Goal: Task Accomplishment & Management: Manage account settings

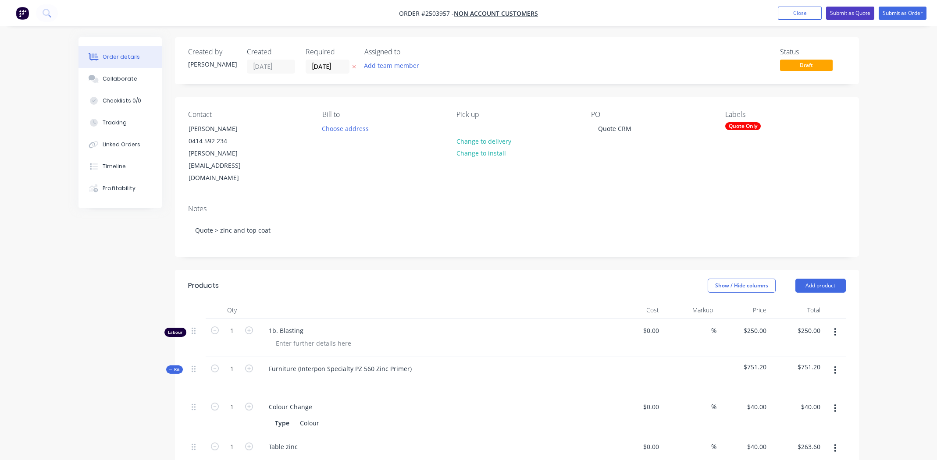
click at [844, 9] on button "Submit as Quote" at bounding box center [850, 13] width 48 height 13
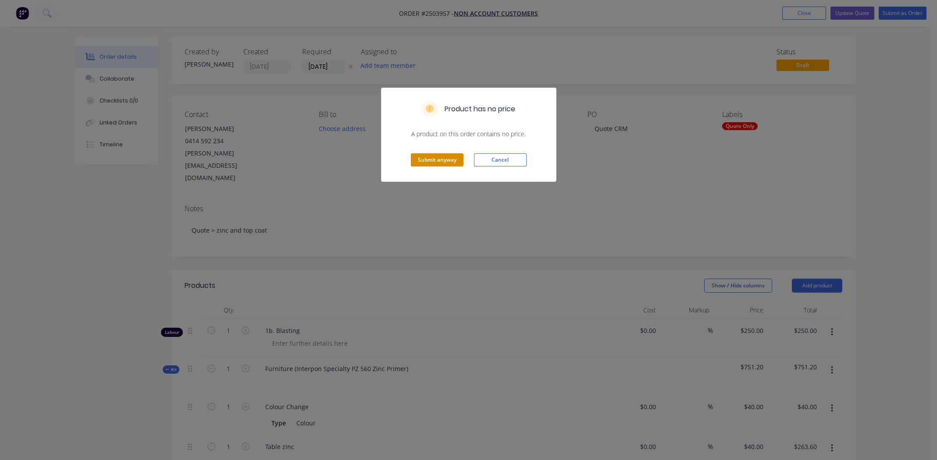
click at [436, 159] on button "Submit anyway" at bounding box center [437, 159] width 53 height 13
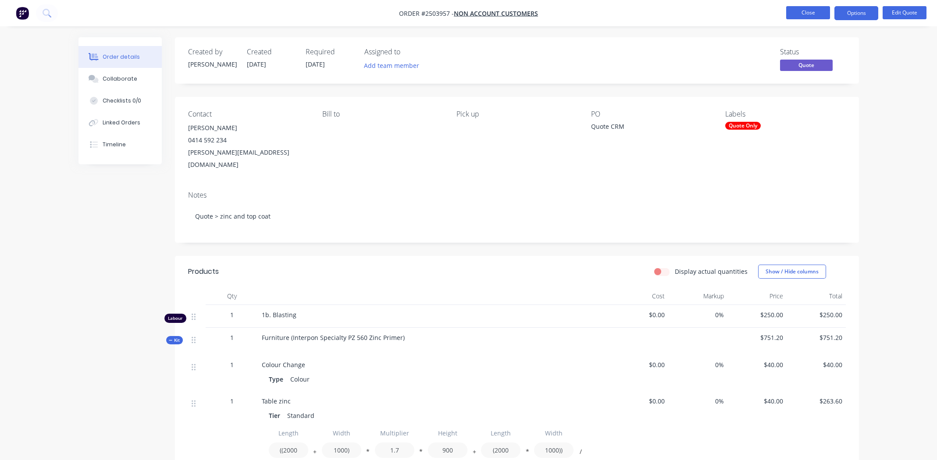
click at [805, 12] on button "Close" at bounding box center [808, 12] width 44 height 13
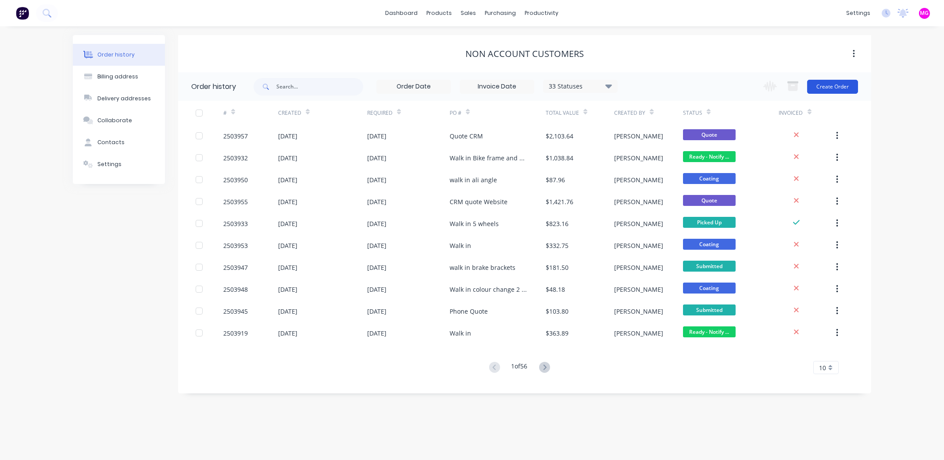
click at [829, 81] on button "Create Order" at bounding box center [832, 87] width 51 height 14
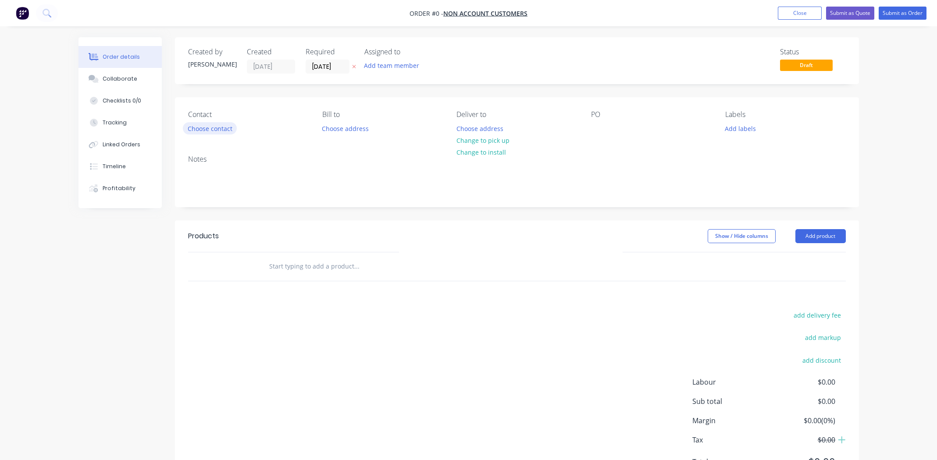
click at [226, 128] on button "Choose contact" at bounding box center [210, 128] width 54 height 12
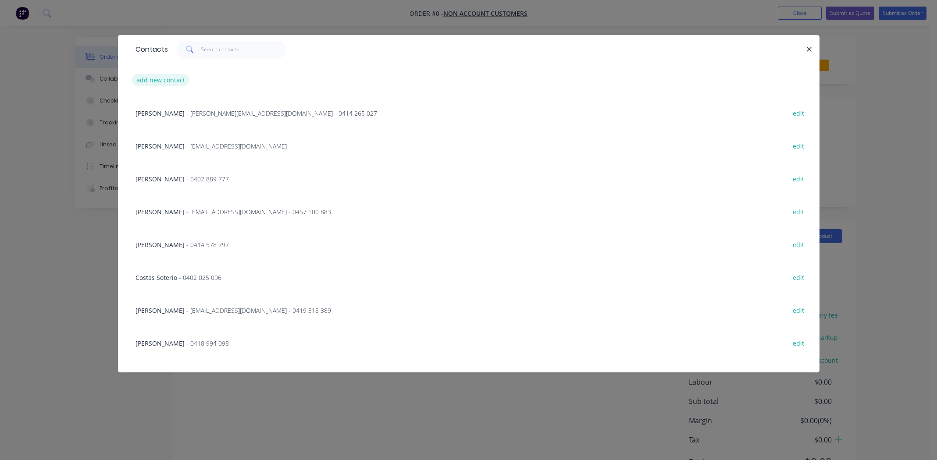
click at [164, 80] on button "add new contact" at bounding box center [161, 80] width 58 height 12
select select "AU"
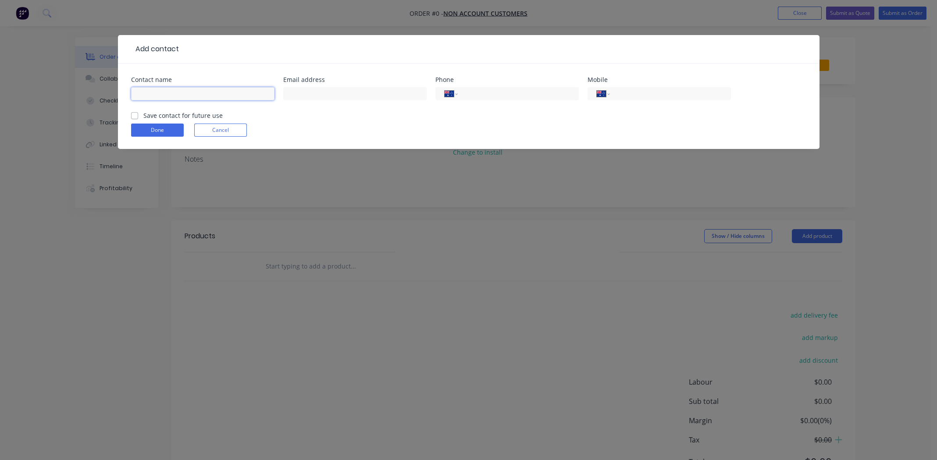
click at [152, 92] on input "text" at bounding box center [202, 93] width 143 height 13
type input "Michael Grek"
click at [323, 97] on input "text" at bounding box center [354, 93] width 143 height 13
type input "michael@awardtech.com.au"
click at [646, 96] on input "tel" at bounding box center [668, 94] width 105 height 10
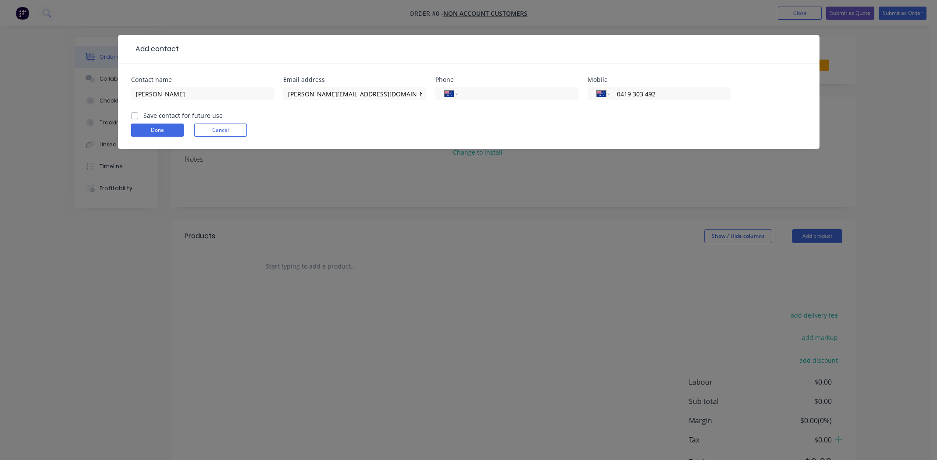
type input "0419 303 492"
click at [143, 116] on label "Save contact for future use" at bounding box center [182, 115] width 79 height 9
click at [136, 116] on input "Save contact for future use" at bounding box center [134, 115] width 7 height 8
checkbox input "true"
click at [159, 132] on button "Done" at bounding box center [157, 130] width 53 height 13
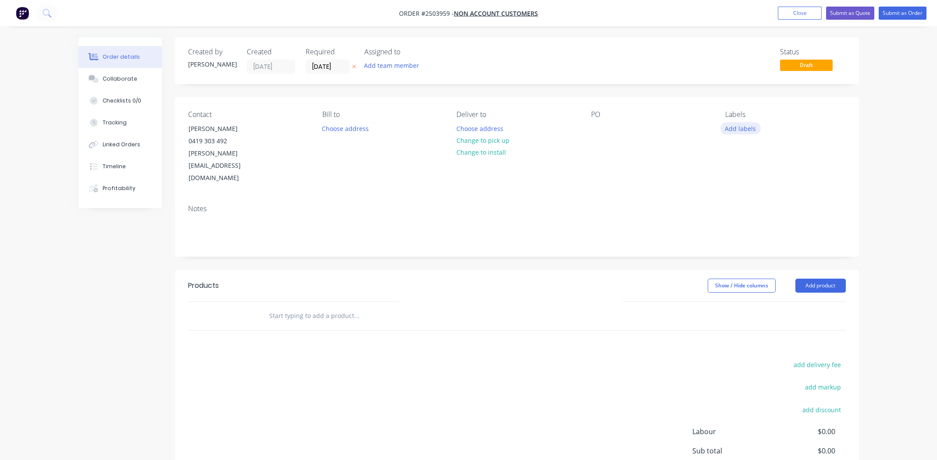
click at [747, 130] on button "Add labels" at bounding box center [741, 128] width 40 height 12
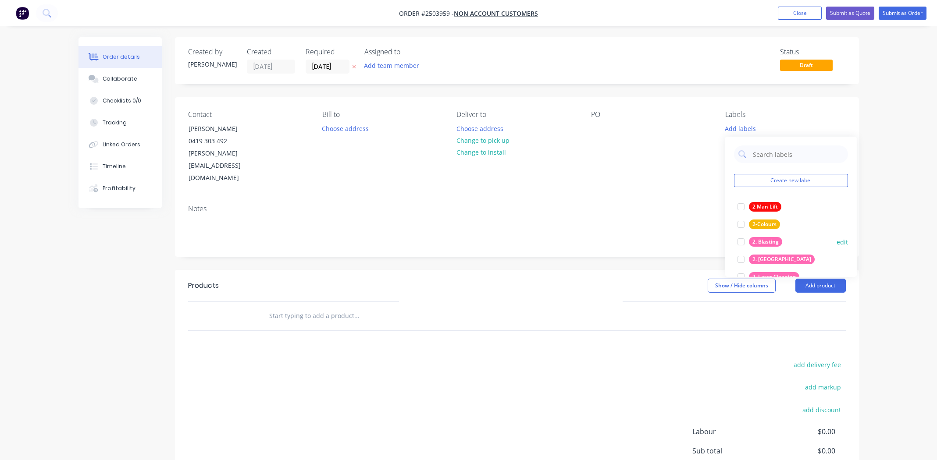
click at [740, 240] on div at bounding box center [741, 242] width 18 height 18
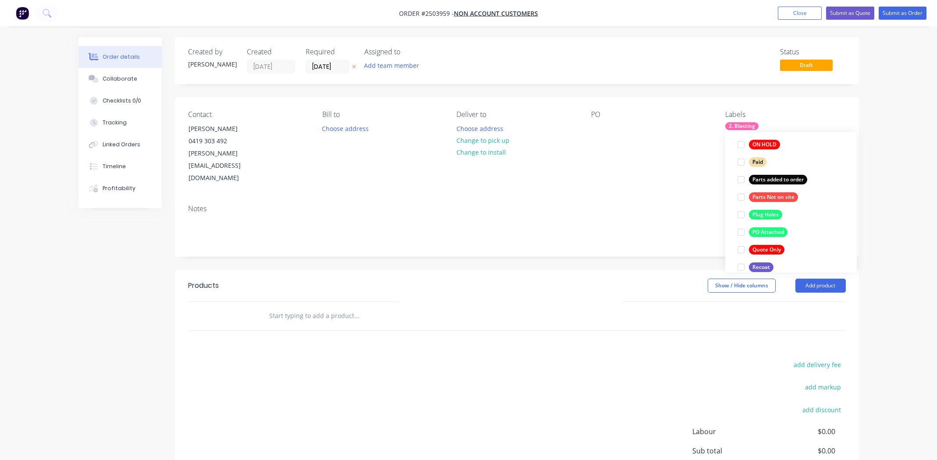
scroll to position [631, 0]
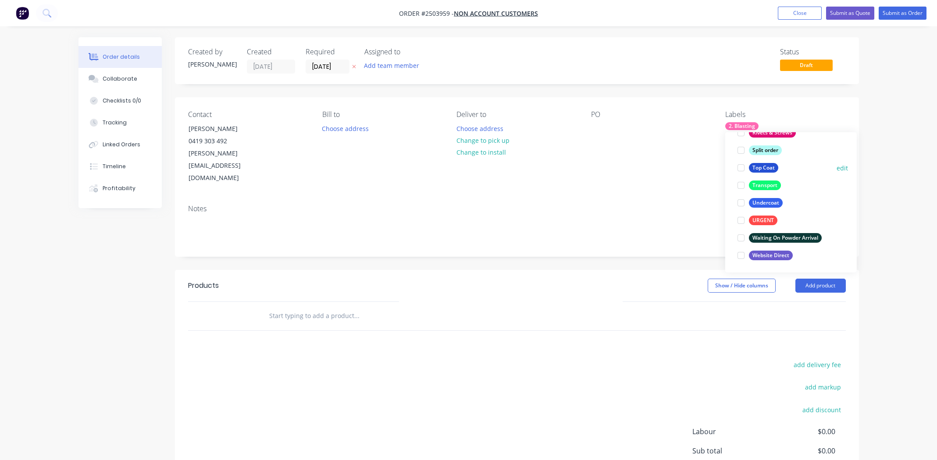
click at [741, 168] on div at bounding box center [741, 168] width 18 height 18
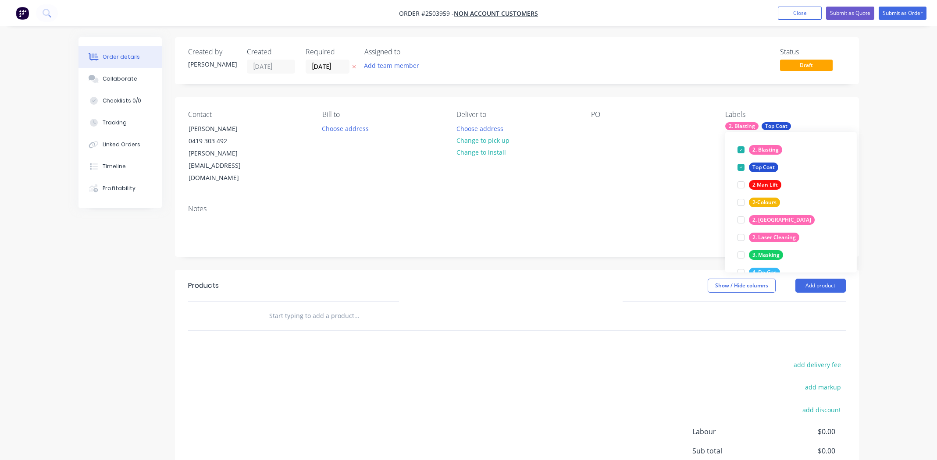
click at [604, 205] on div "Notes" at bounding box center [517, 209] width 658 height 8
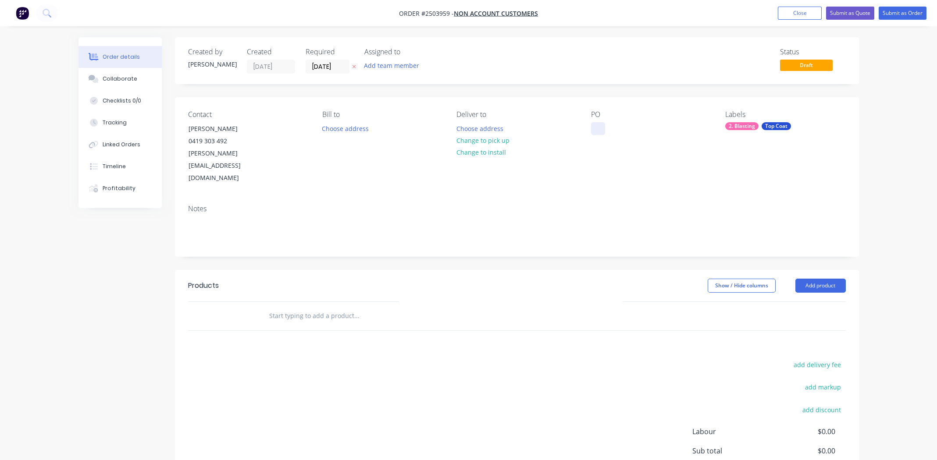
click at [600, 129] on div at bounding box center [598, 128] width 14 height 13
click at [483, 135] on button "Change to pick up" at bounding box center [483, 141] width 62 height 12
click at [831, 279] on button "Add product" at bounding box center [820, 286] width 50 height 14
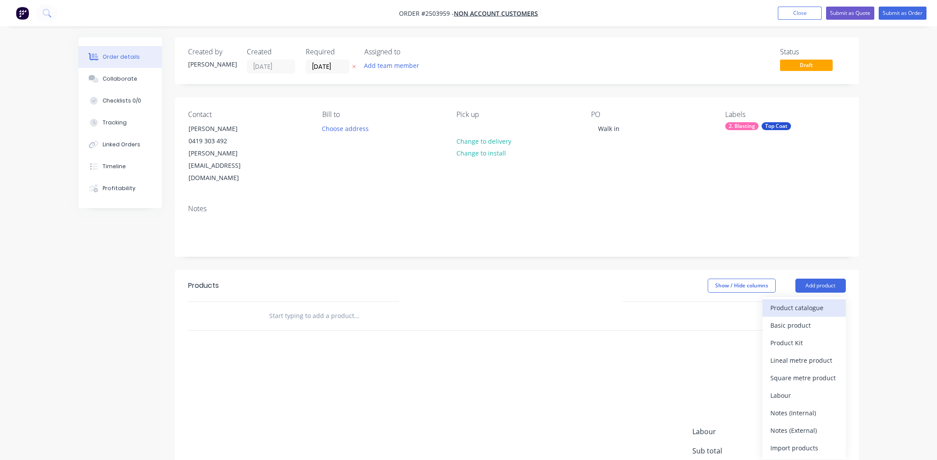
click at [814, 302] on div "Product catalogue" at bounding box center [805, 308] width 68 height 13
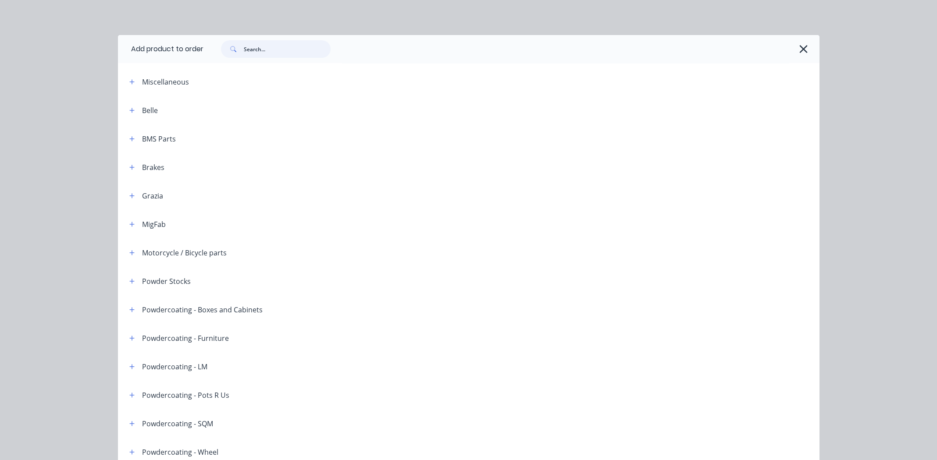
click at [273, 48] on input "text" at bounding box center [287, 49] width 87 height 18
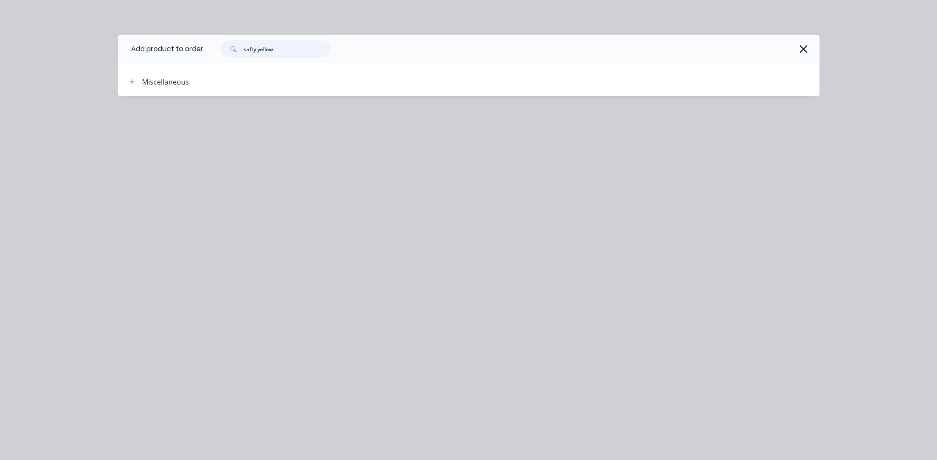
click at [253, 52] on input "safty yellow" at bounding box center [287, 49] width 87 height 18
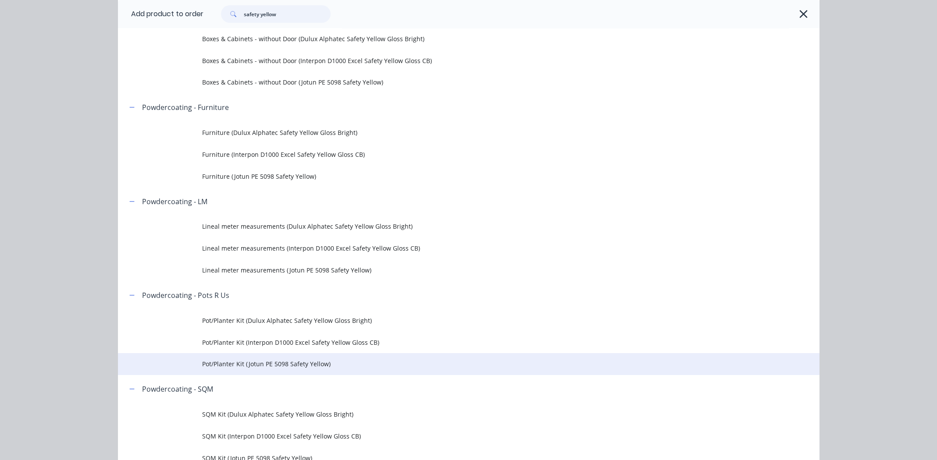
scroll to position [307, 0]
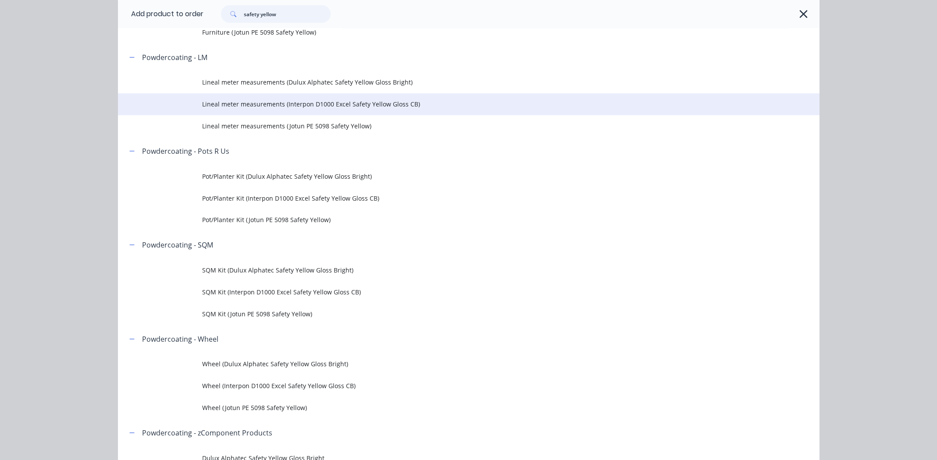
type input "safety yellow"
click at [356, 105] on span "Lineal meter measurements (Interpon D1000 Excel Safety Yellow Gloss CB)" at bounding box center [449, 104] width 494 height 9
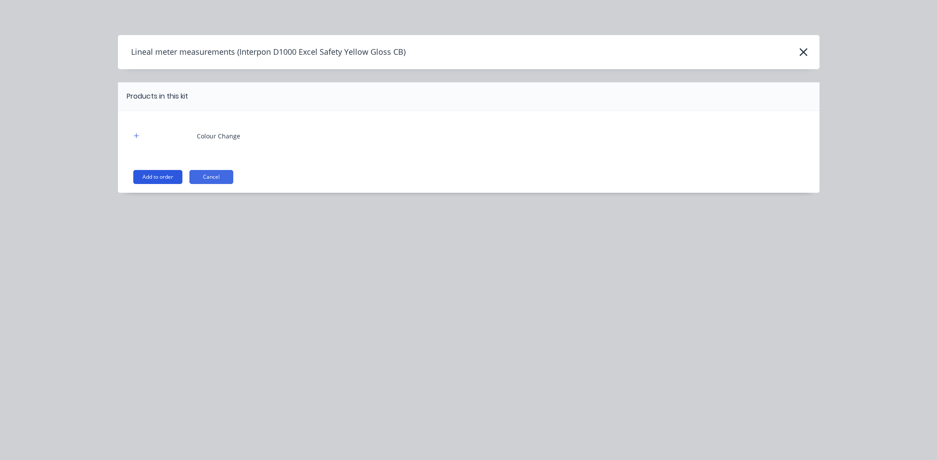
click at [148, 175] on button "Add to order" at bounding box center [157, 177] width 49 height 14
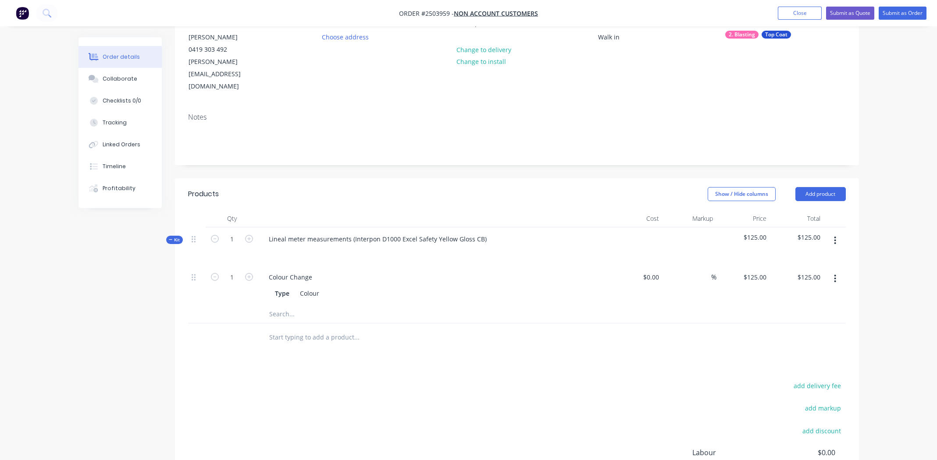
scroll to position [132, 0]
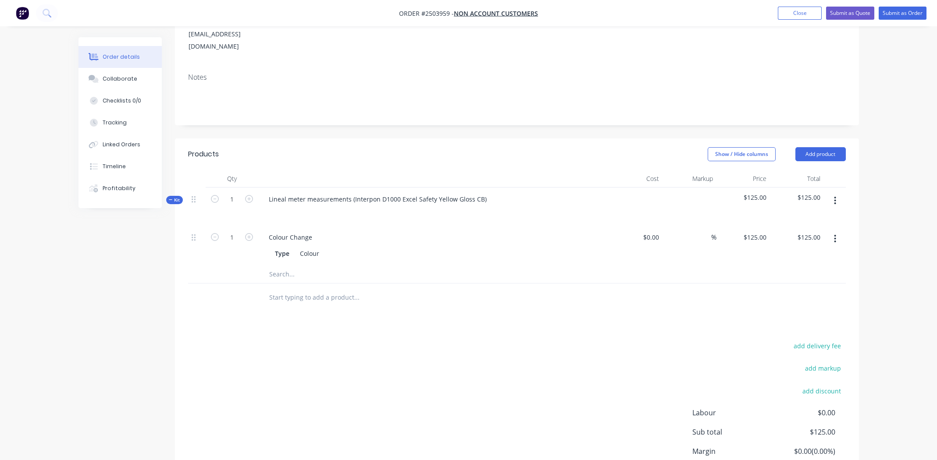
click at [836, 196] on icon "button" at bounding box center [835, 201] width 2 height 10
click at [810, 218] on div "Add product to kit" at bounding box center [805, 224] width 68 height 13
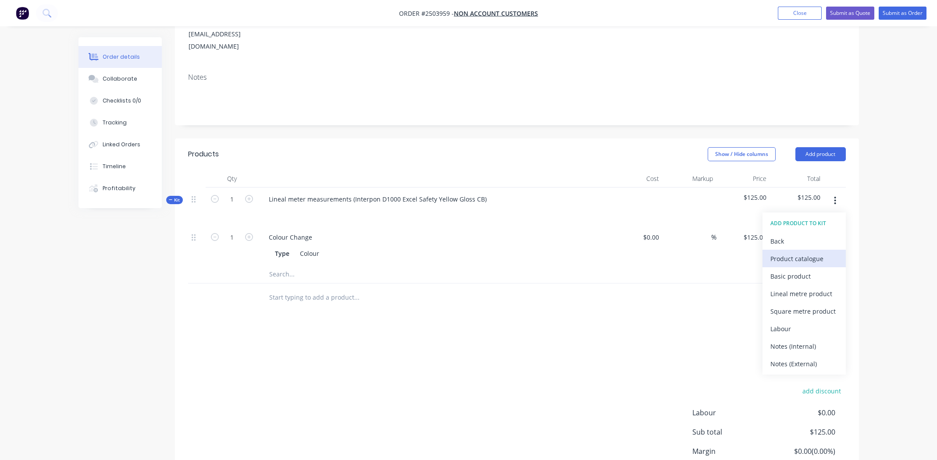
click at [794, 253] on div "Product catalogue" at bounding box center [805, 259] width 68 height 13
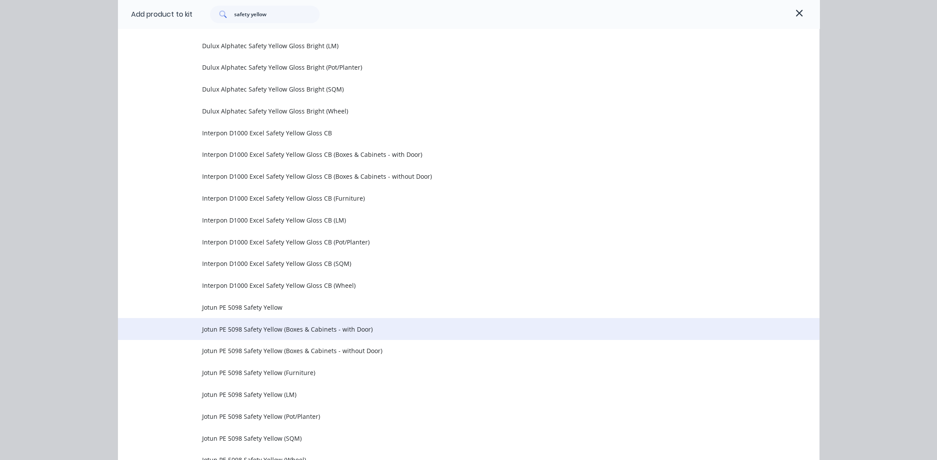
scroll to position [350, 0]
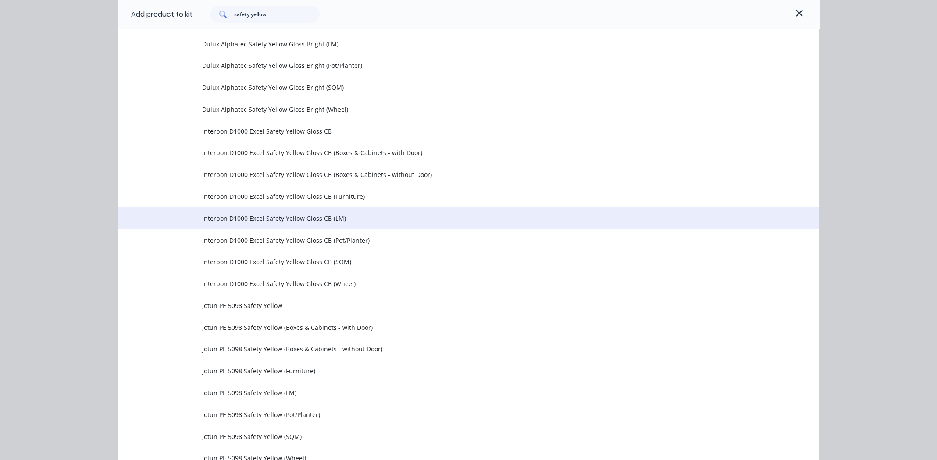
click at [312, 217] on span "Interpon D1000 Excel Safety Yellow Gloss CB (LM)" at bounding box center [449, 218] width 494 height 9
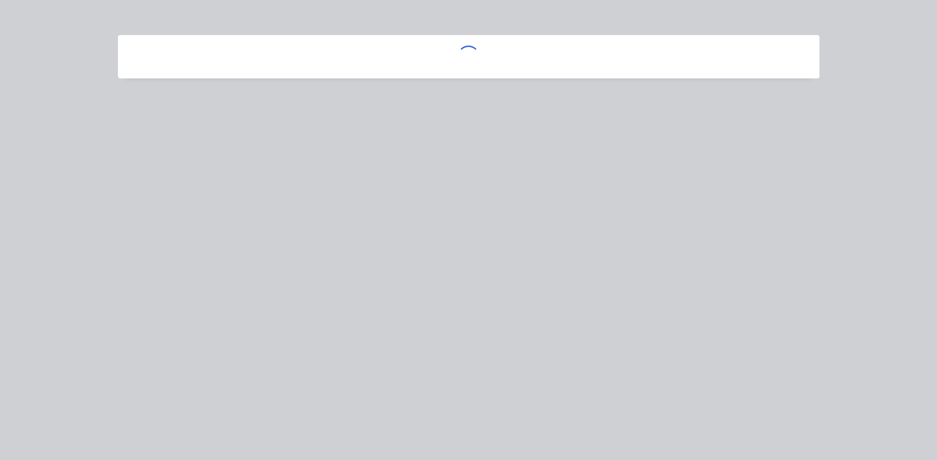
scroll to position [0, 0]
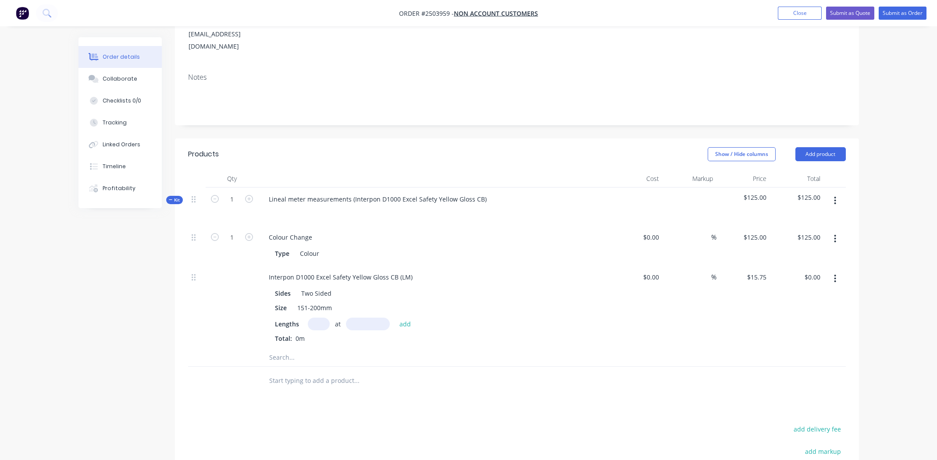
click at [310, 318] on input "text" at bounding box center [319, 324] width 22 height 13
type input "1"
type input "1100mm"
drag, startPoint x: 401, startPoint y: 302, endPoint x: 432, endPoint y: 297, distance: 31.0
click at [401, 318] on button "add" at bounding box center [405, 324] width 21 height 12
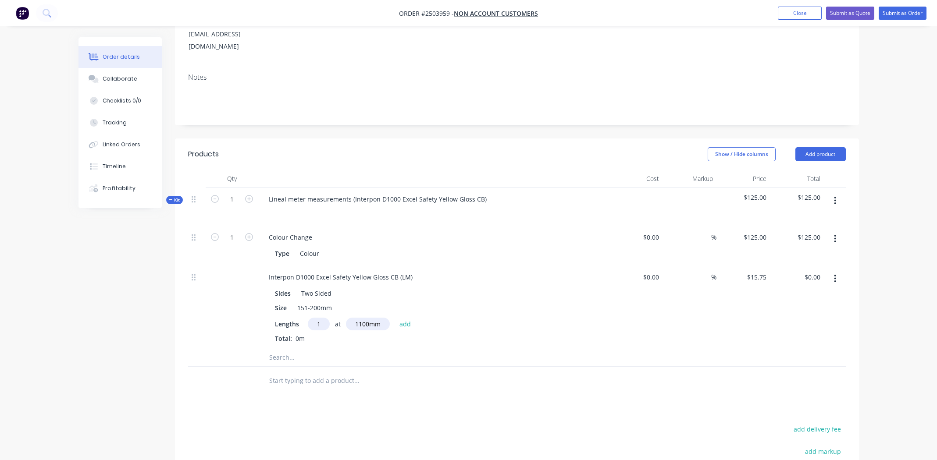
type input "$17.33"
click at [835, 196] on icon "button" at bounding box center [835, 201] width 2 height 10
click at [806, 218] on div "Add product to kit" at bounding box center [805, 224] width 68 height 13
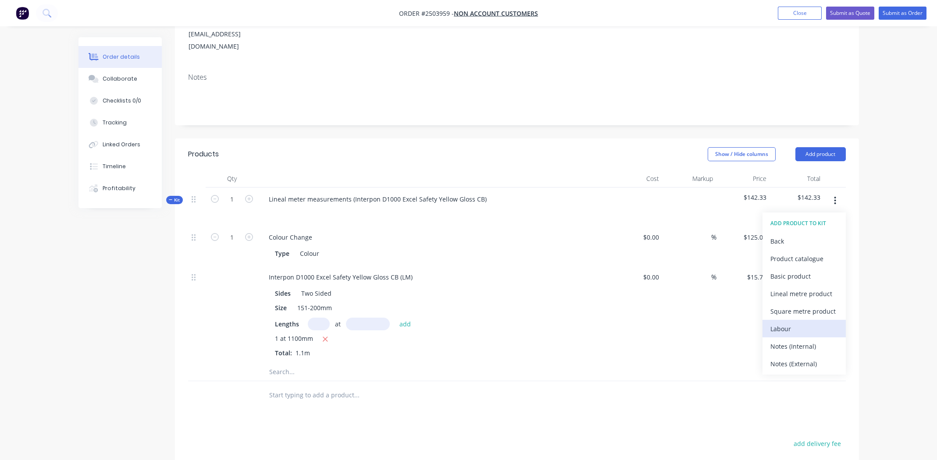
click at [785, 323] on div "Labour" at bounding box center [805, 329] width 68 height 13
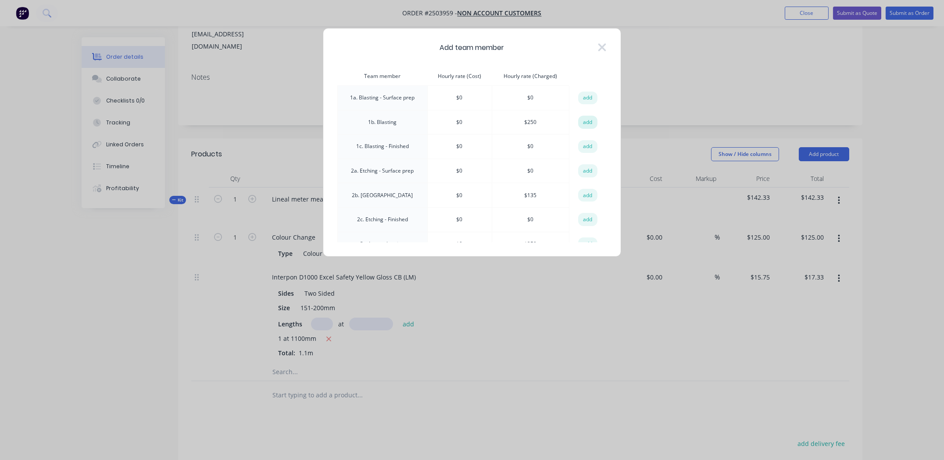
click at [586, 125] on button "add" at bounding box center [587, 122] width 19 height 13
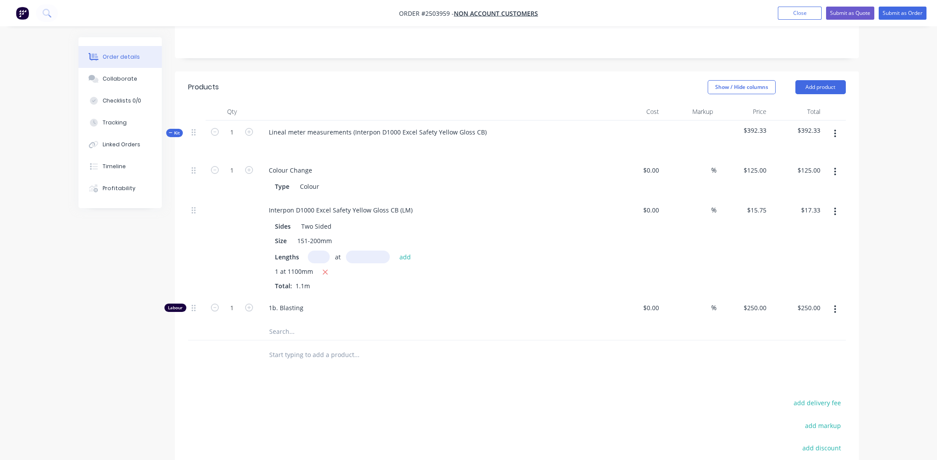
scroll to position [219, 0]
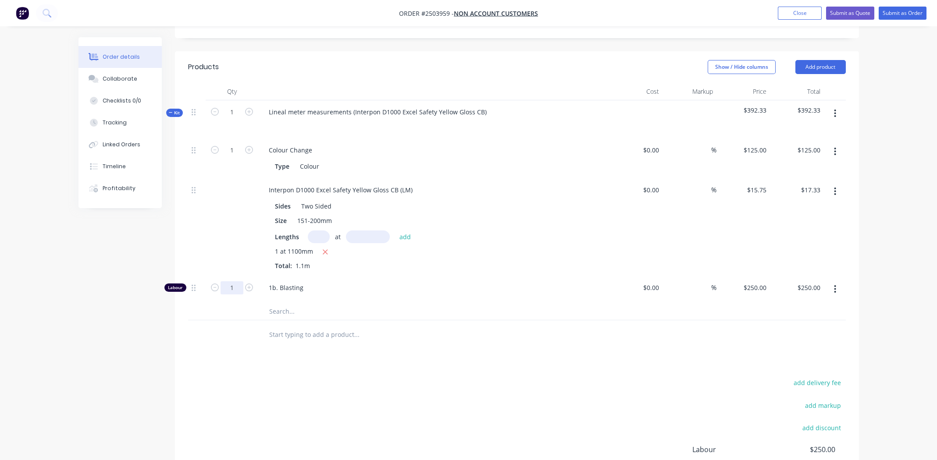
click at [228, 157] on input "1" at bounding box center [232, 150] width 23 height 13
type input "0.75"
type input "$187.50"
click at [529, 283] on span "1b. Blasting" at bounding box center [437, 287] width 337 height 9
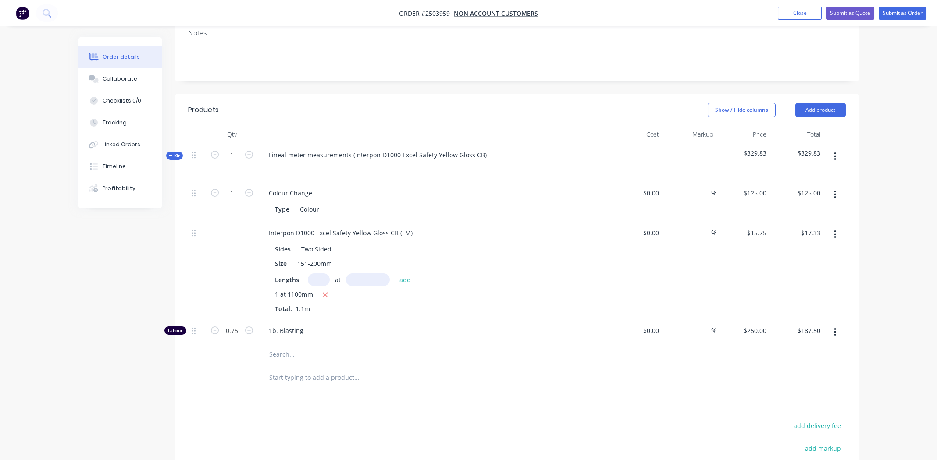
scroll to position [174, 0]
click at [238, 202] on input "0.75" at bounding box center [232, 195] width 23 height 13
type input "0.25"
type input "$62.50"
click at [457, 347] on div at bounding box center [393, 356] width 263 height 18
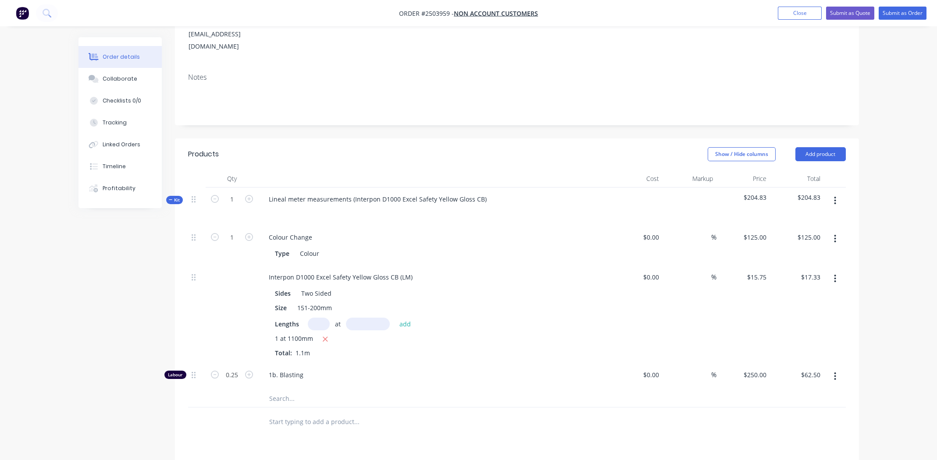
scroll to position [306, 0]
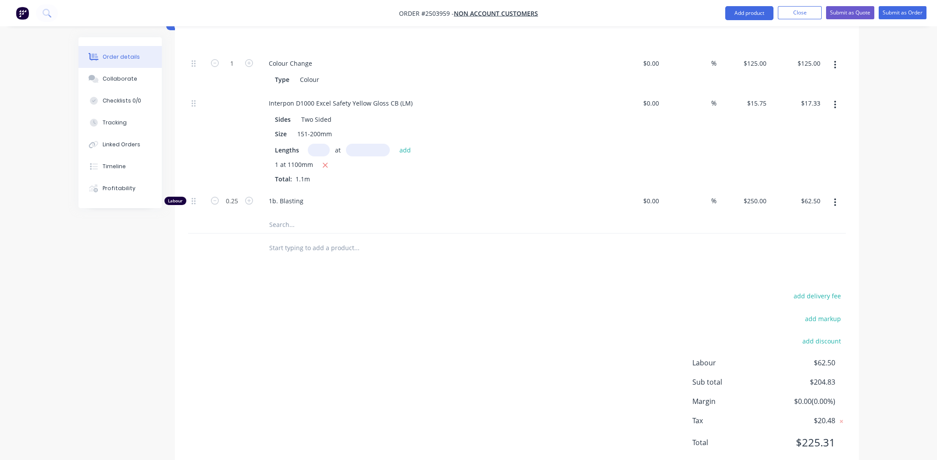
click at [423, 309] on div "add delivery fee add markup add discount Labour $62.50 Sub total $204.83 Margin…" at bounding box center [517, 374] width 658 height 169
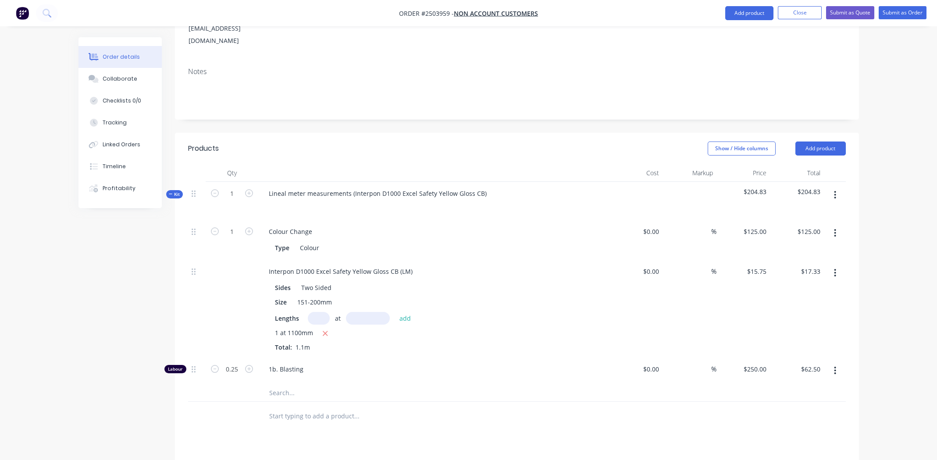
scroll to position [0, 0]
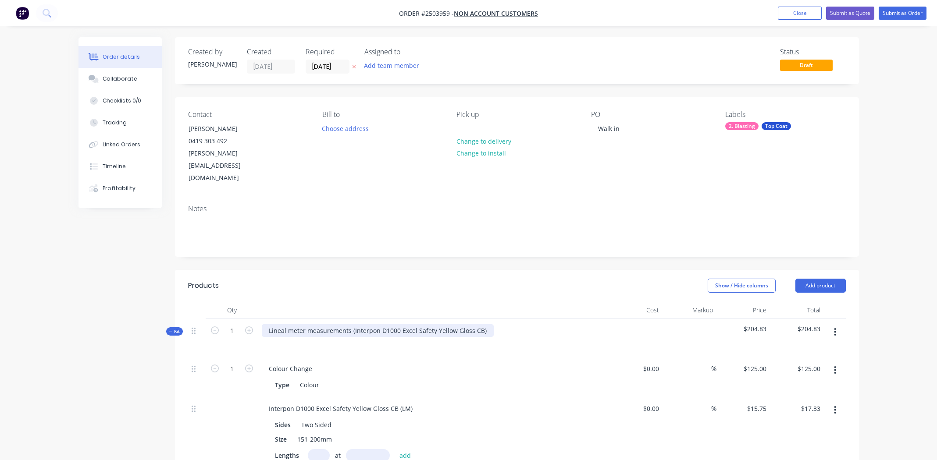
click at [482, 325] on div "Lineal meter measurements (Interpon D1000 Excel Safety Yellow Gloss CB)" at bounding box center [378, 331] width 232 height 13
click at [338, 325] on div "Interpon D1000 Excel Safety Yellow Gloss CB" at bounding box center [334, 331] width 144 height 13
click at [344, 325] on div "Interpon D1000 Excel Safety Yellow Gloss CB" at bounding box center [334, 331] width 144 height 13
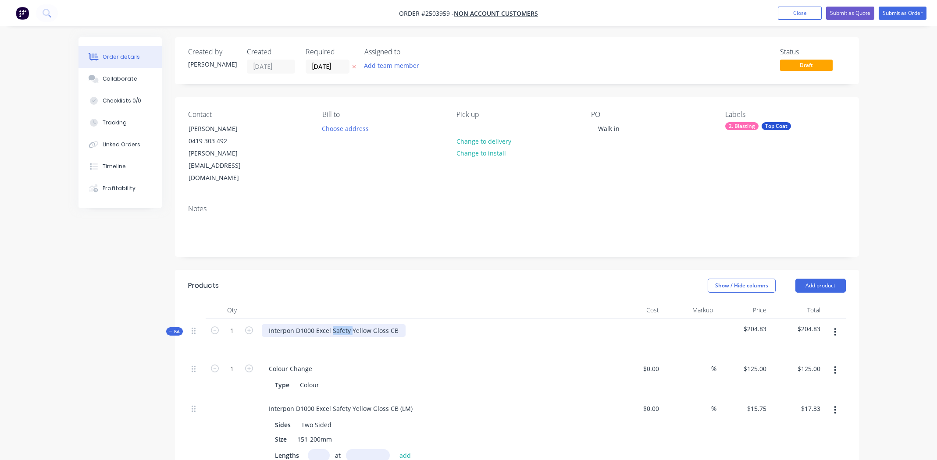
click at [344, 325] on div "Interpon D1000 Excel Safety Yellow Gloss CB" at bounding box center [334, 331] width 144 height 13
copy div "Interpon D1000 Excel Safety Yellow Gloss CB"
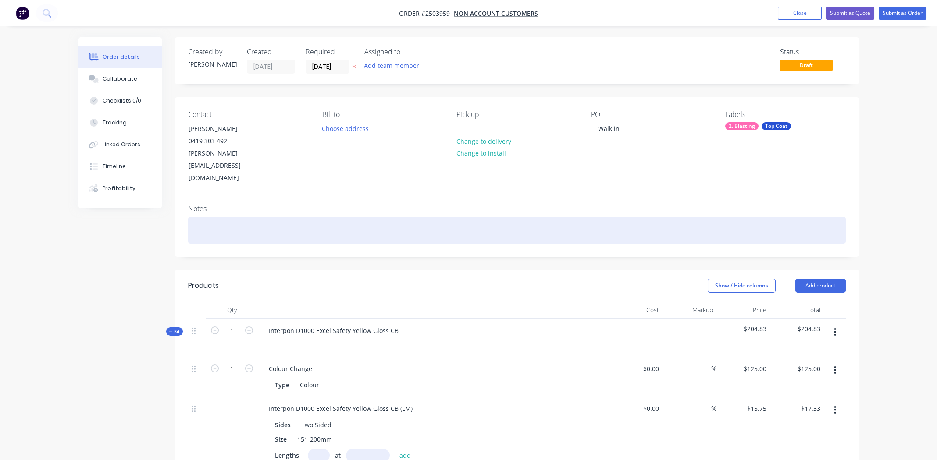
click at [240, 217] on div at bounding box center [517, 230] width 658 height 27
paste div
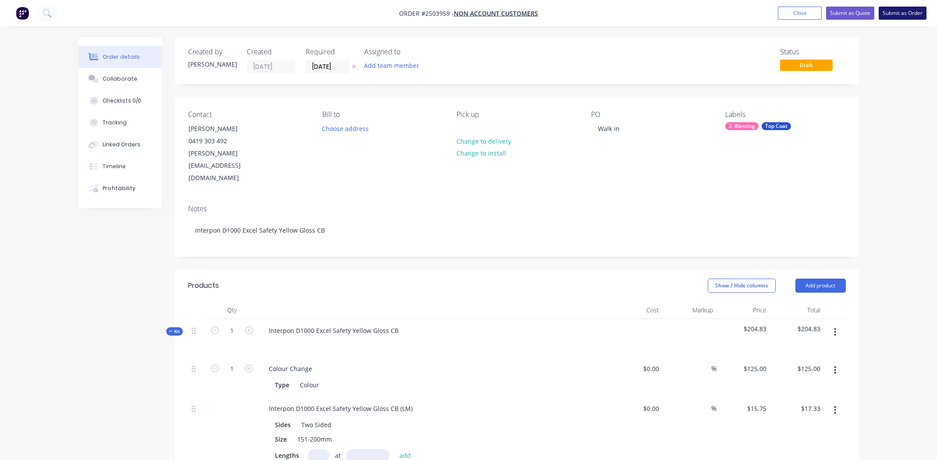
click at [907, 11] on button "Submit as Order" at bounding box center [903, 13] width 48 height 13
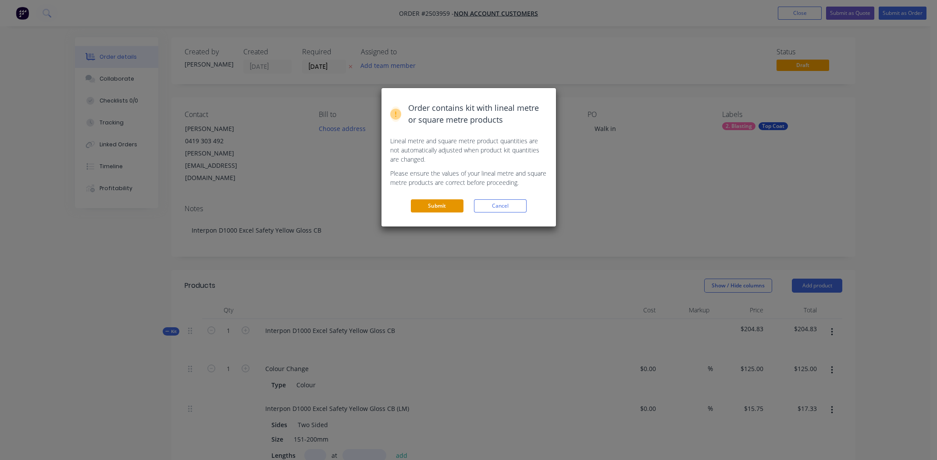
click at [436, 207] on button "Submit" at bounding box center [437, 206] width 53 height 13
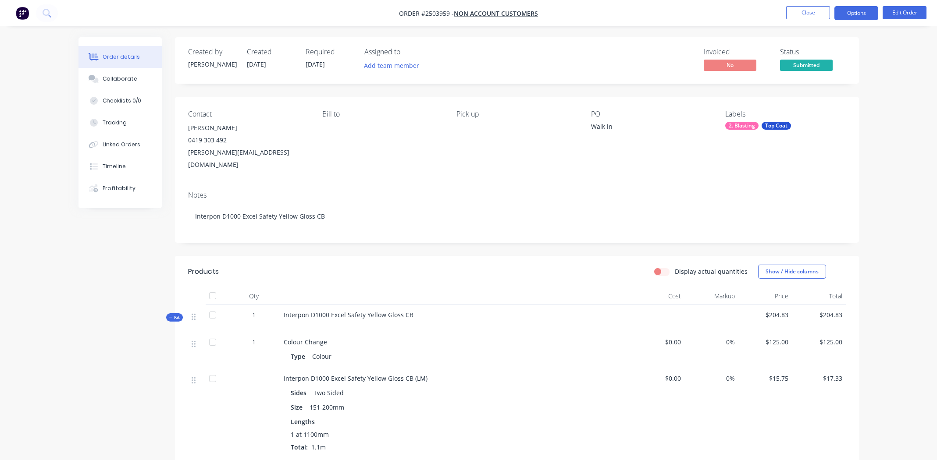
click at [853, 13] on button "Options" at bounding box center [857, 13] width 44 height 14
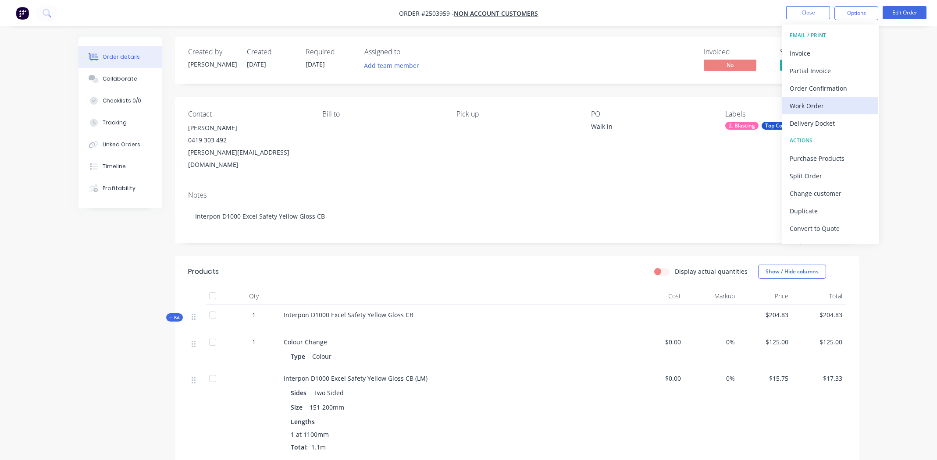
click at [808, 104] on div "Work Order" at bounding box center [830, 106] width 81 height 13
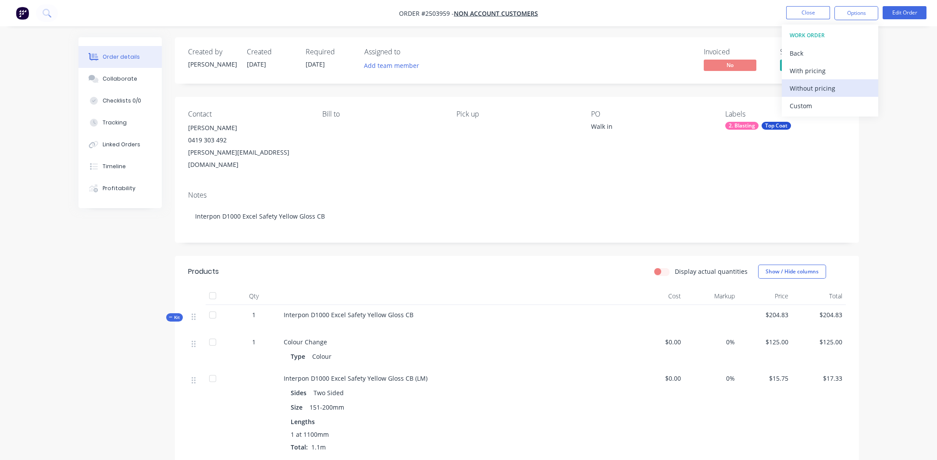
click at [805, 89] on div "Without pricing" at bounding box center [830, 88] width 81 height 13
click at [797, 7] on button "Close" at bounding box center [808, 12] width 44 height 13
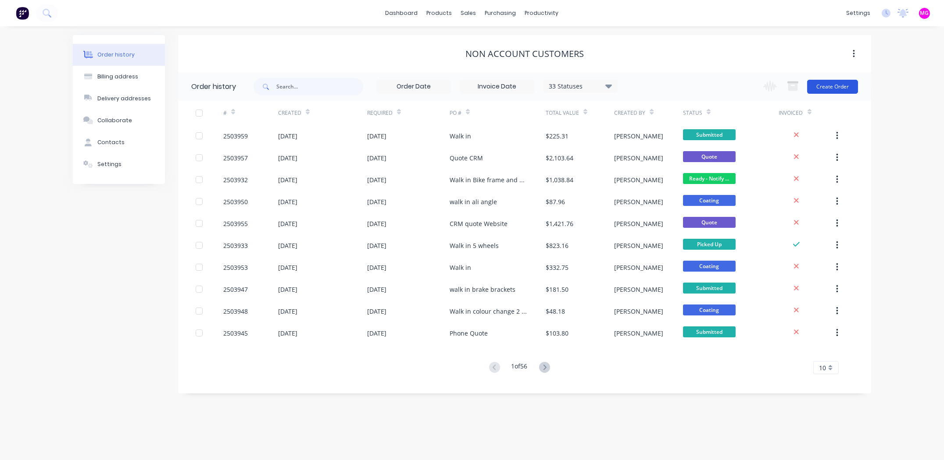
click at [833, 85] on button "Create Order" at bounding box center [832, 87] width 51 height 14
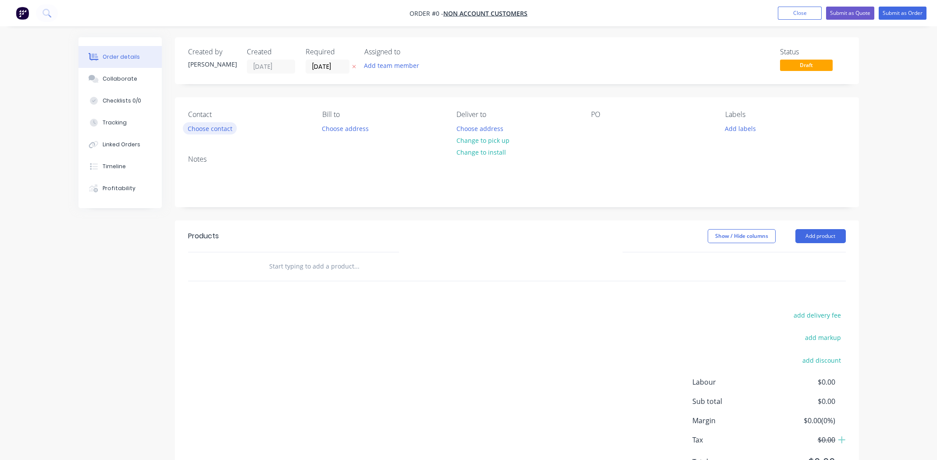
click at [208, 129] on button "Choose contact" at bounding box center [210, 128] width 54 height 12
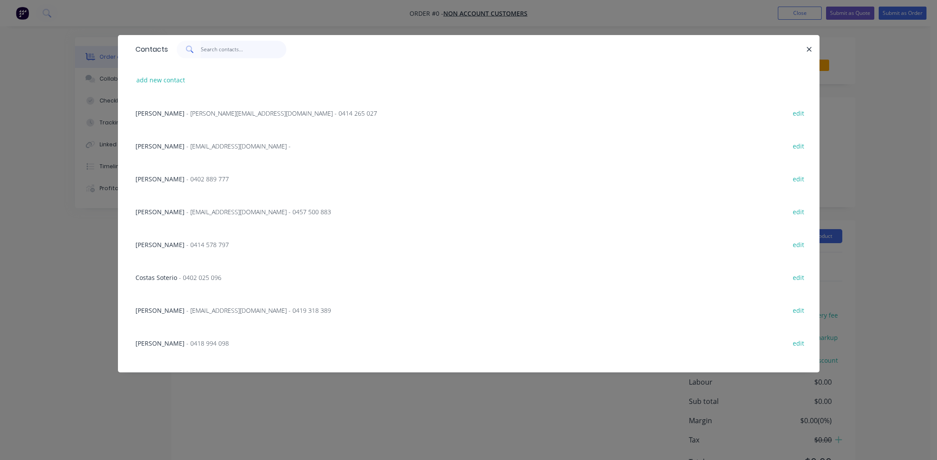
click at [214, 50] on input "text" at bounding box center [244, 50] width 86 height 18
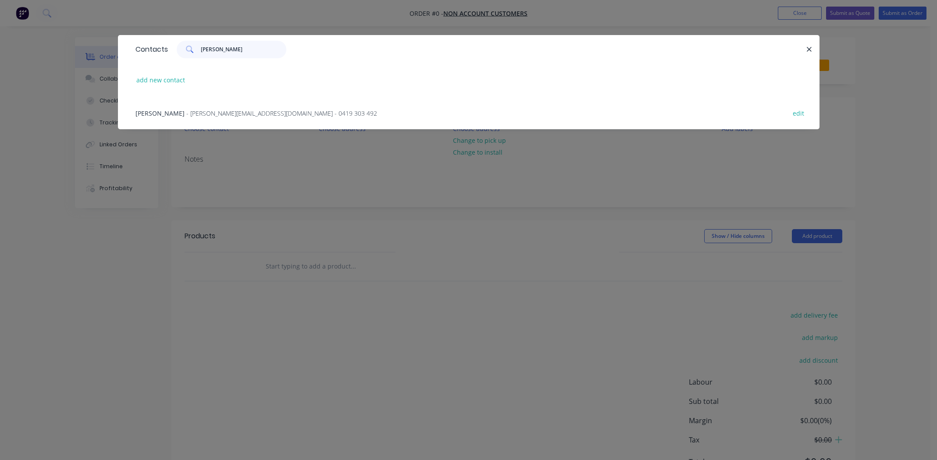
type input "michael gr"
click at [224, 111] on span "- michael@awardtech.com.au - 0419 303 492" at bounding box center [281, 113] width 191 height 8
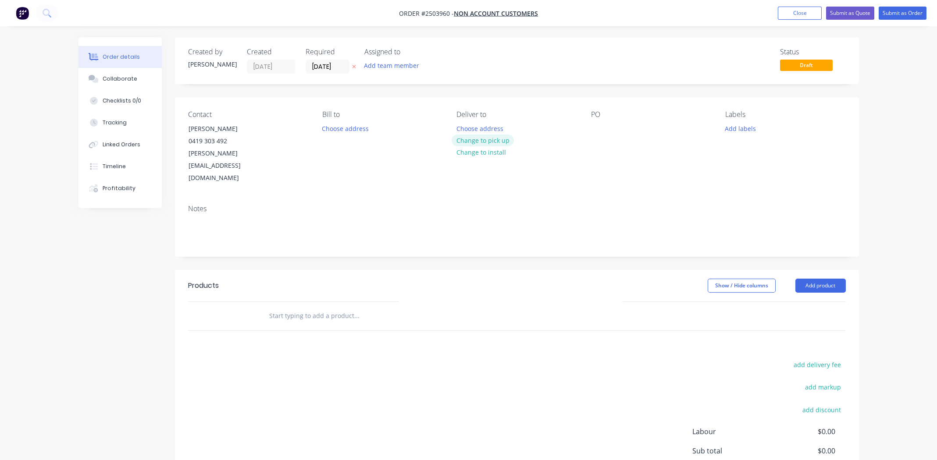
click at [505, 138] on button "Change to pick up" at bounding box center [483, 141] width 62 height 12
click at [593, 129] on div at bounding box center [598, 128] width 14 height 13
click at [738, 125] on button "Add labels" at bounding box center [741, 128] width 40 height 12
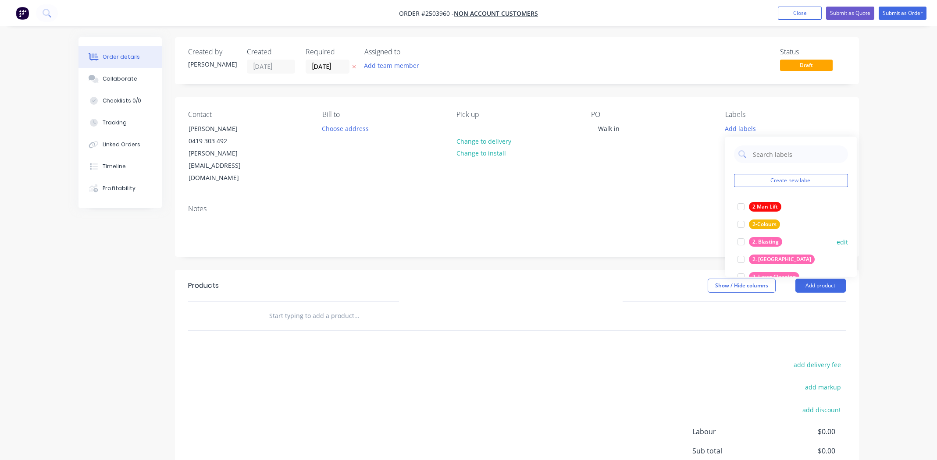
click at [742, 242] on div at bounding box center [741, 242] width 18 height 18
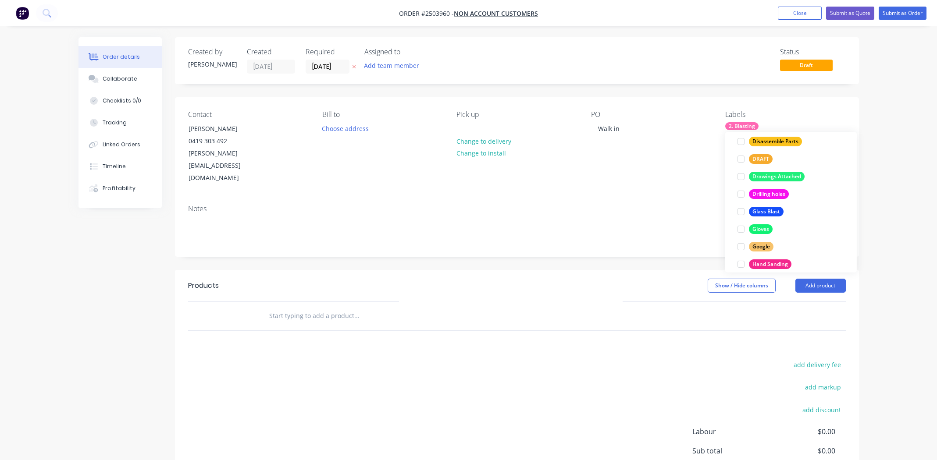
scroll to position [631, 0]
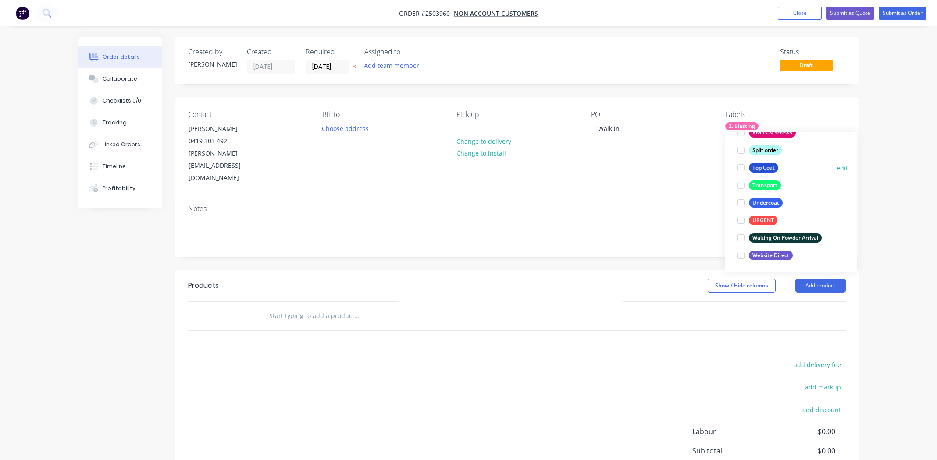
click at [743, 169] on div at bounding box center [741, 168] width 18 height 18
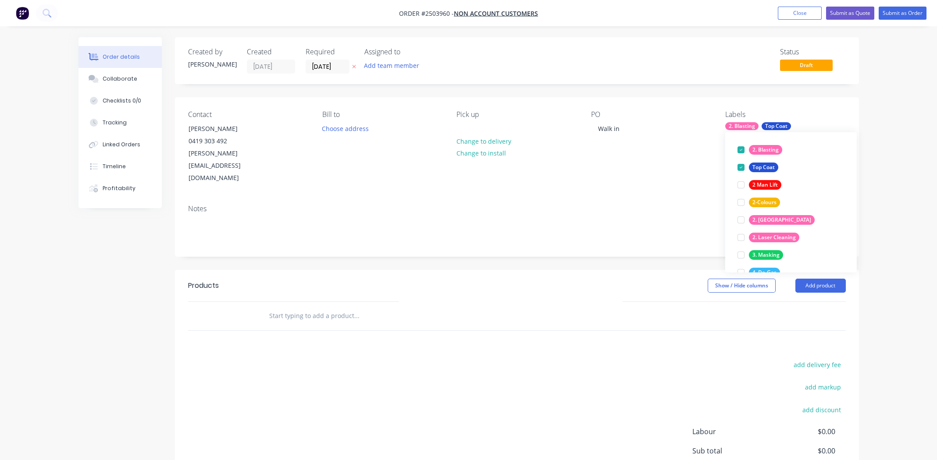
click at [524, 315] on div "Products Show / Hide columns Add product add delivery fee add markup add discou…" at bounding box center [517, 405] width 684 height 271
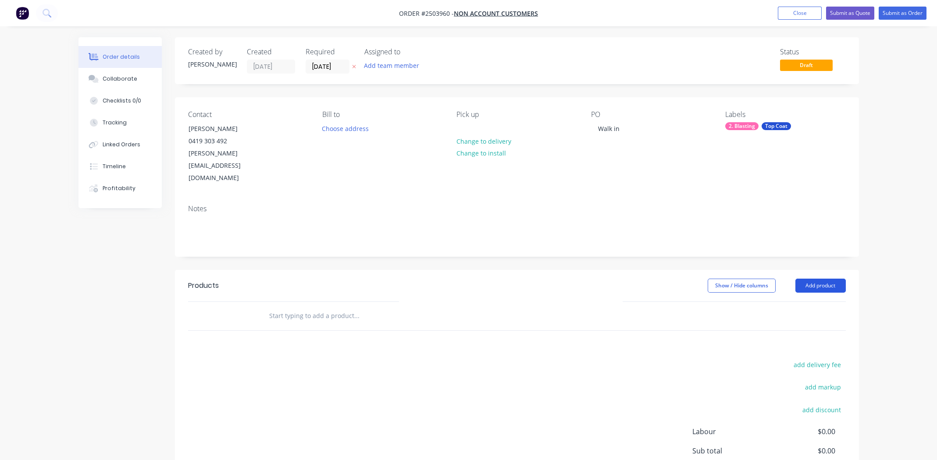
click at [814, 279] on button "Add product" at bounding box center [820, 286] width 50 height 14
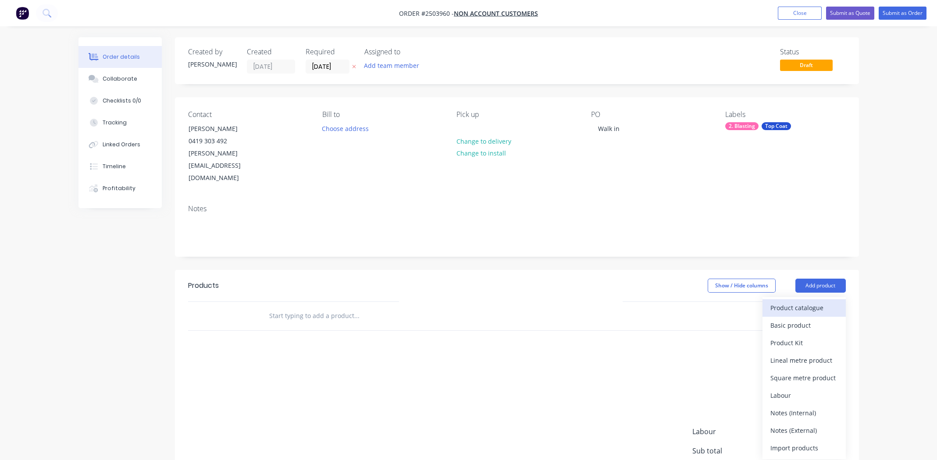
click at [803, 302] on div "Product catalogue" at bounding box center [805, 308] width 68 height 13
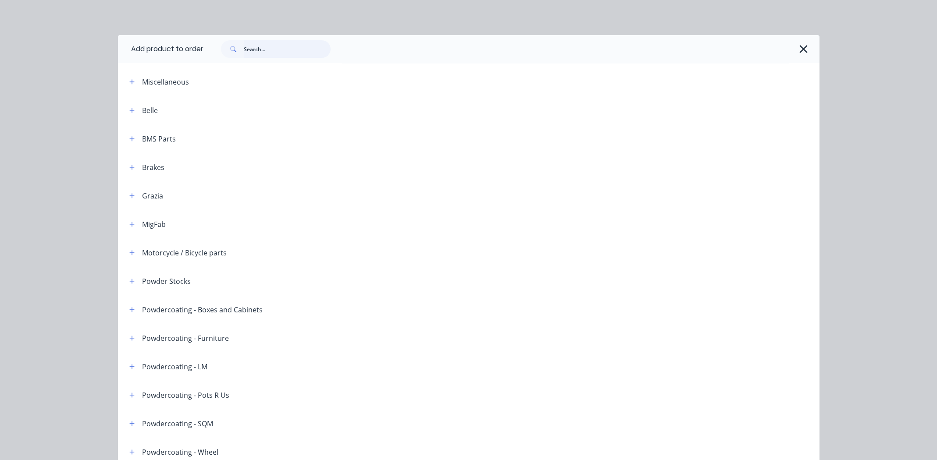
click at [255, 53] on input "text" at bounding box center [287, 49] width 87 height 18
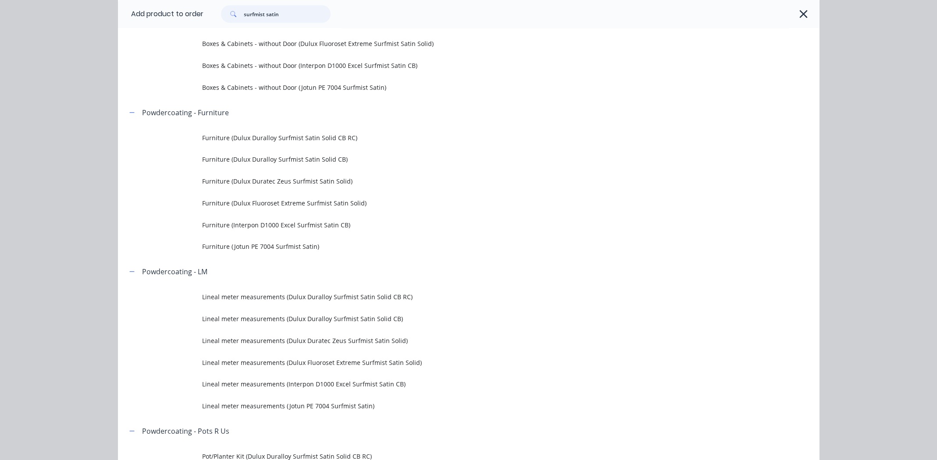
scroll to position [350, 0]
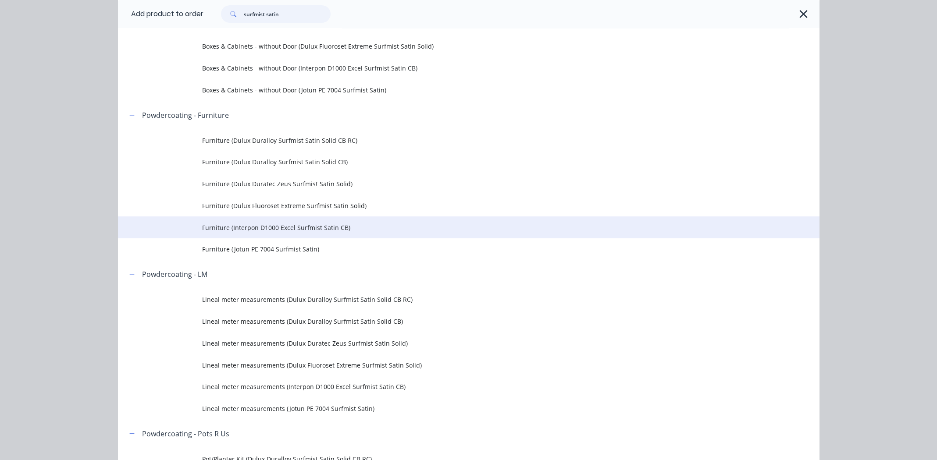
type input "surfmist satin"
click at [293, 230] on span "Furniture (Interpon D1000 Excel Surfmist Satin CB)" at bounding box center [449, 227] width 494 height 9
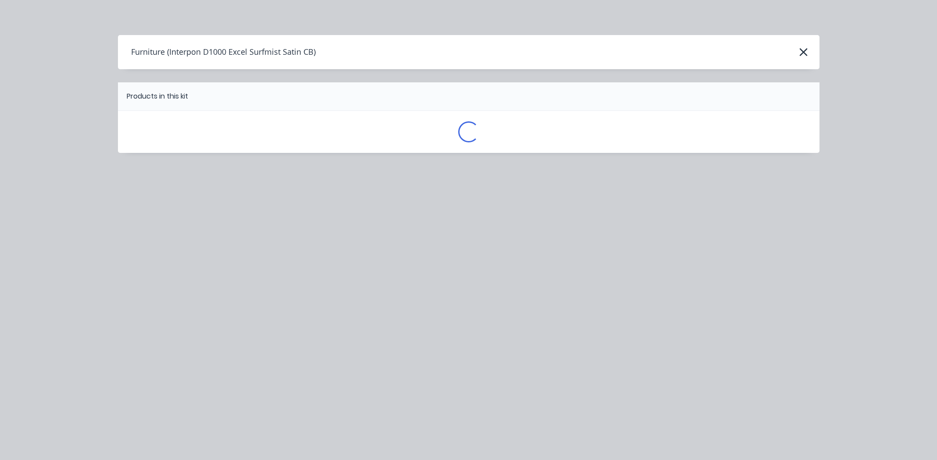
scroll to position [0, 0]
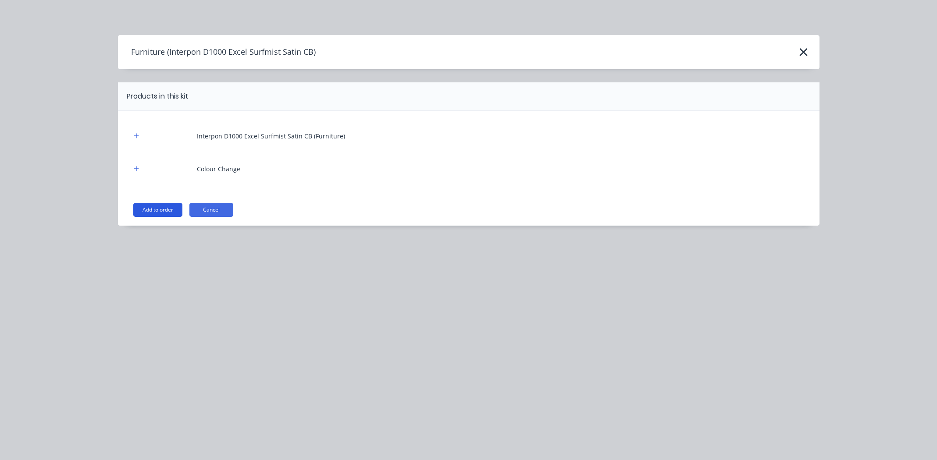
click at [159, 207] on button "Add to order" at bounding box center [157, 210] width 49 height 14
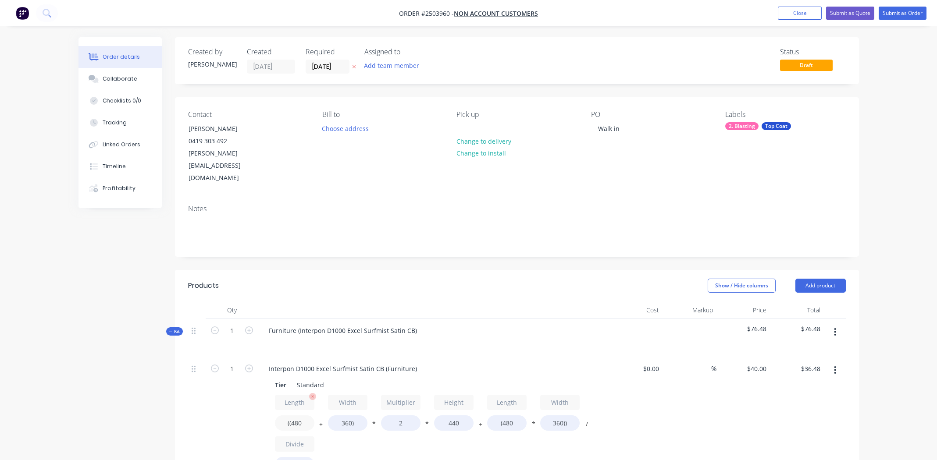
click at [298, 416] on input "((480" at bounding box center [294, 423] width 39 height 15
type input "((120"
type input "$23.81"
click at [346, 416] on input "360)" at bounding box center [347, 423] width 39 height 15
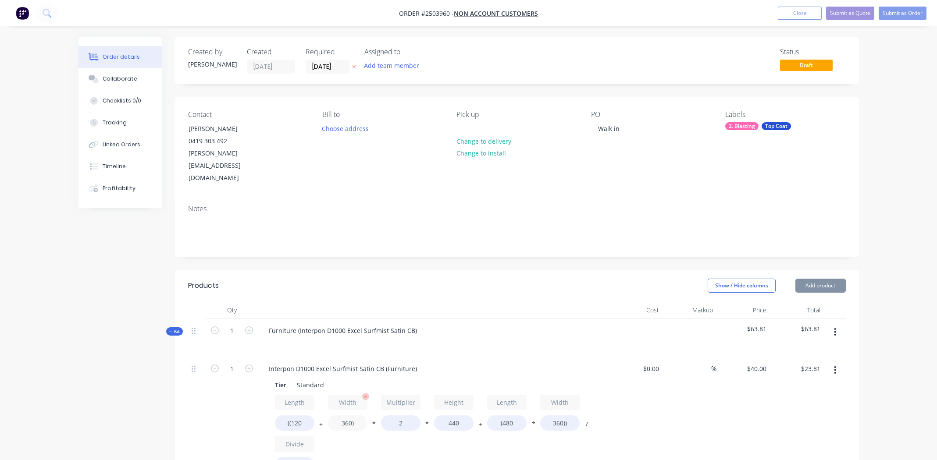
click at [346, 416] on input "360)" at bounding box center [347, 423] width 39 height 15
type input "130)"
type input "$15.71"
click at [455, 416] on input "440" at bounding box center [453, 423] width 39 height 15
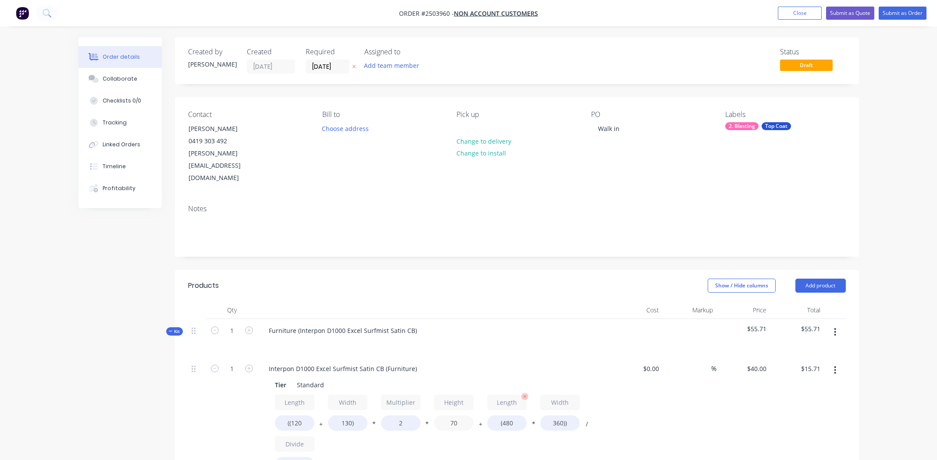
type input "70"
type input "$8.31"
click at [508, 416] on input "(480" at bounding box center [506, 423] width 39 height 15
type input "(120"
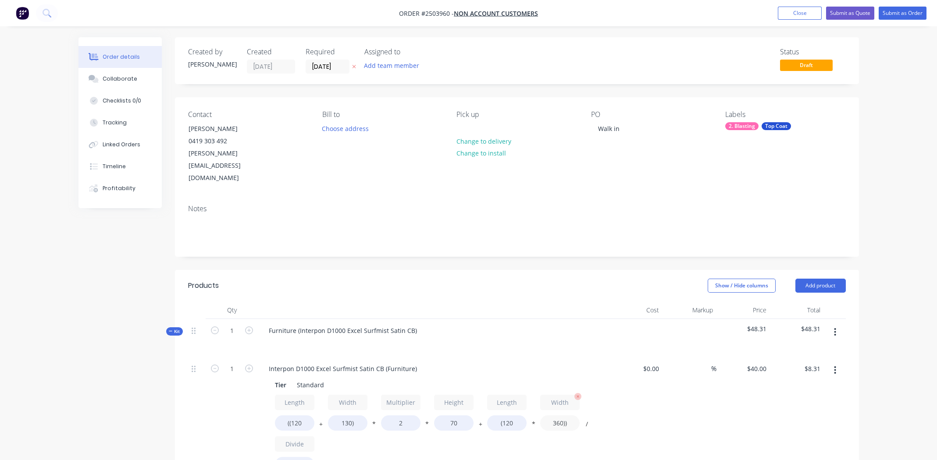
type input "$3.13"
click at [555, 416] on input "360))" at bounding box center [559, 423] width 39 height 15
type input "130))"
type input "$2.02"
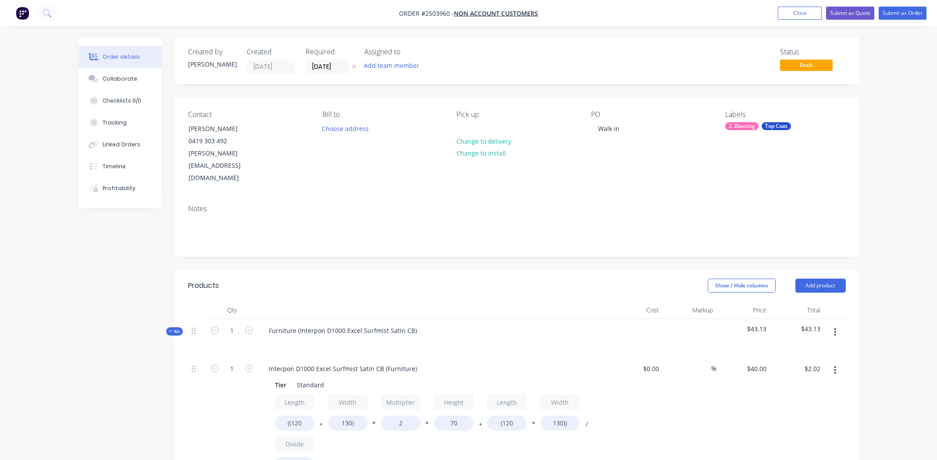
click at [725, 402] on div "$40.00 $40.00" at bounding box center [744, 428] width 54 height 143
click at [832, 363] on button "button" at bounding box center [835, 371] width 21 height 16
click at [812, 422] on div "Delete" at bounding box center [805, 428] width 68 height 13
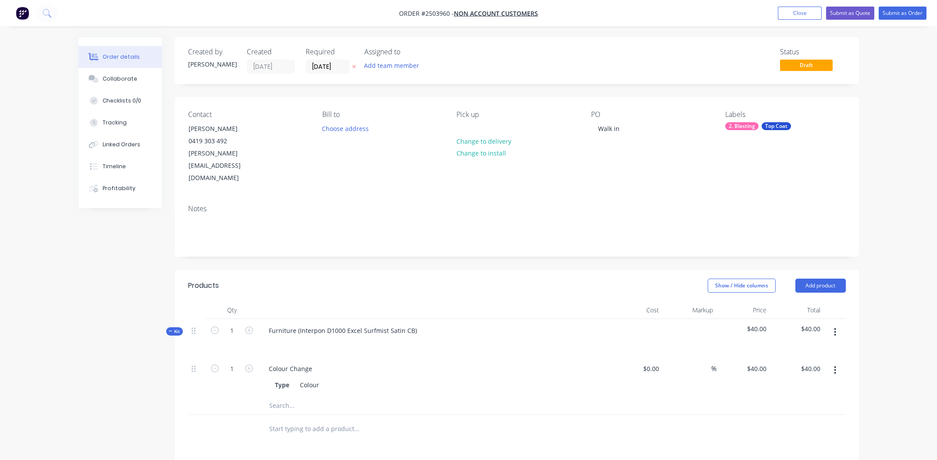
click at [834, 328] on icon "button" at bounding box center [835, 333] width 2 height 10
click at [812, 349] on div "Add product to kit" at bounding box center [805, 355] width 68 height 13
click at [807, 384] on div "Product catalogue" at bounding box center [805, 390] width 68 height 13
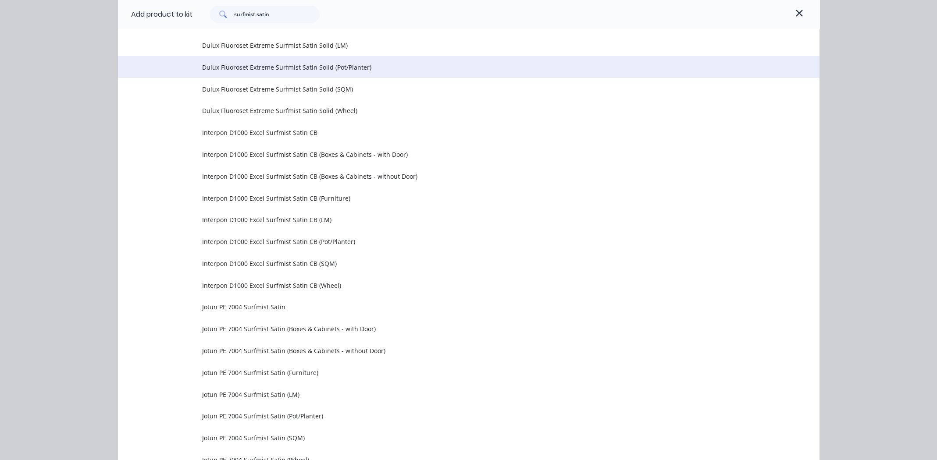
scroll to position [965, 0]
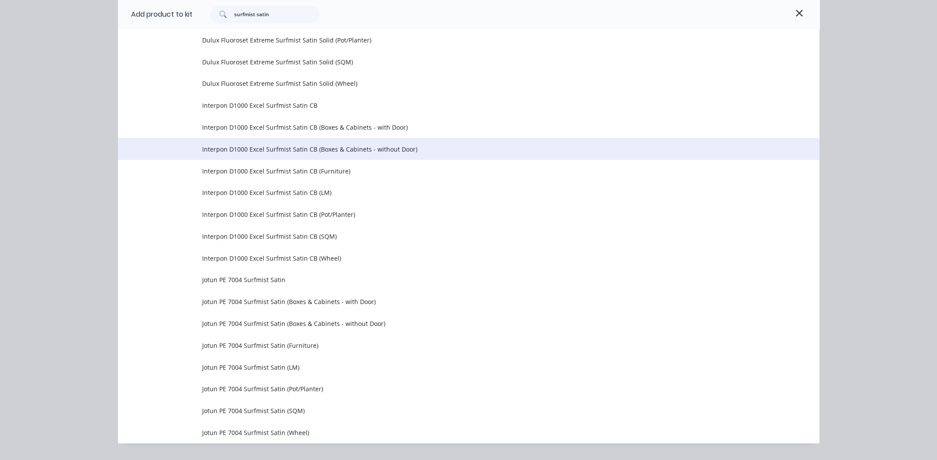
click at [233, 147] on span "Interpon D1000 Excel Surfmist Satin CB (Boxes & Cabinets - without Door)" at bounding box center [449, 149] width 494 height 9
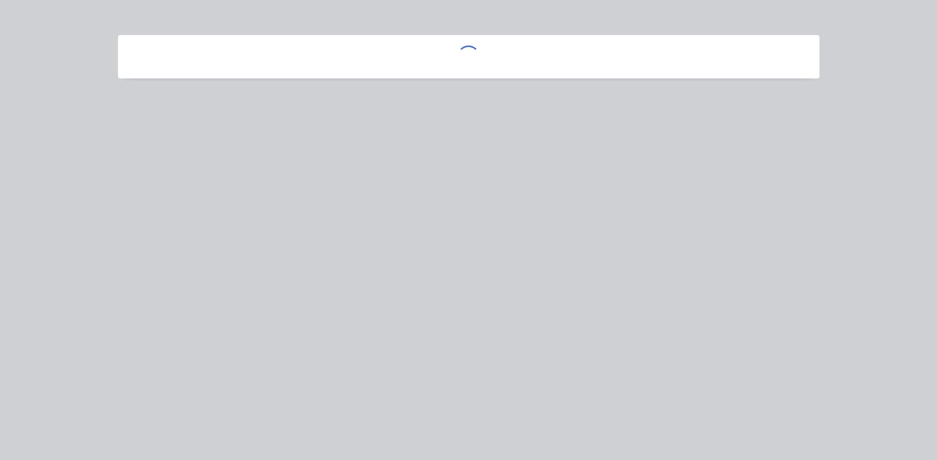
scroll to position [0, 0]
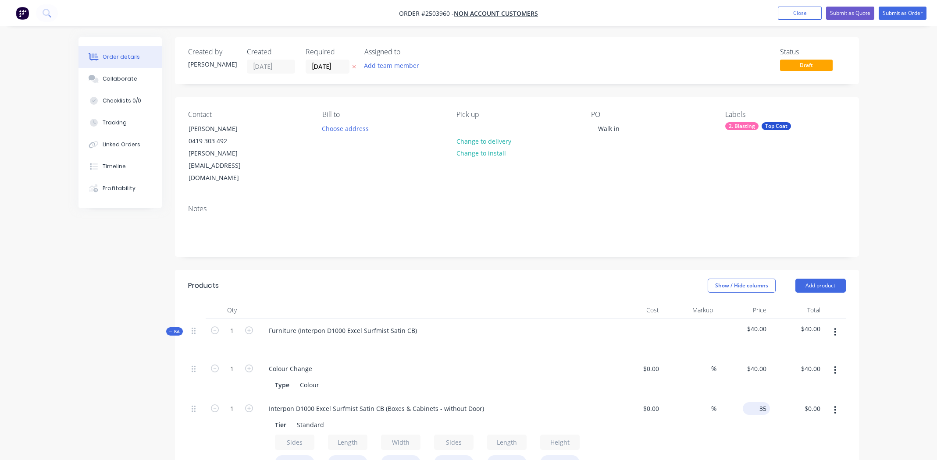
click at [760, 403] on input "35" at bounding box center [758, 409] width 24 height 13
type input "$40.00"
click at [738, 422] on div "$40.00 $40.00" at bounding box center [744, 468] width 54 height 143
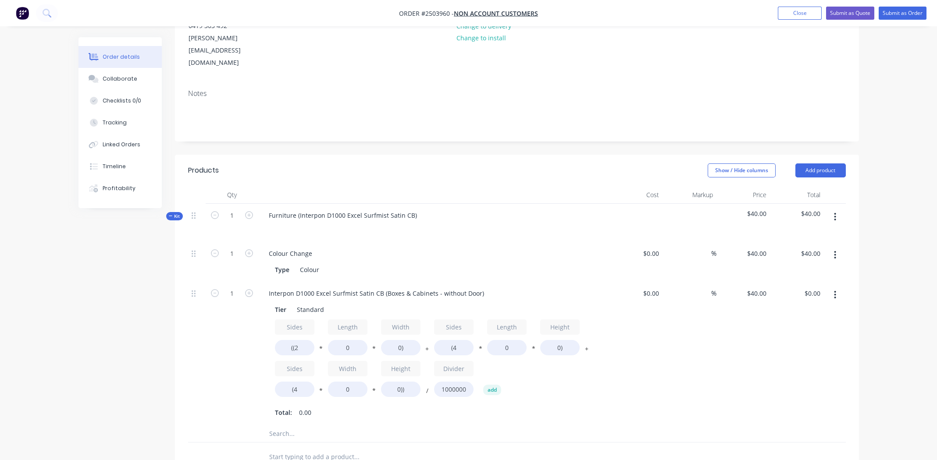
scroll to position [132, 0]
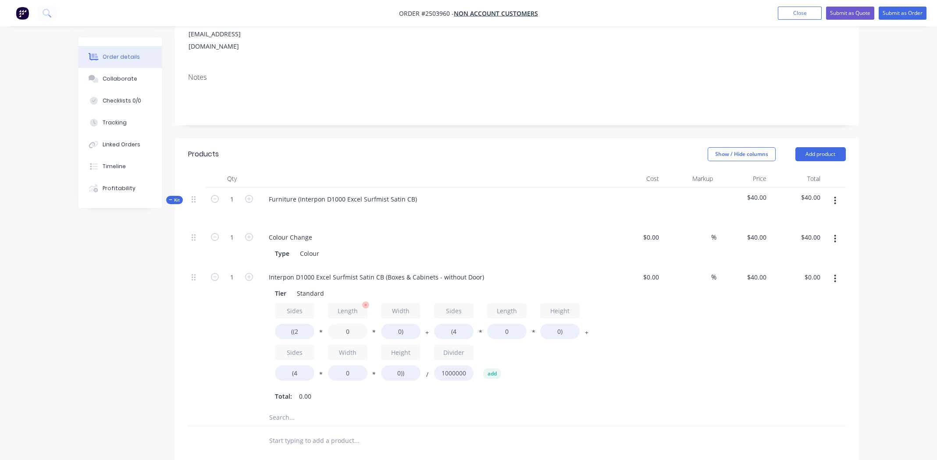
click at [350, 324] on input "0" at bounding box center [347, 331] width 39 height 15
type input "130"
click at [398, 324] on input "0)" at bounding box center [400, 331] width 39 height 15
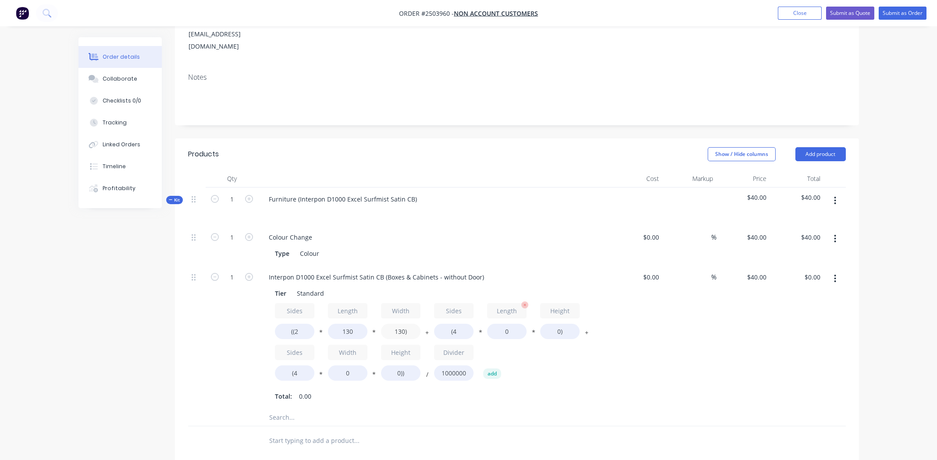
type input "130)"
type input "$1.35"
click at [514, 324] on input "0" at bounding box center [506, 331] width 39 height 15
type input "130"
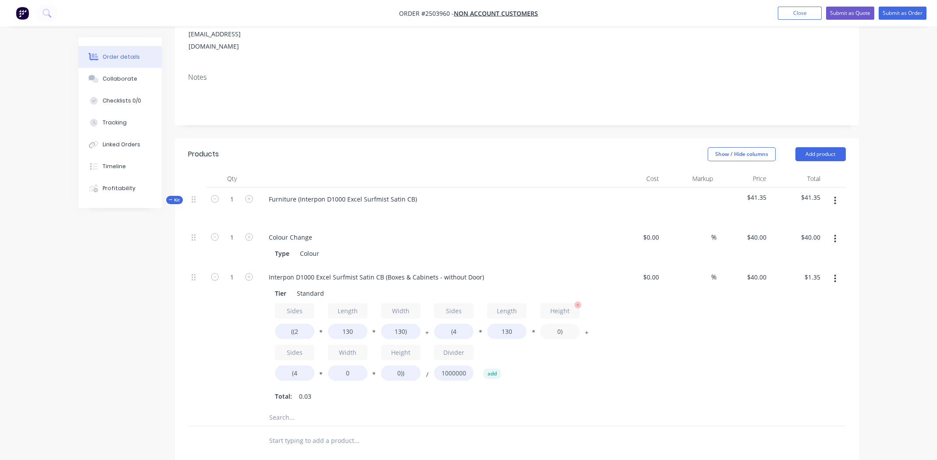
click at [557, 324] on input "0)" at bounding box center [559, 331] width 39 height 15
type input "70)"
type input "$2.81"
click at [577, 345] on div "Sides ((2 * Length 130 * Width 130) + Sides (4 * Length 130 * Height 70) + Side…" at bounding box center [433, 344] width 317 height 82
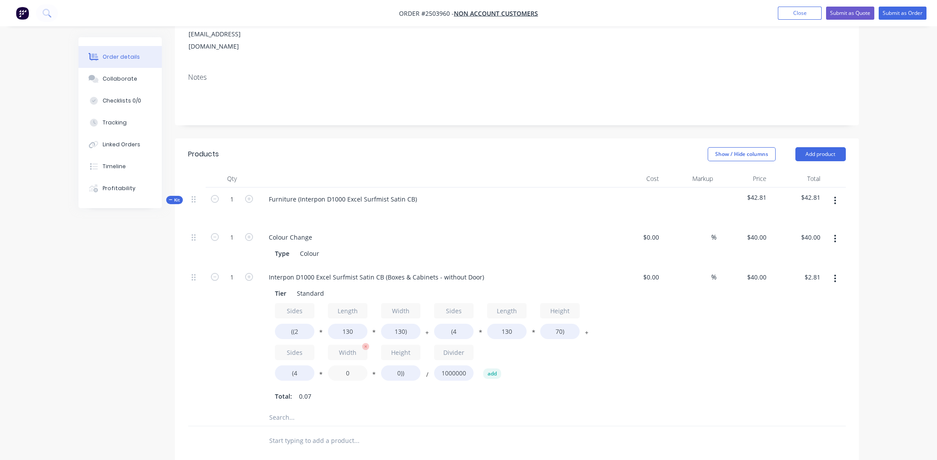
click at [346, 366] on input "0" at bounding box center [347, 373] width 39 height 15
type input "130"
click at [396, 366] on input "0))" at bounding box center [400, 373] width 39 height 15
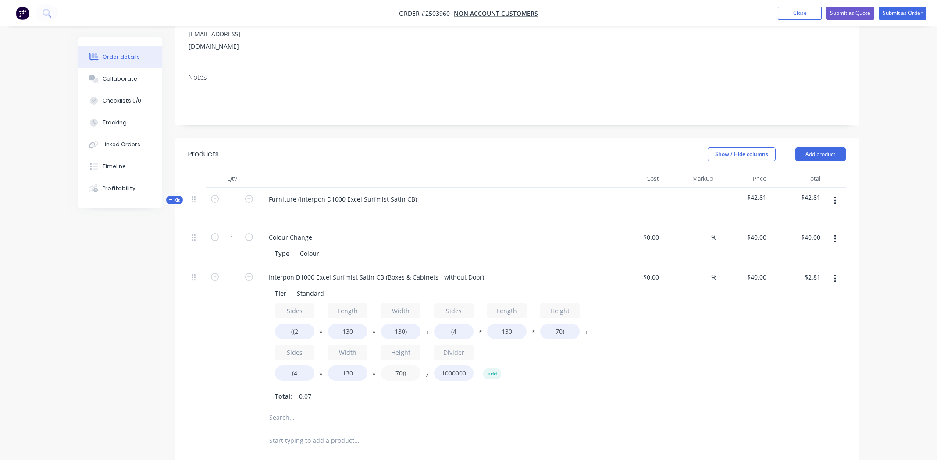
type input "70))"
type input "$4.26"
click at [610, 346] on div "$0.00 $0.00" at bounding box center [636, 337] width 54 height 143
click at [235, 244] on input "1" at bounding box center [232, 237] width 23 height 13
type input "10"
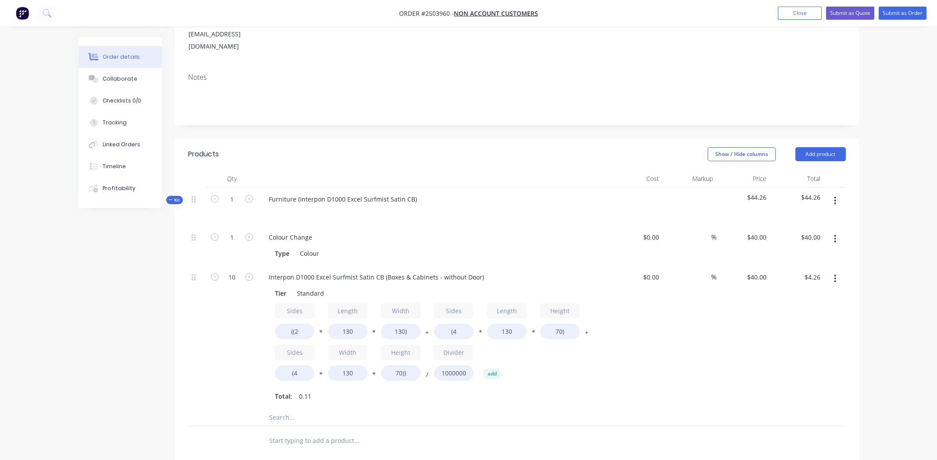
type input "$42.64"
click at [657, 341] on div "$0.00 $0.00" at bounding box center [636, 337] width 54 height 143
click at [833, 193] on button "button" at bounding box center [835, 201] width 21 height 16
click at [806, 218] on div "Add product to kit" at bounding box center [805, 224] width 68 height 13
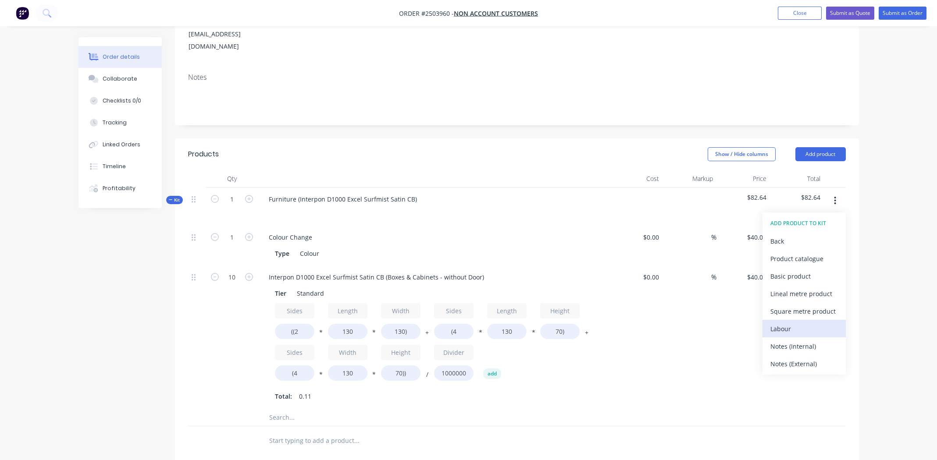
click at [782, 323] on div "Labour" at bounding box center [805, 329] width 68 height 13
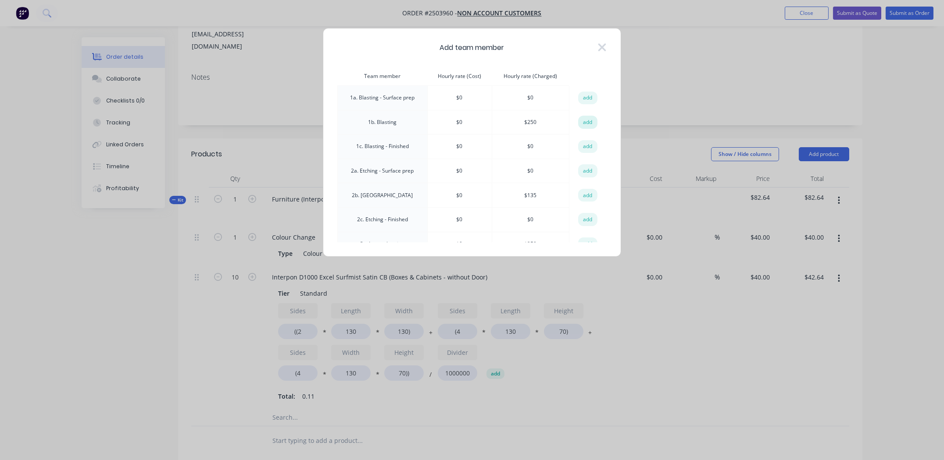
click at [580, 121] on button "add" at bounding box center [587, 122] width 19 height 13
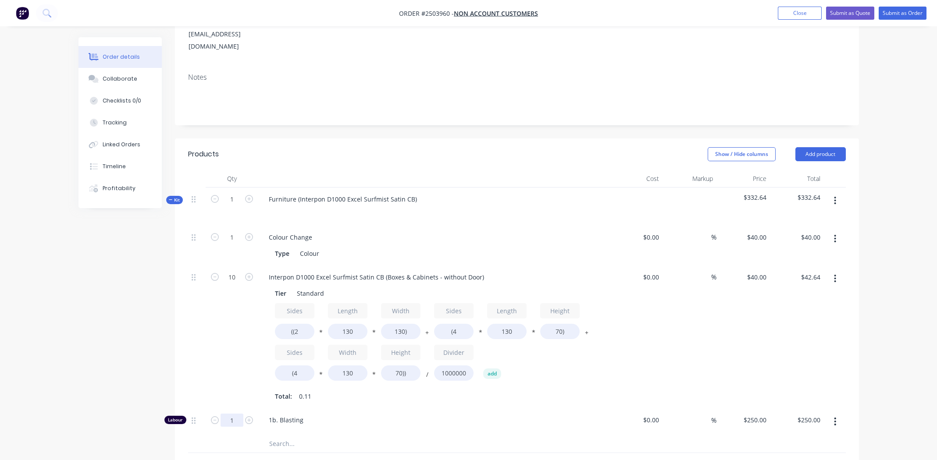
click at [234, 244] on input "1" at bounding box center [232, 237] width 23 height 13
type input "0.5"
type input "$125.00"
click at [714, 335] on div "%" at bounding box center [690, 337] width 54 height 143
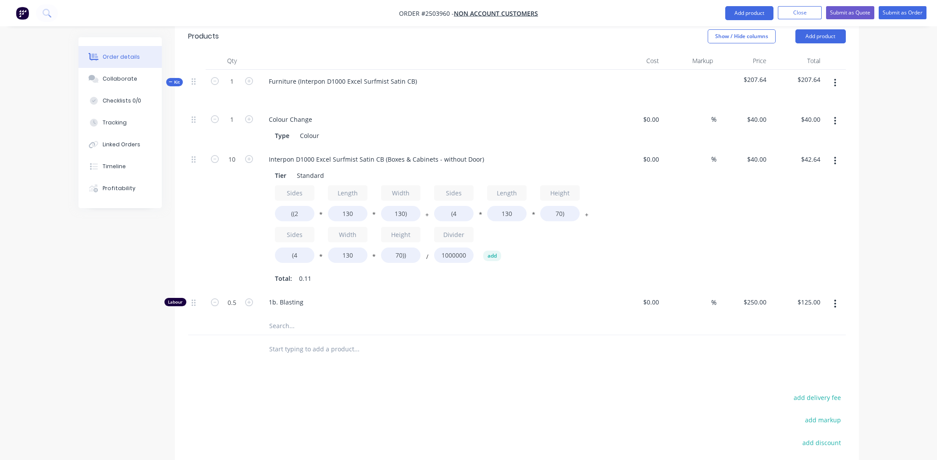
scroll to position [351, 0]
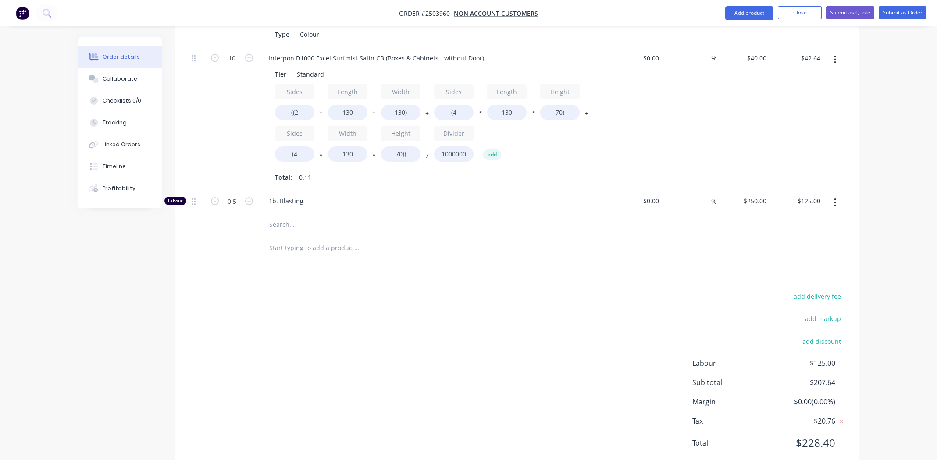
click at [395, 314] on div "add delivery fee add markup add discount Labour $125.00 Sub total $207.64 Margi…" at bounding box center [517, 375] width 658 height 169
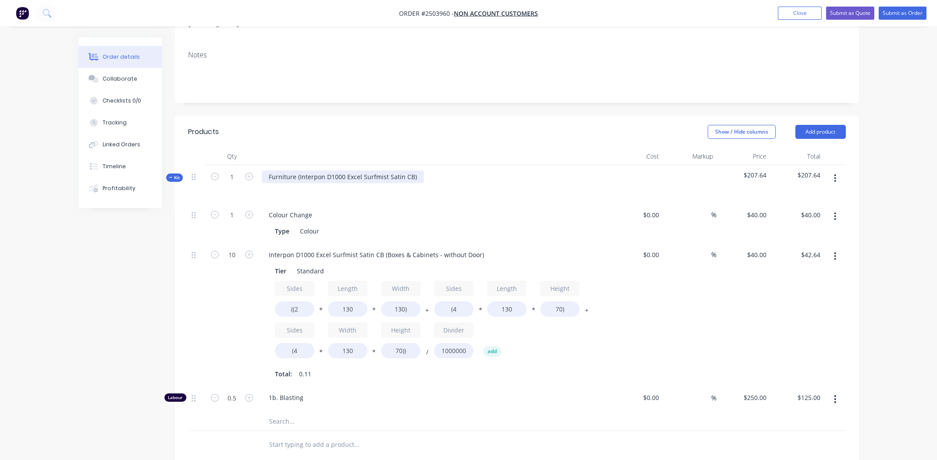
scroll to position [0, 0]
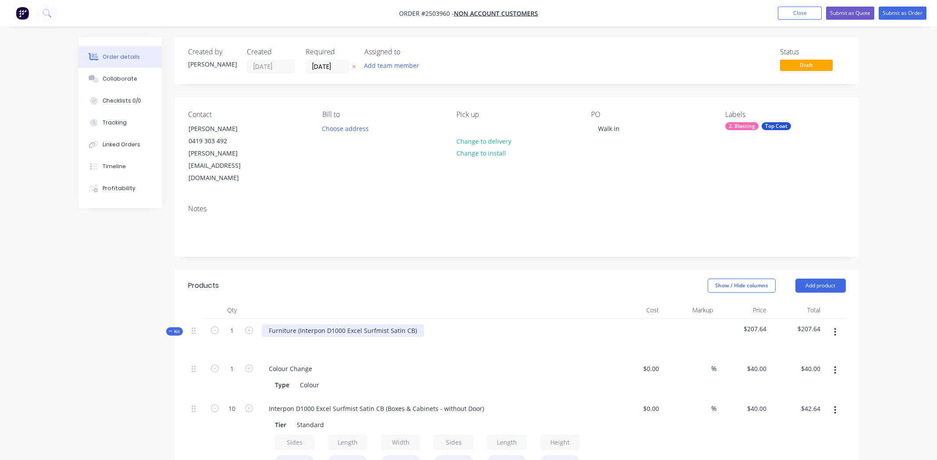
click at [413, 325] on div "Furniture (Interpon D1000 Excel Surfmist Satin CB)" at bounding box center [343, 331] width 162 height 13
click at [298, 325] on div "Furniture (Interpon D1000 Excel Surfmist Satin CB" at bounding box center [342, 331] width 161 height 13
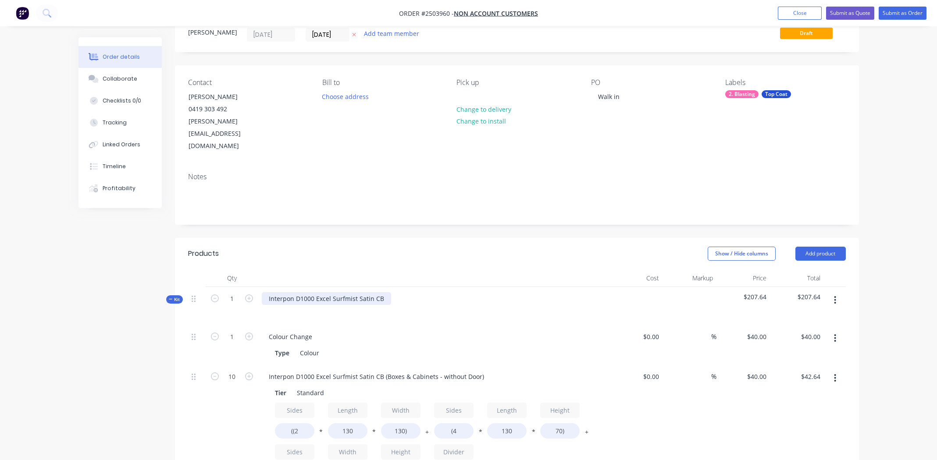
scroll to position [87, 0]
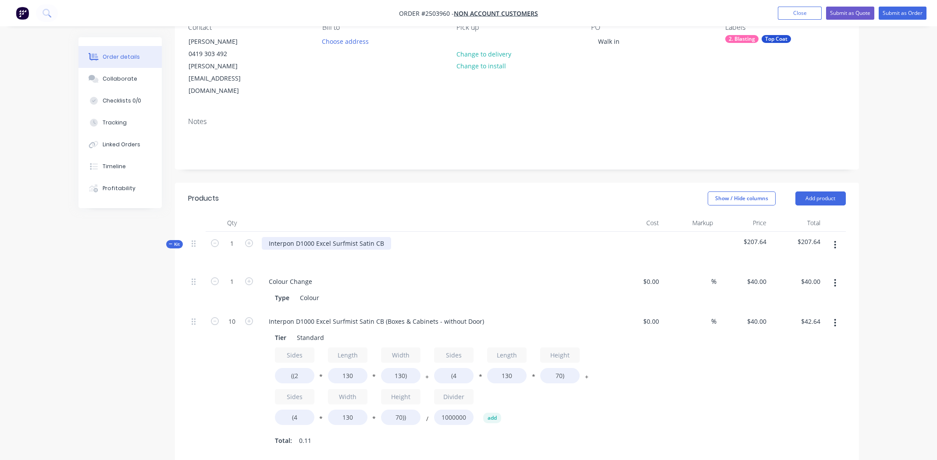
click at [334, 237] on div "Interpon D1000 Excel Surfmist Satin CB" at bounding box center [326, 243] width 129 height 13
copy div "Interpon D1000 Excel Surfmist Satin CB"
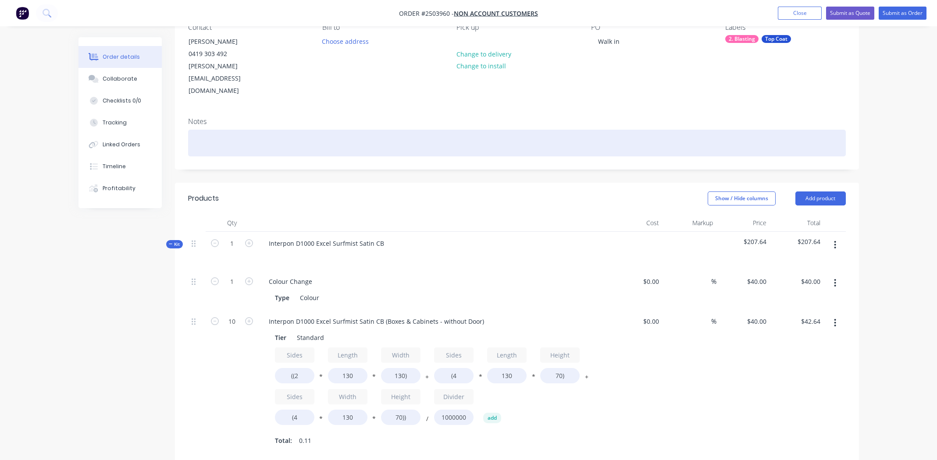
click at [268, 130] on div at bounding box center [517, 143] width 658 height 27
paste div
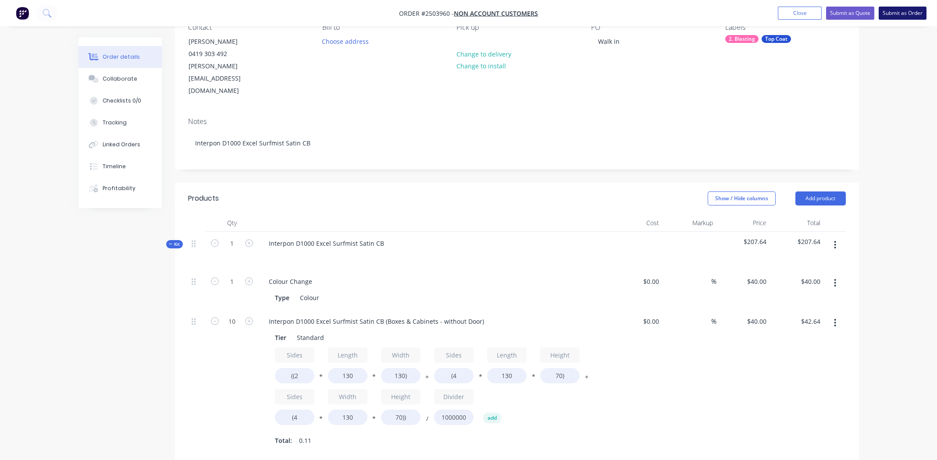
click at [905, 11] on button "Submit as Order" at bounding box center [903, 13] width 48 height 13
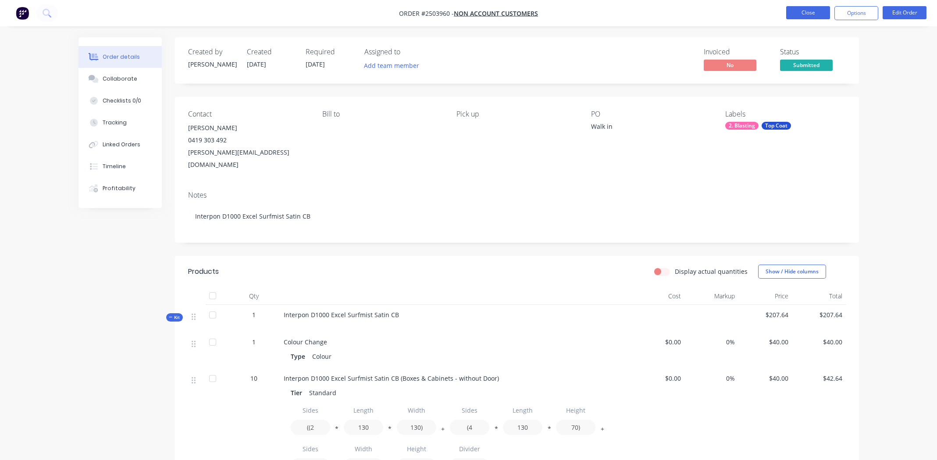
click at [794, 11] on button "Close" at bounding box center [808, 12] width 44 height 13
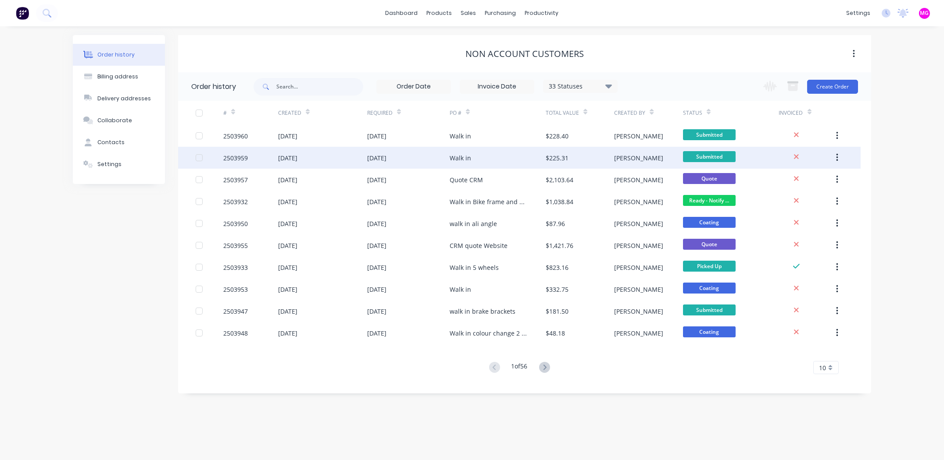
click at [234, 153] on div "2503959" at bounding box center [235, 157] width 25 height 9
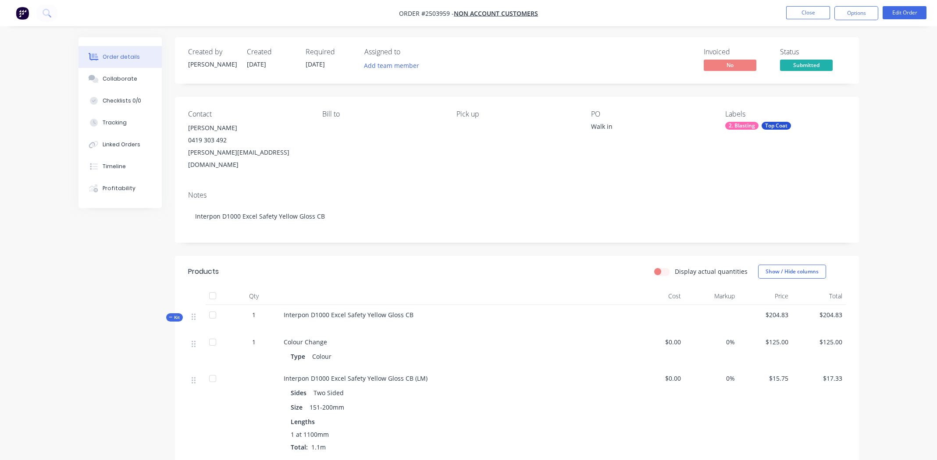
click at [614, 129] on div "Walk in" at bounding box center [646, 128] width 110 height 12
click at [612, 129] on div "Walk in" at bounding box center [646, 128] width 110 height 12
click at [901, 10] on button "Edit Order" at bounding box center [905, 12] width 44 height 13
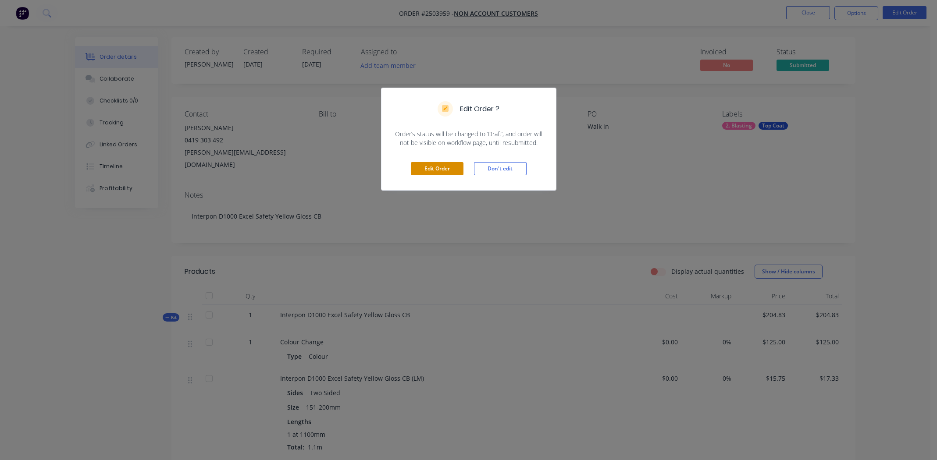
click at [416, 168] on button "Edit Order" at bounding box center [437, 168] width 53 height 13
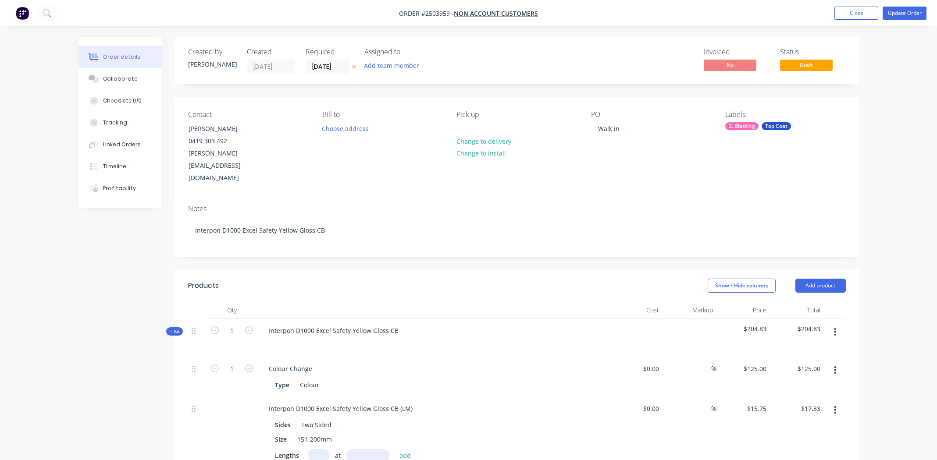
click at [613, 135] on div "PO Walk in" at bounding box center [651, 148] width 120 height 74
click at [621, 129] on div "Walk in" at bounding box center [609, 128] width 36 height 13
click at [889, 11] on button "Update Order" at bounding box center [905, 13] width 44 height 13
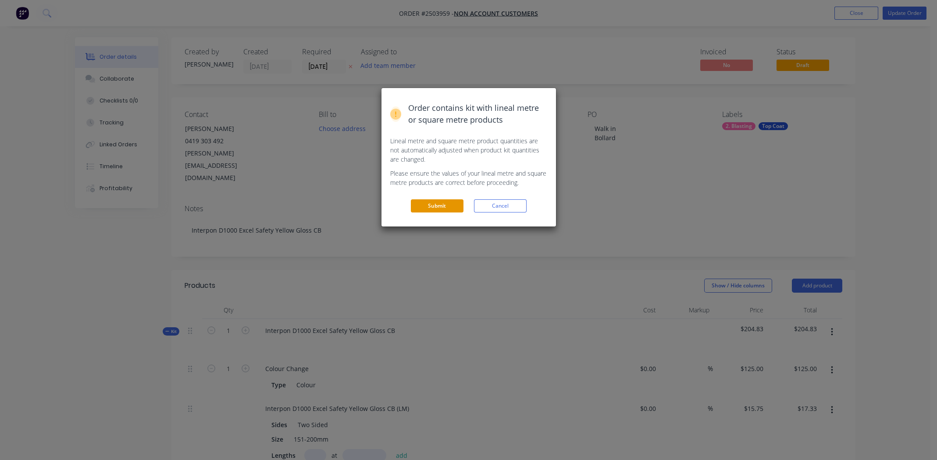
click at [448, 206] on button "Submit" at bounding box center [437, 206] width 53 height 13
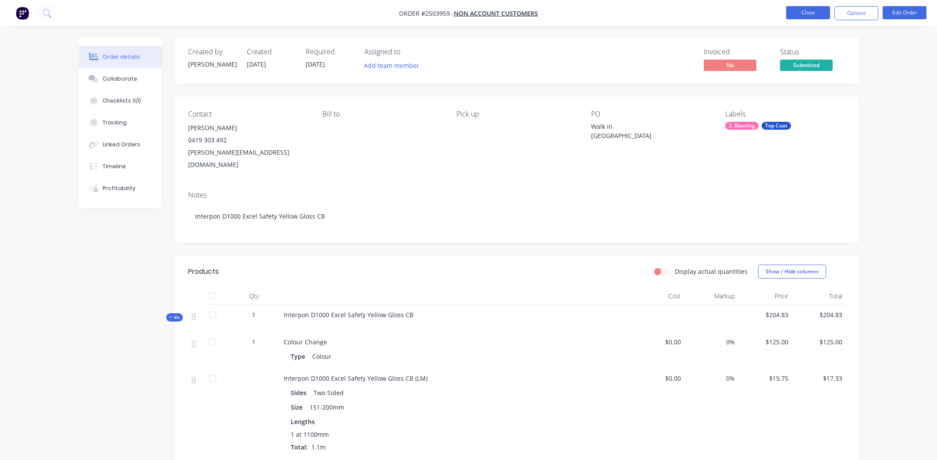
click at [809, 13] on button "Close" at bounding box center [808, 12] width 44 height 13
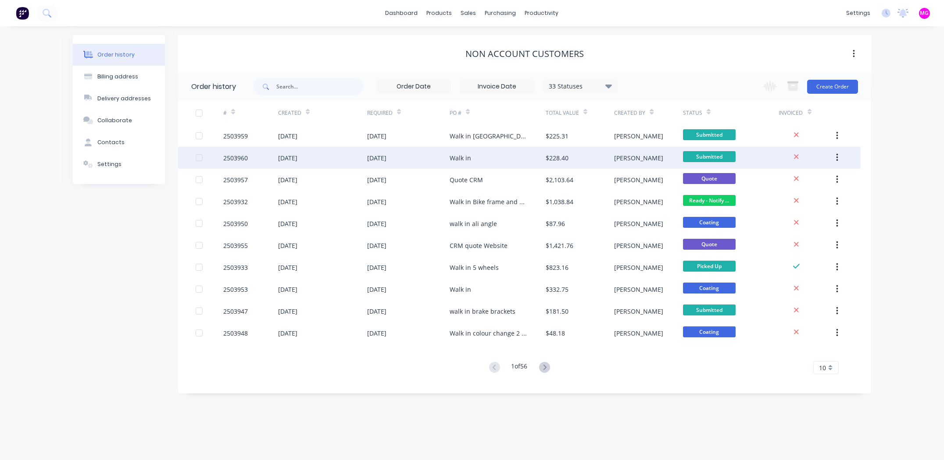
click at [238, 159] on div "2503960" at bounding box center [235, 157] width 25 height 9
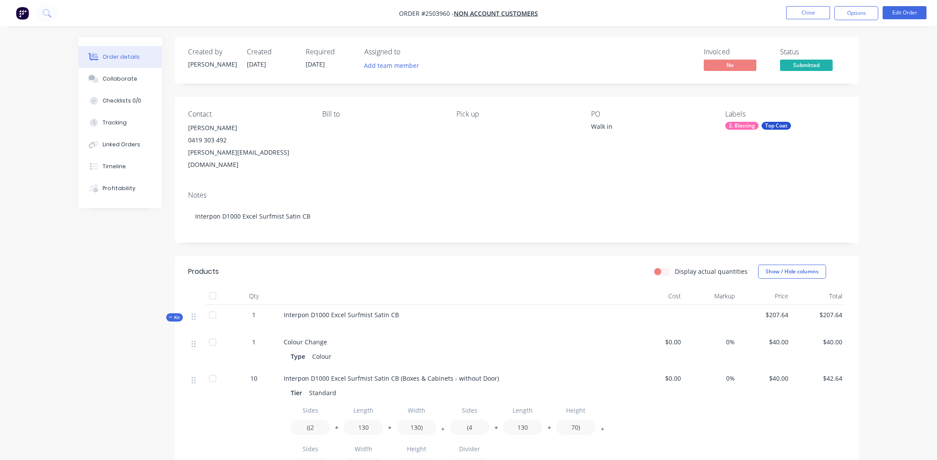
click at [614, 127] on div "Walk in" at bounding box center [646, 128] width 110 height 12
click at [611, 127] on div "Walk in" at bounding box center [646, 128] width 110 height 12
click at [901, 11] on button "Edit Order" at bounding box center [905, 12] width 44 height 13
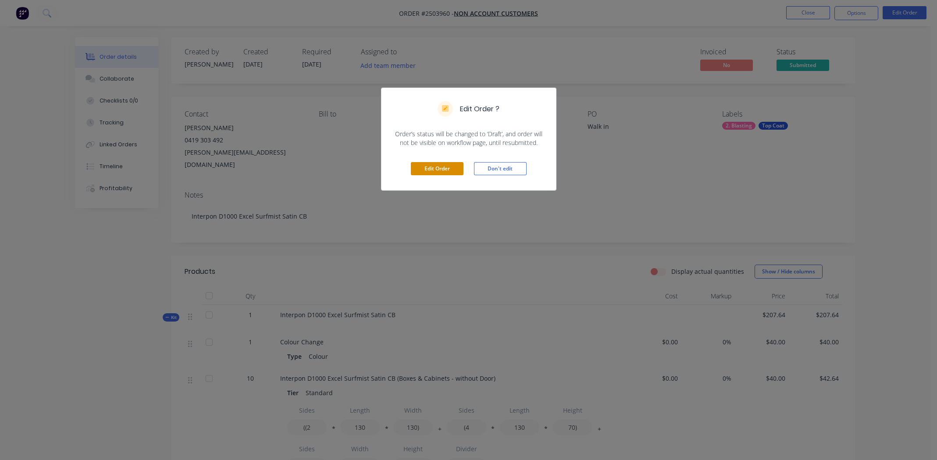
click at [427, 164] on button "Edit Order" at bounding box center [437, 168] width 53 height 13
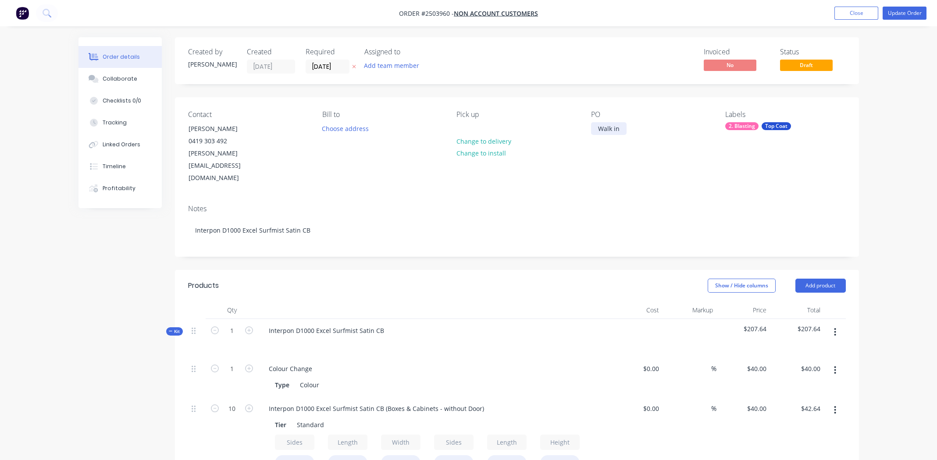
click at [621, 129] on div "Walk in" at bounding box center [609, 128] width 36 height 13
click at [602, 137] on div "Walk in" at bounding box center [609, 133] width 36 height 22
click at [647, 167] on div "Contact Michael Grek 0419 303 492 michael@awardtech.com.au Bill to Choose addre…" at bounding box center [517, 147] width 684 height 100
click at [904, 11] on button "Update Order" at bounding box center [905, 13] width 44 height 13
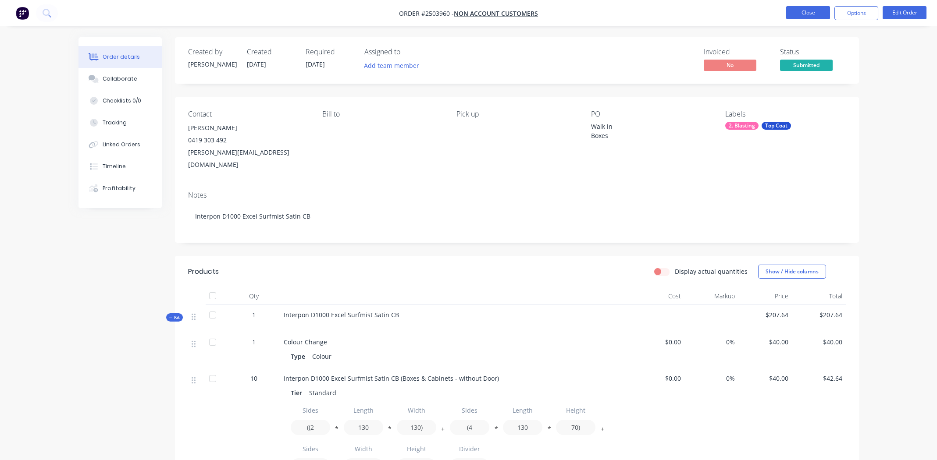
click at [818, 11] on button "Close" at bounding box center [808, 12] width 44 height 13
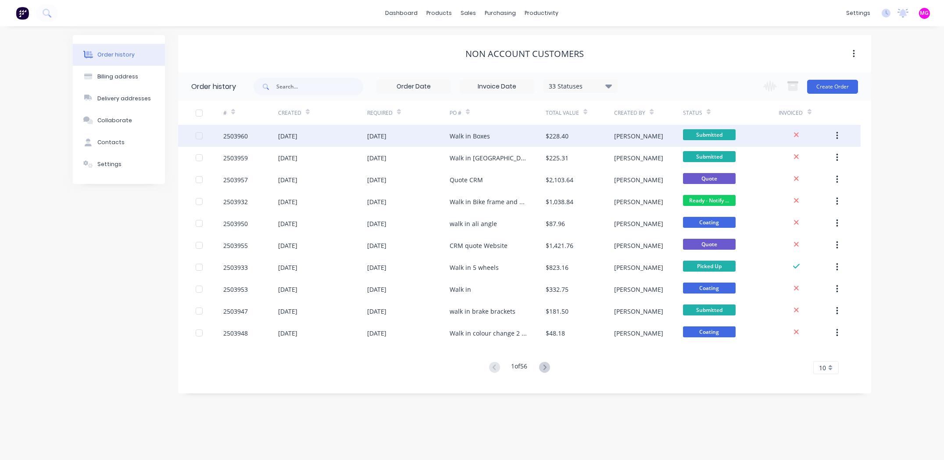
click at [228, 135] on div "2503960" at bounding box center [235, 136] width 25 height 9
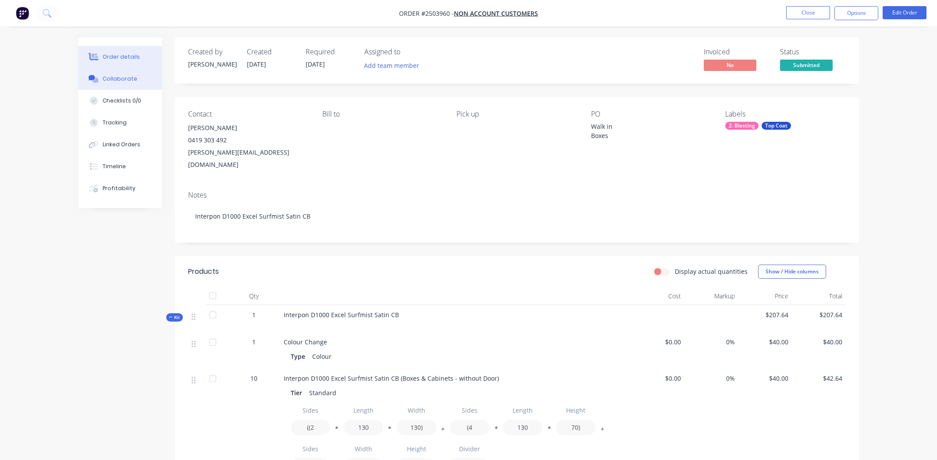
click at [119, 76] on div "Collaborate" at bounding box center [120, 79] width 35 height 8
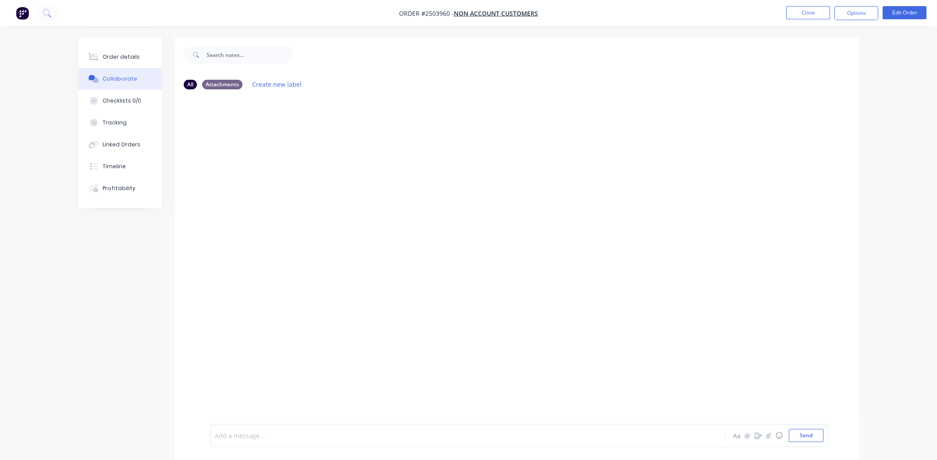
click at [284, 433] on div at bounding box center [443, 436] width 456 height 9
click at [655, 285] on div at bounding box center [517, 260] width 684 height 328
click at [119, 52] on button "Order details" at bounding box center [119, 57] width 83 height 22
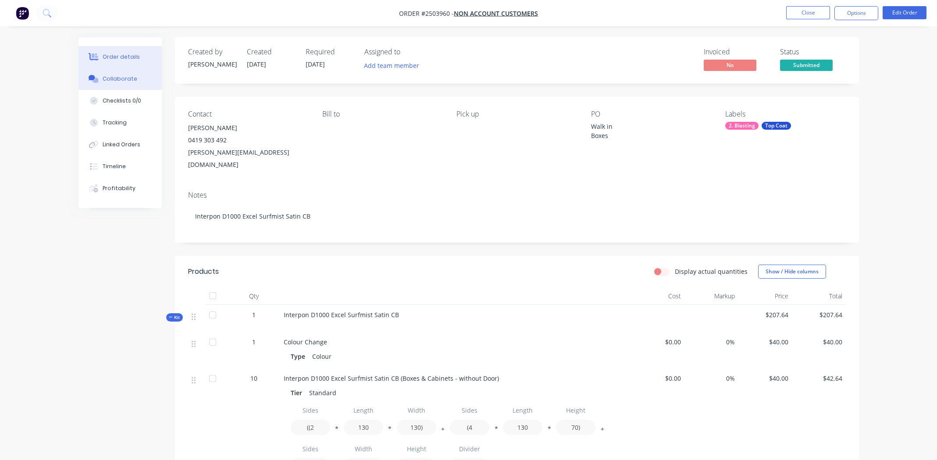
click at [111, 76] on div "Collaborate" at bounding box center [120, 79] width 35 height 8
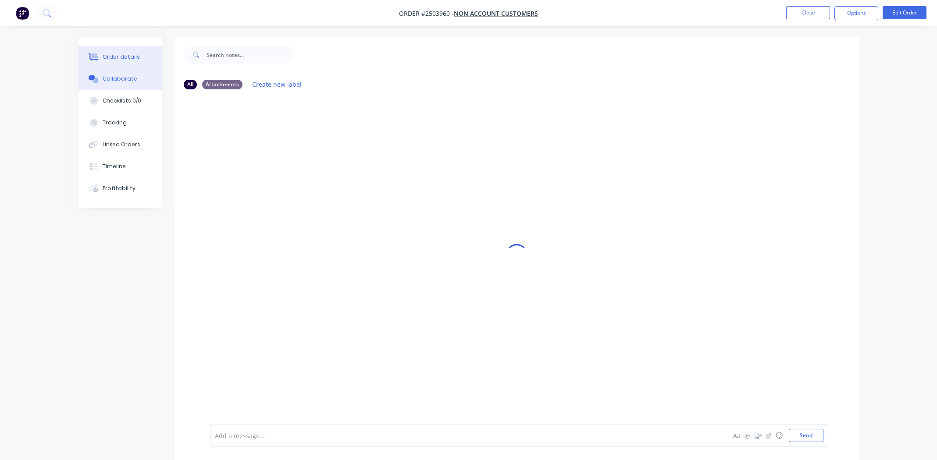
click at [112, 55] on div "Order details" at bounding box center [121, 57] width 37 height 8
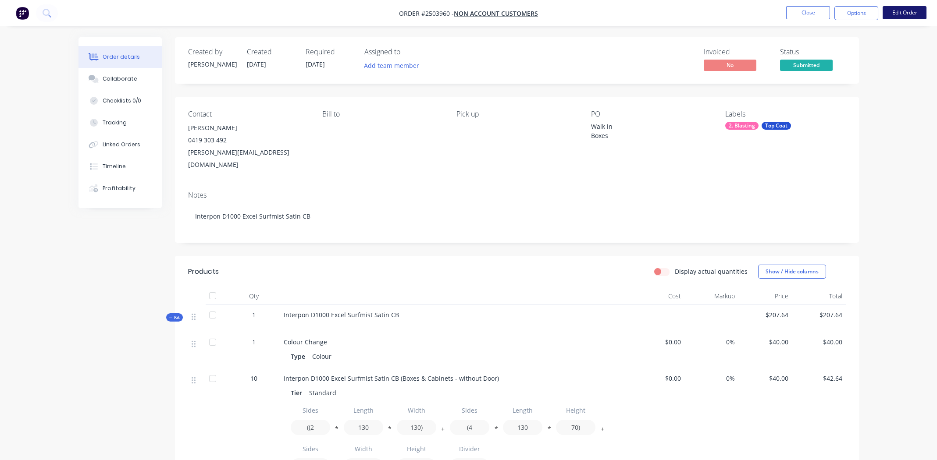
click at [910, 12] on button "Edit Order" at bounding box center [905, 12] width 44 height 13
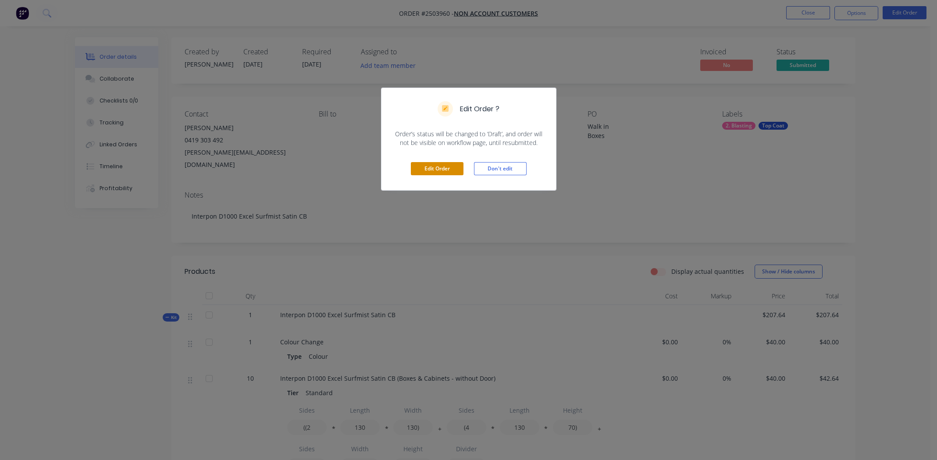
click at [441, 171] on button "Edit Order" at bounding box center [437, 168] width 53 height 13
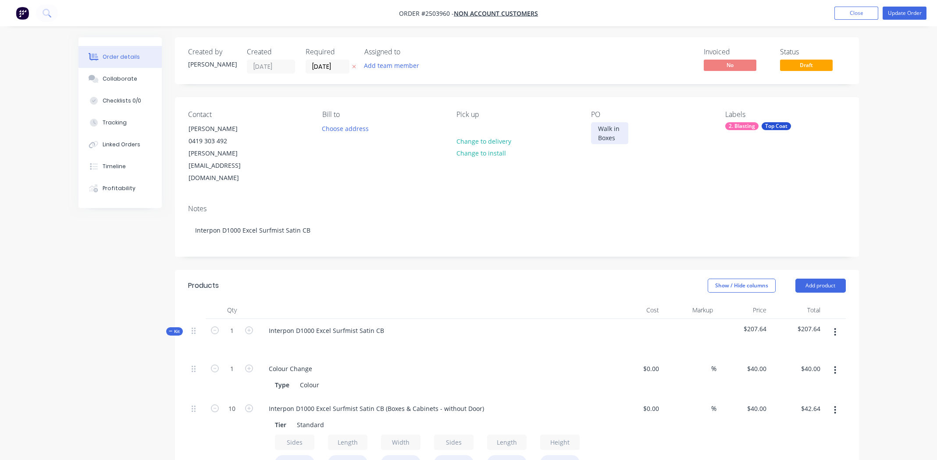
click at [597, 129] on div "Walk in Boxes" at bounding box center [609, 133] width 37 height 22
click at [620, 141] on div "Walk in Boxes" at bounding box center [609, 133] width 37 height 22
drag, startPoint x: 644, startPoint y: 145, endPoint x: 597, endPoint y: 150, distance: 47.2
click at [597, 150] on div "Walk in Boxes PO- Hume Road" at bounding box center [646, 142] width 110 height 40
copy div "PO- Hume Road"
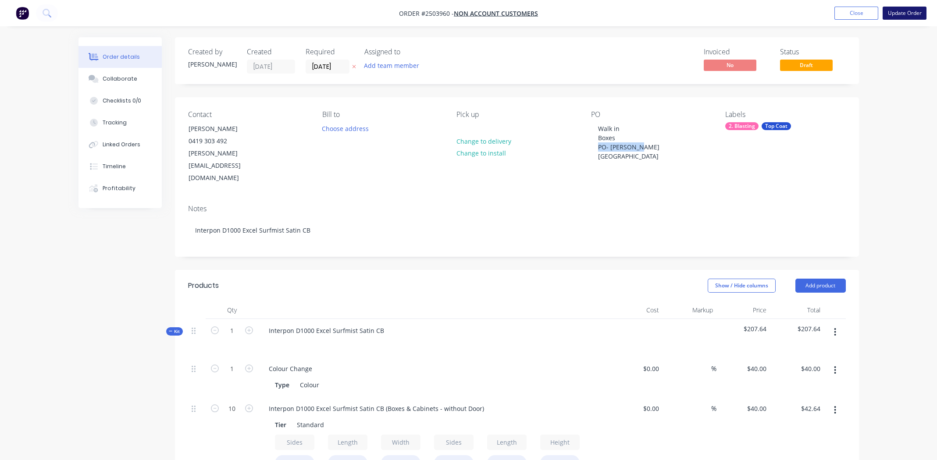
click at [899, 14] on button "Update Order" at bounding box center [905, 13] width 44 height 13
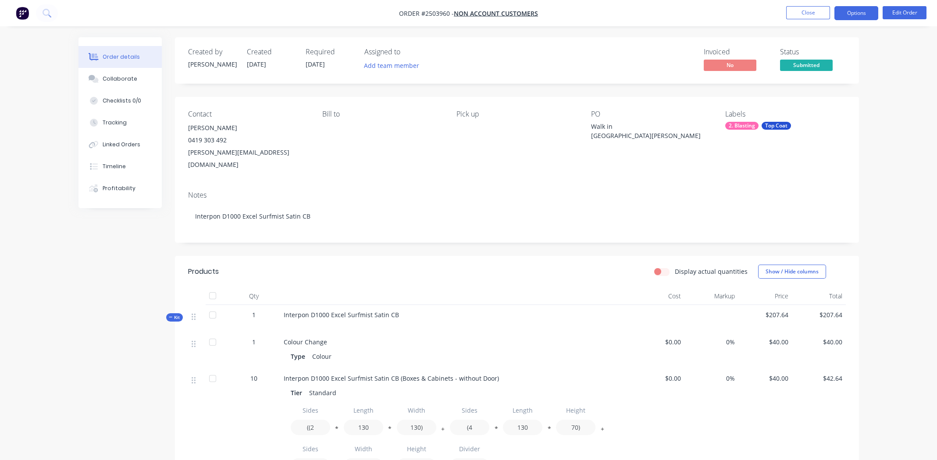
click at [850, 11] on button "Options" at bounding box center [857, 13] width 44 height 14
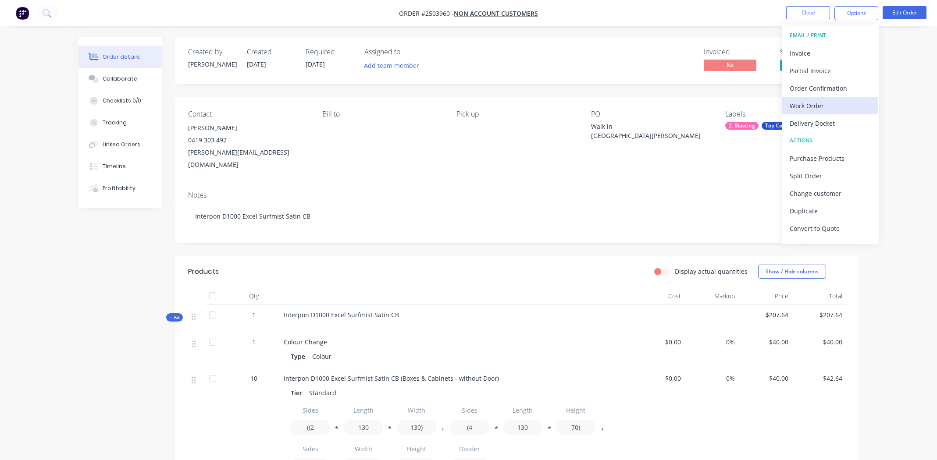
click at [819, 103] on div "Work Order" at bounding box center [830, 106] width 81 height 13
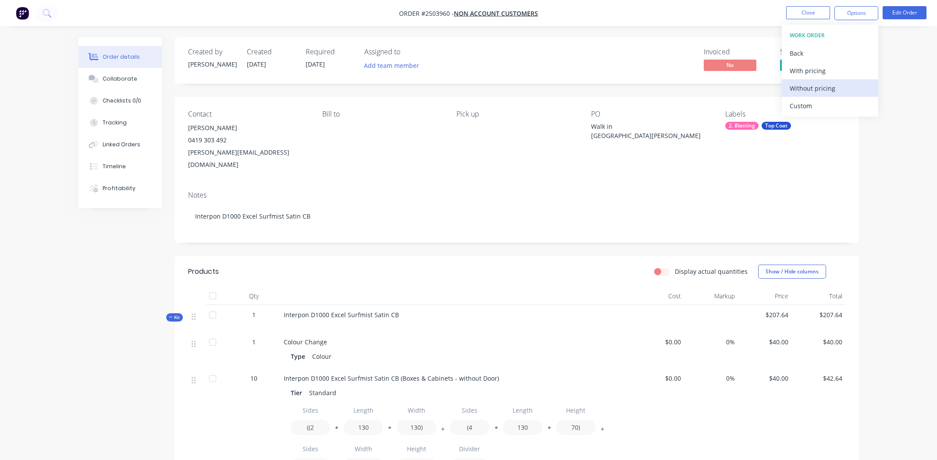
click at [817, 88] on div "Without pricing" at bounding box center [830, 88] width 81 height 13
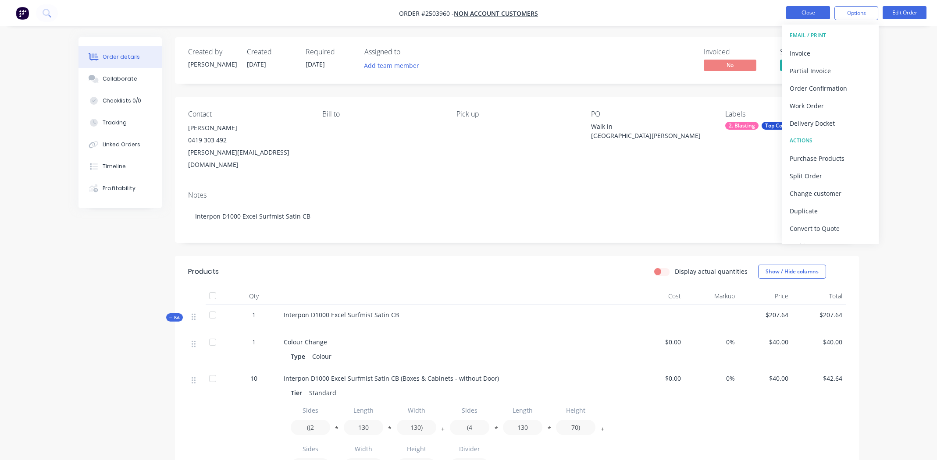
click at [795, 12] on button "Close" at bounding box center [808, 12] width 44 height 13
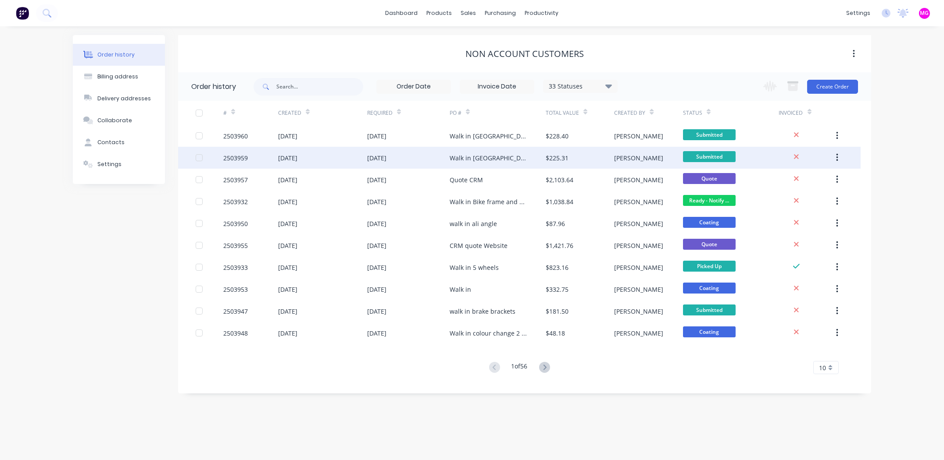
click at [242, 157] on div "2503959" at bounding box center [235, 157] width 25 height 9
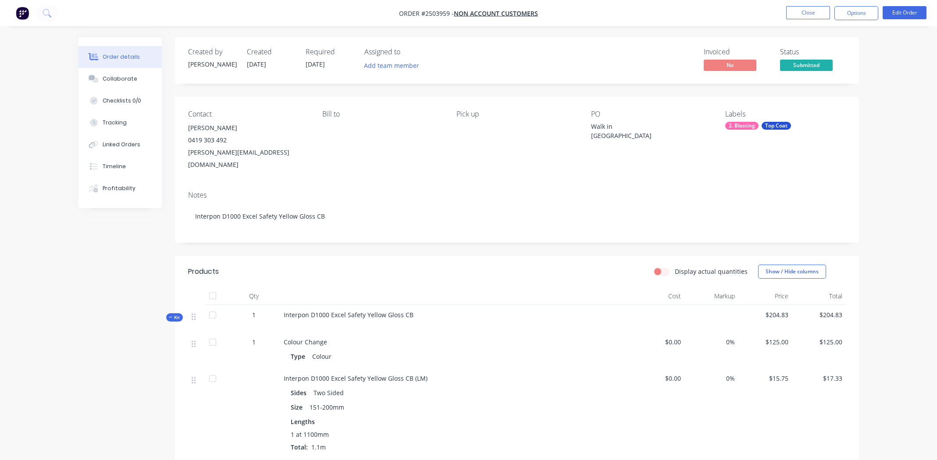
click at [613, 138] on div "Walk in Bollard" at bounding box center [646, 131] width 110 height 18
click at [905, 17] on button "Edit Order" at bounding box center [905, 12] width 44 height 13
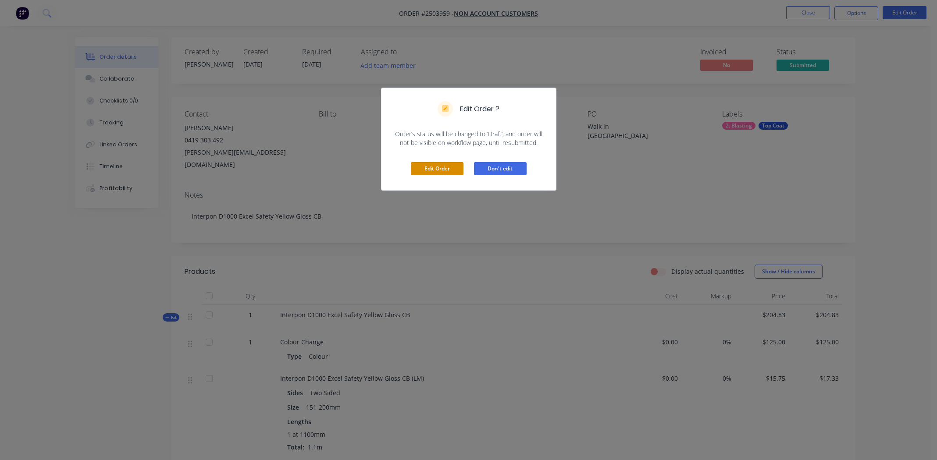
drag, startPoint x: 451, startPoint y: 168, endPoint x: 492, endPoint y: 154, distance: 42.6
click at [451, 167] on button "Edit Order" at bounding box center [437, 168] width 53 height 13
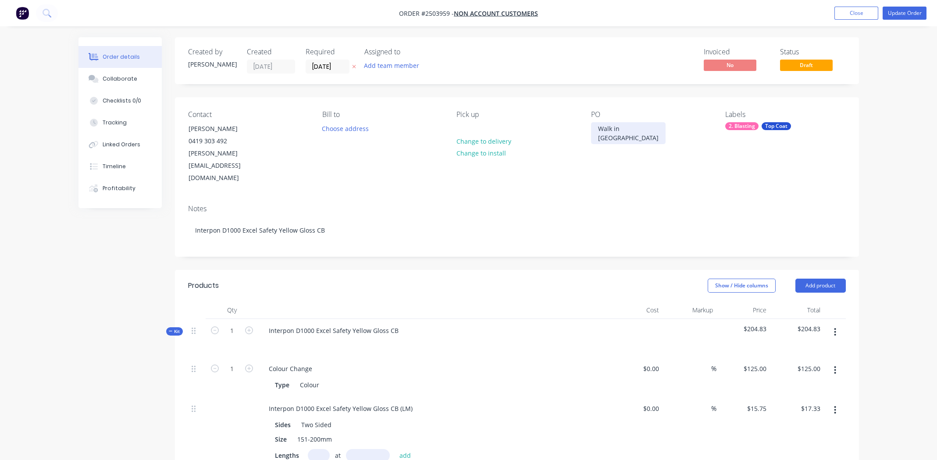
click at [621, 138] on div "Walk in Bollard" at bounding box center [628, 133] width 75 height 22
click at [128, 79] on div "Collaborate" at bounding box center [120, 79] width 35 height 8
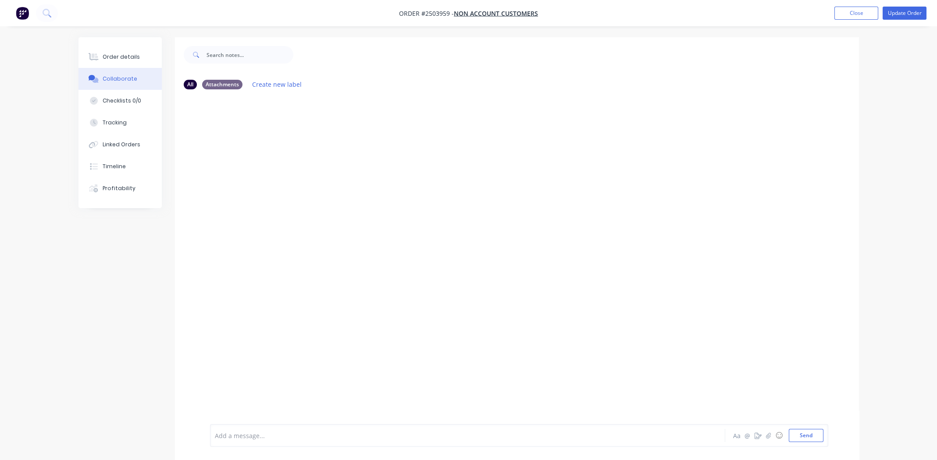
click at [293, 432] on div at bounding box center [443, 436] width 456 height 9
click at [802, 436] on button "Send" at bounding box center [806, 435] width 35 height 13
click at [111, 57] on div "Order details" at bounding box center [121, 57] width 37 height 8
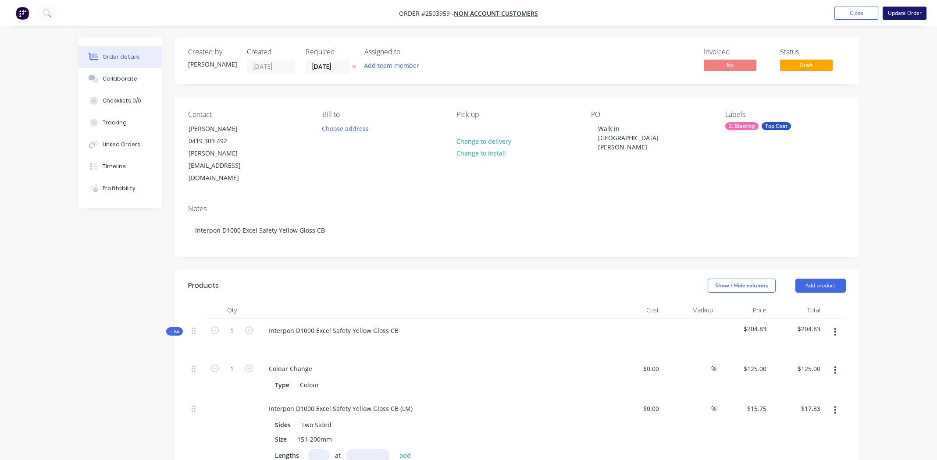
click at [900, 12] on button "Update Order" at bounding box center [905, 13] width 44 height 13
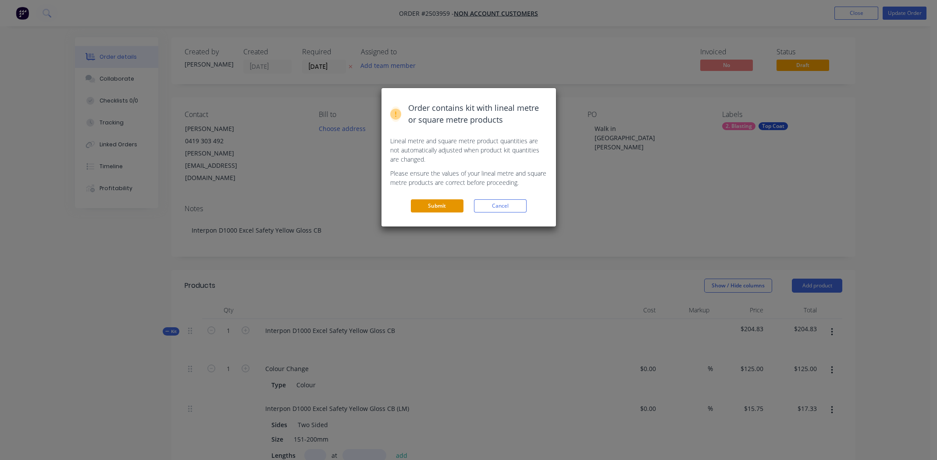
drag, startPoint x: 440, startPoint y: 205, endPoint x: 635, endPoint y: 147, distance: 203.3
click at [440, 205] on button "Submit" at bounding box center [437, 206] width 53 height 13
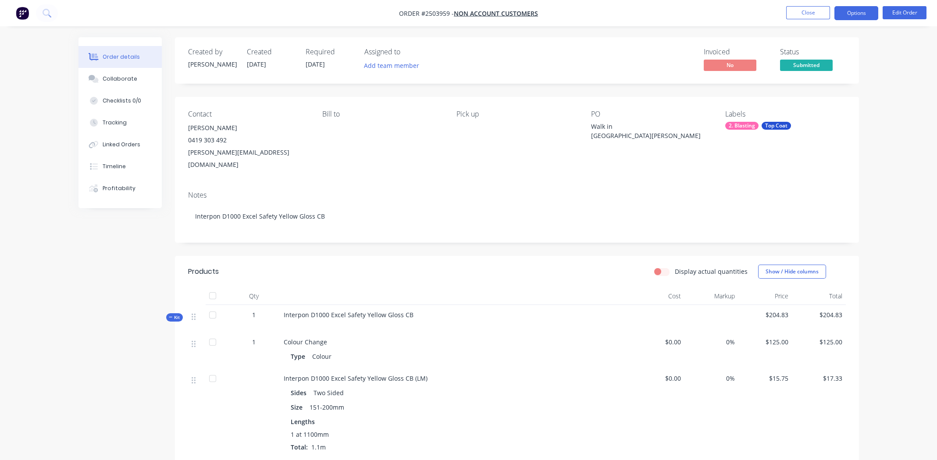
click at [856, 10] on button "Options" at bounding box center [857, 13] width 44 height 14
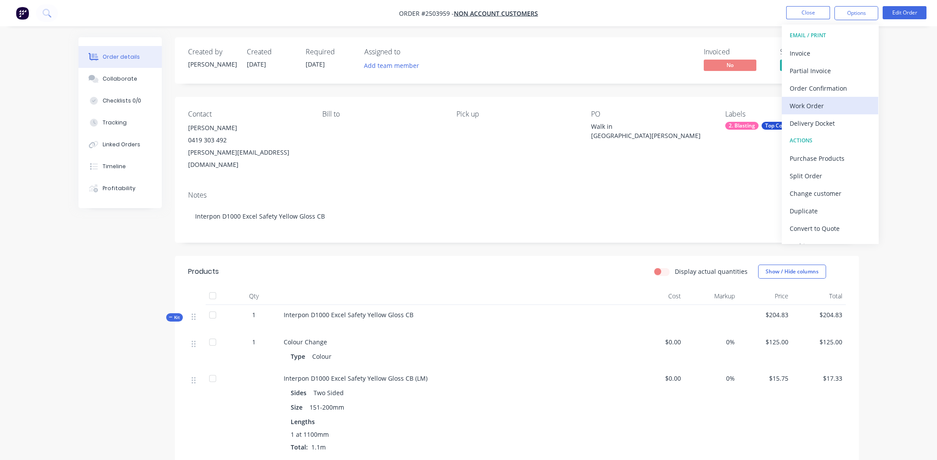
click at [804, 105] on div "Work Order" at bounding box center [830, 106] width 81 height 13
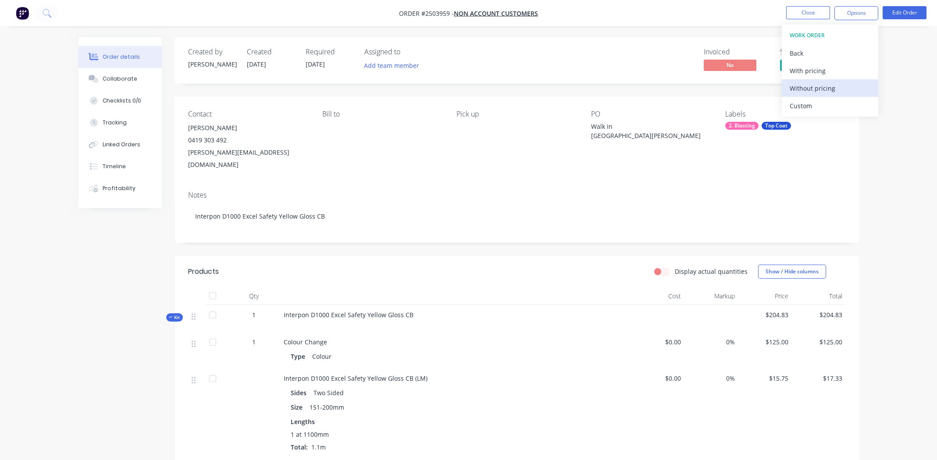
click at [808, 80] on button "Without pricing" at bounding box center [830, 88] width 96 height 18
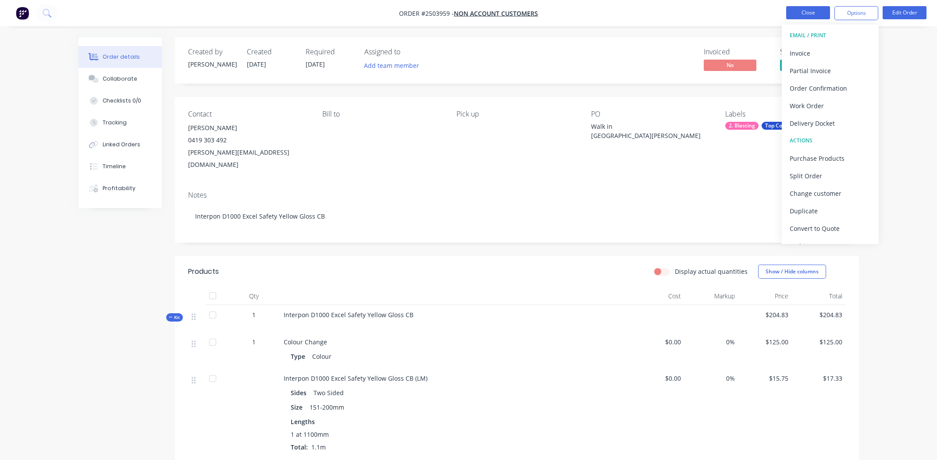
click at [790, 14] on button "Close" at bounding box center [808, 12] width 44 height 13
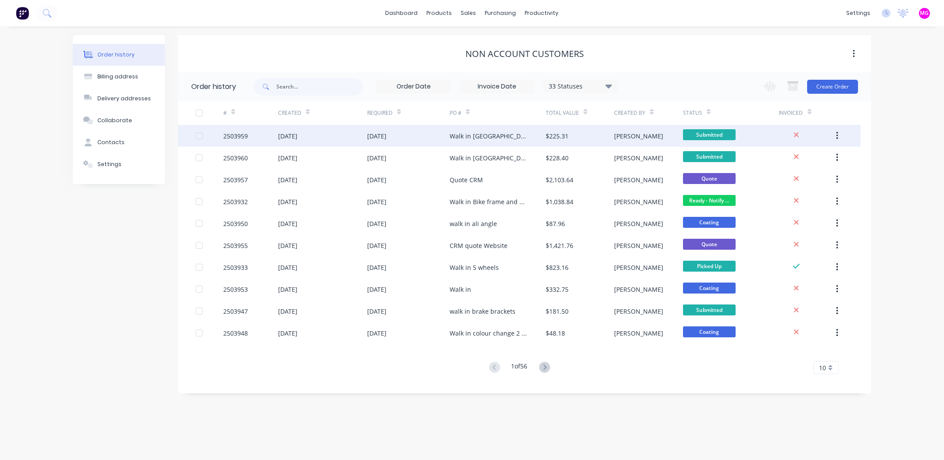
click at [235, 139] on div "2503959" at bounding box center [235, 136] width 25 height 9
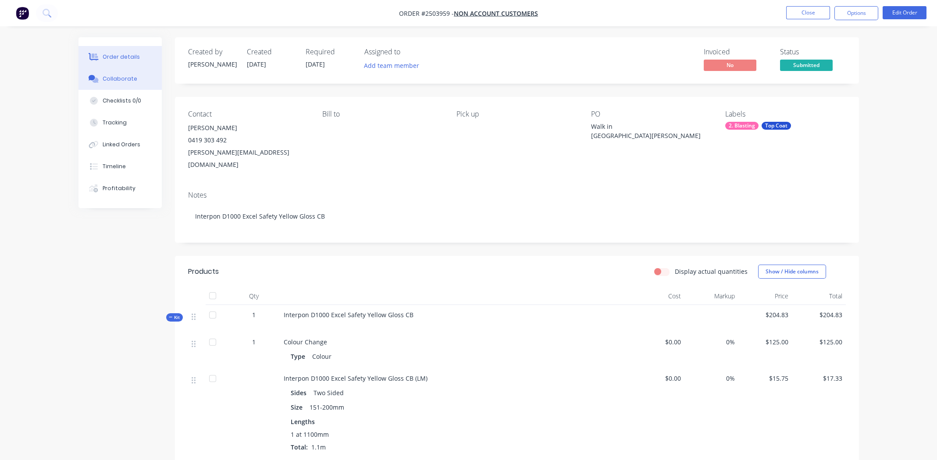
click at [127, 80] on div "Collaborate" at bounding box center [120, 79] width 35 height 8
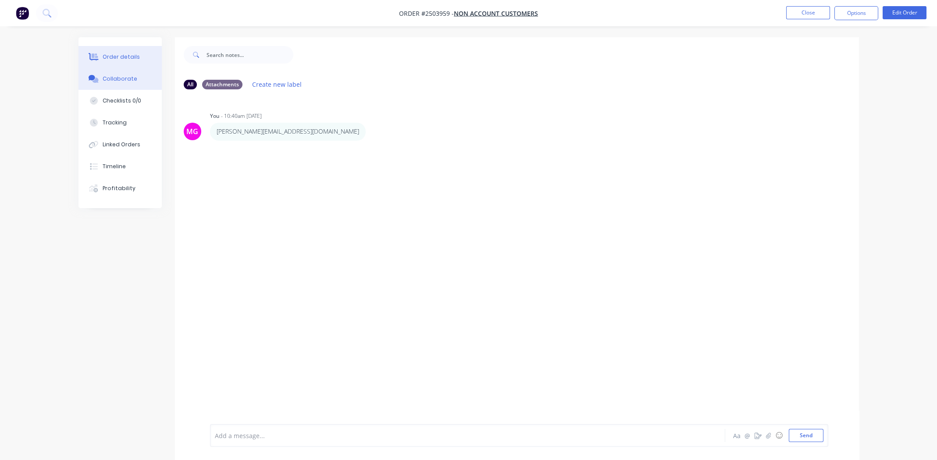
click at [103, 58] on div "Order details" at bounding box center [121, 57] width 37 height 8
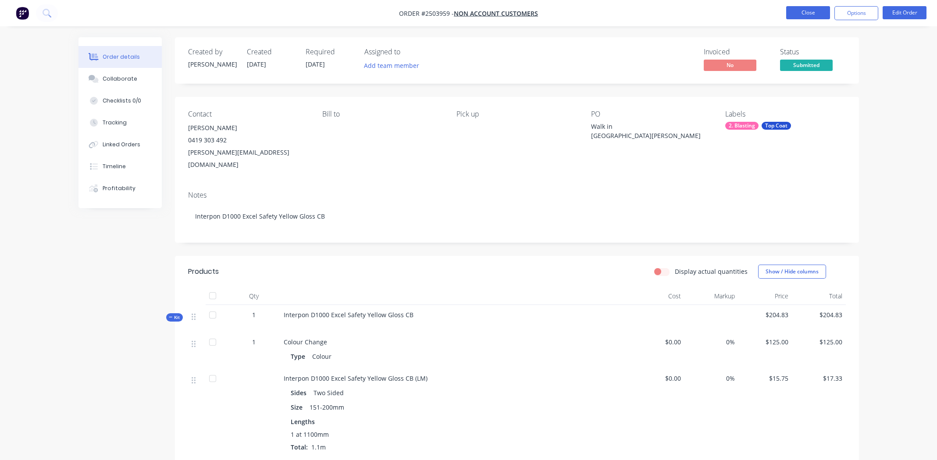
click at [803, 17] on button "Close" at bounding box center [808, 12] width 44 height 13
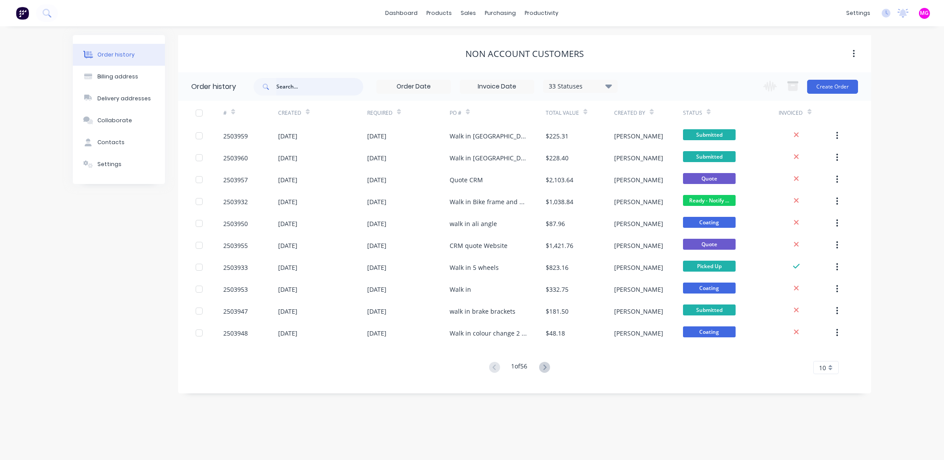
click at [295, 87] on input "text" at bounding box center [319, 87] width 87 height 18
type input "kevin"
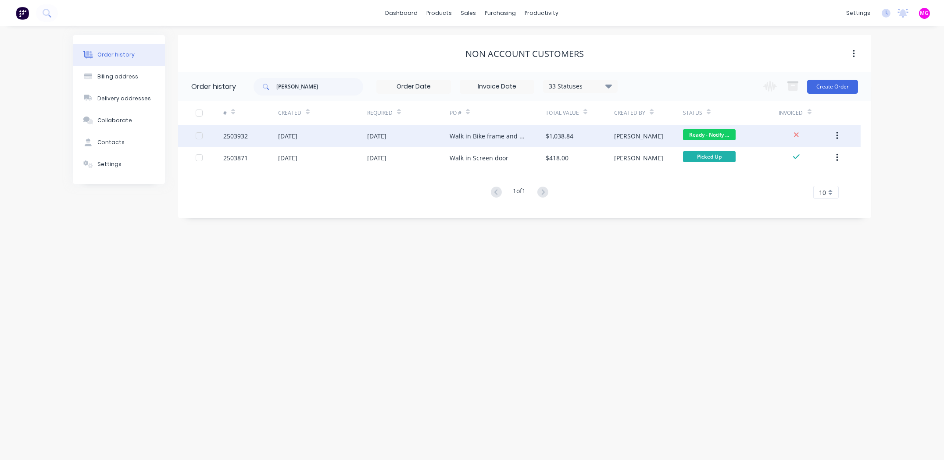
click at [472, 136] on div "Walk in Bike frame and parts x 12" at bounding box center [488, 136] width 78 height 9
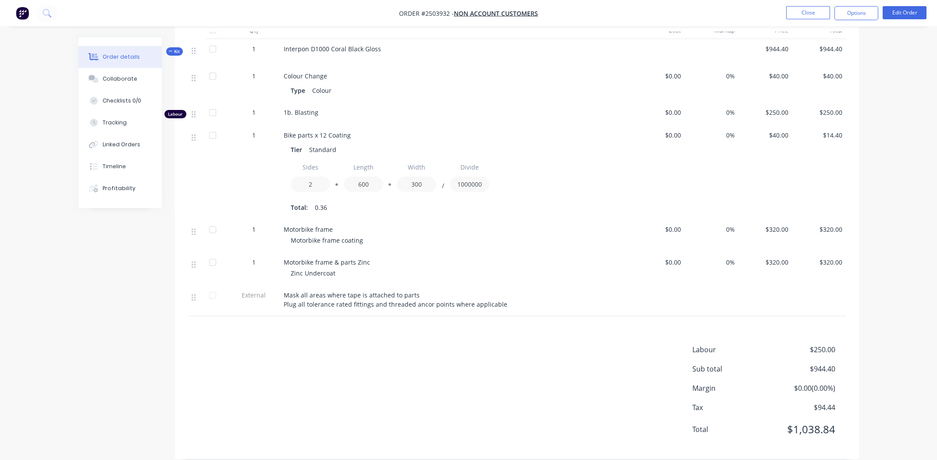
scroll to position [222, 0]
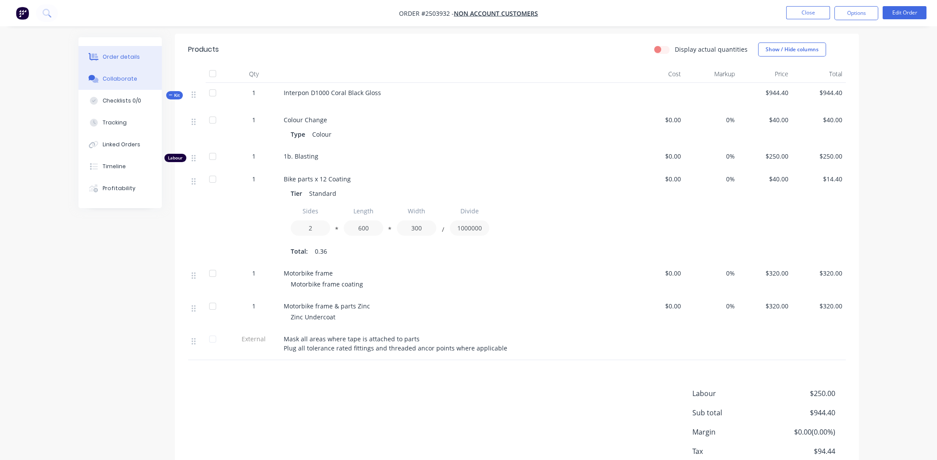
click at [131, 75] on div "Collaborate" at bounding box center [120, 79] width 35 height 8
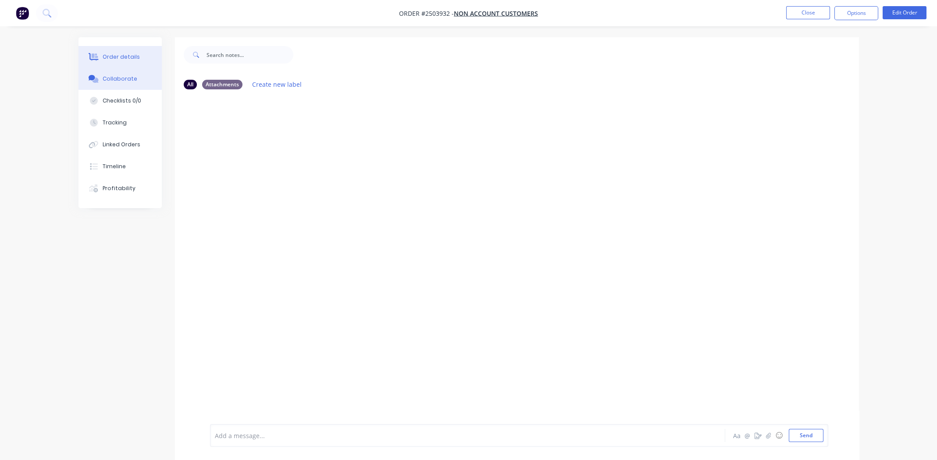
click at [135, 56] on div "Order details" at bounding box center [121, 57] width 37 height 8
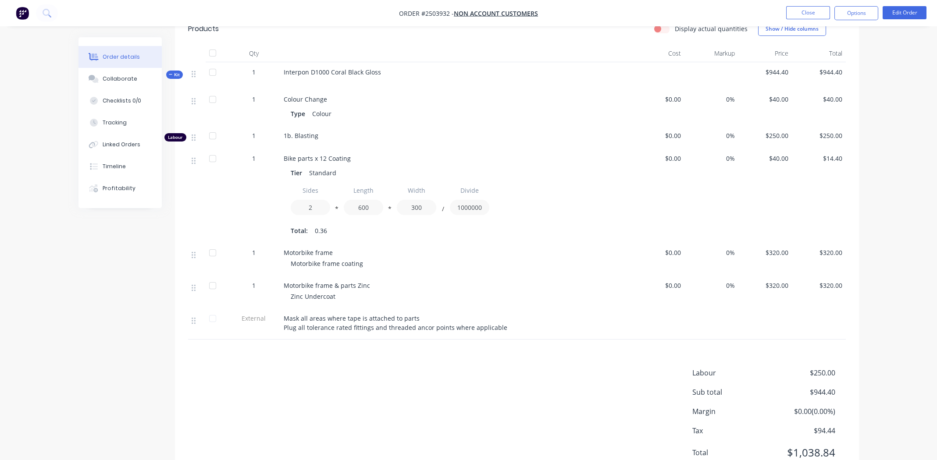
scroll to position [222, 0]
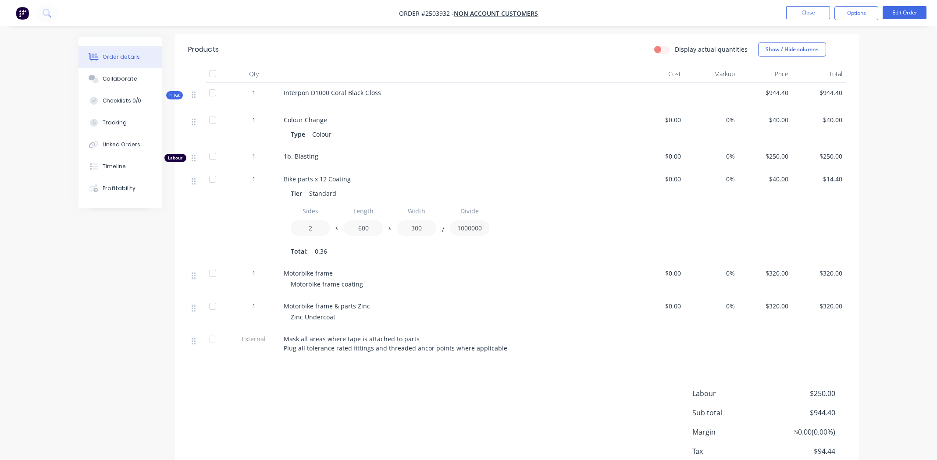
click at [776, 302] on span "$320.00" at bounding box center [765, 306] width 47 height 9
click at [775, 302] on span "$320.00" at bounding box center [765, 306] width 47 height 9
click at [911, 13] on button "Edit Order" at bounding box center [905, 12] width 44 height 13
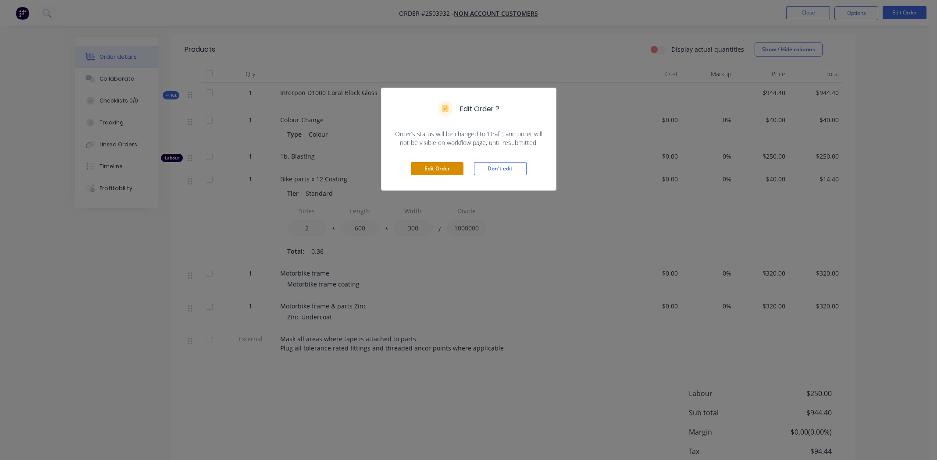
drag, startPoint x: 435, startPoint y: 169, endPoint x: 517, endPoint y: 144, distance: 85.0
click at [435, 169] on button "Edit Order" at bounding box center [437, 168] width 53 height 13
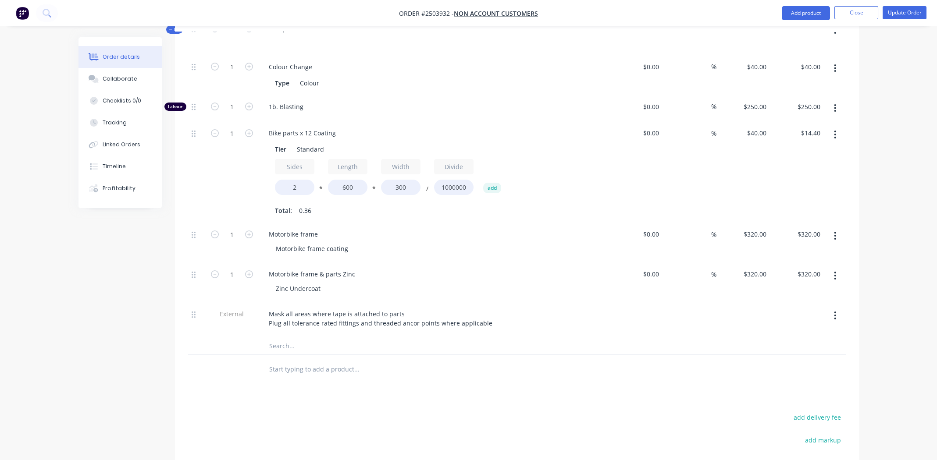
scroll to position [350, 0]
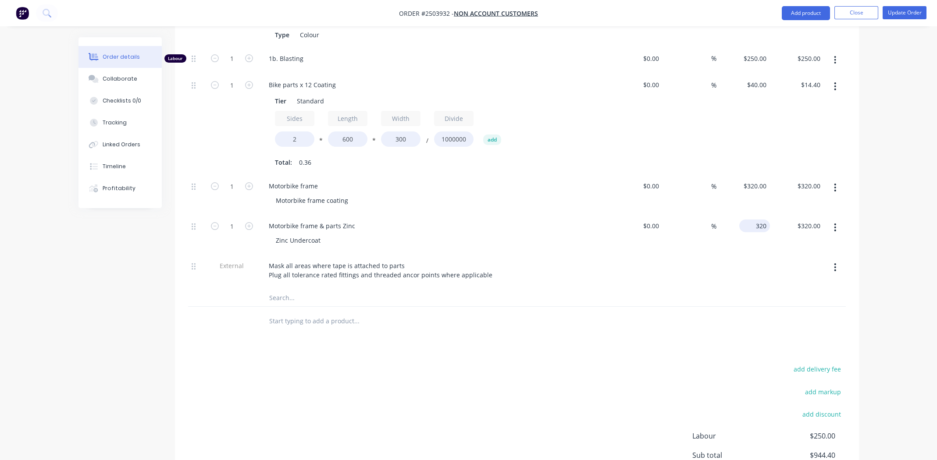
click at [752, 220] on div "320 $320.00" at bounding box center [754, 226] width 31 height 13
type input "$300.00"
click at [579, 289] on div at bounding box center [517, 298] width 658 height 18
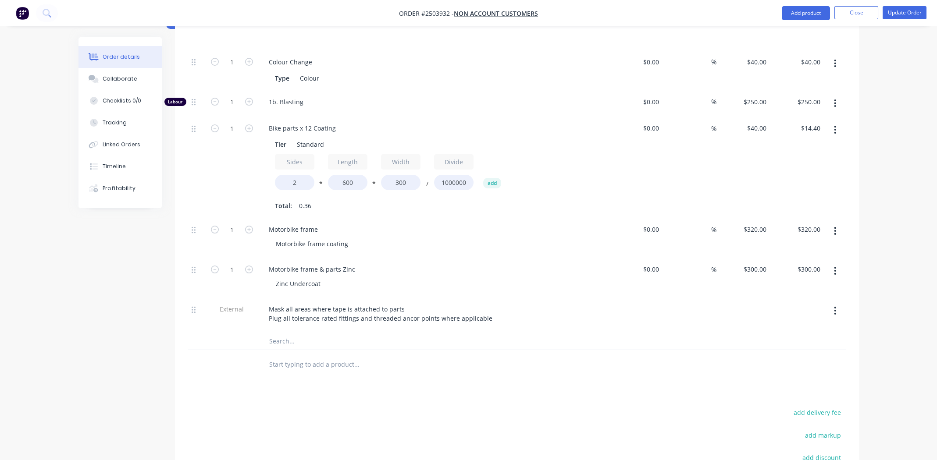
scroll to position [292, 0]
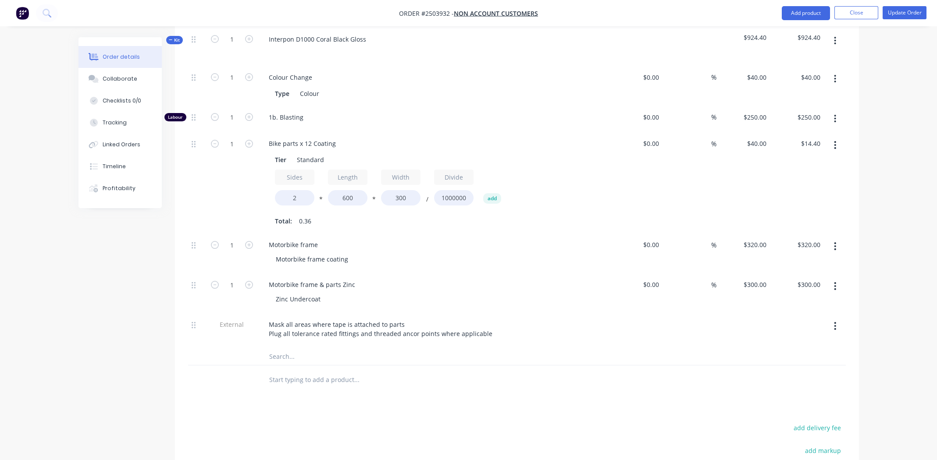
click at [603, 318] on div "Mask all areas where tape is attached to parts Plug all tolerance rated fitting…" at bounding box center [434, 329] width 344 height 22
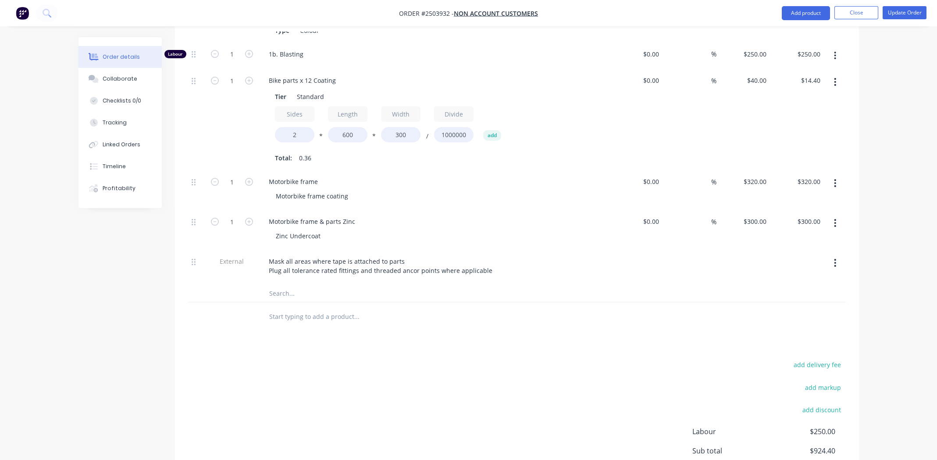
scroll to position [423, 0]
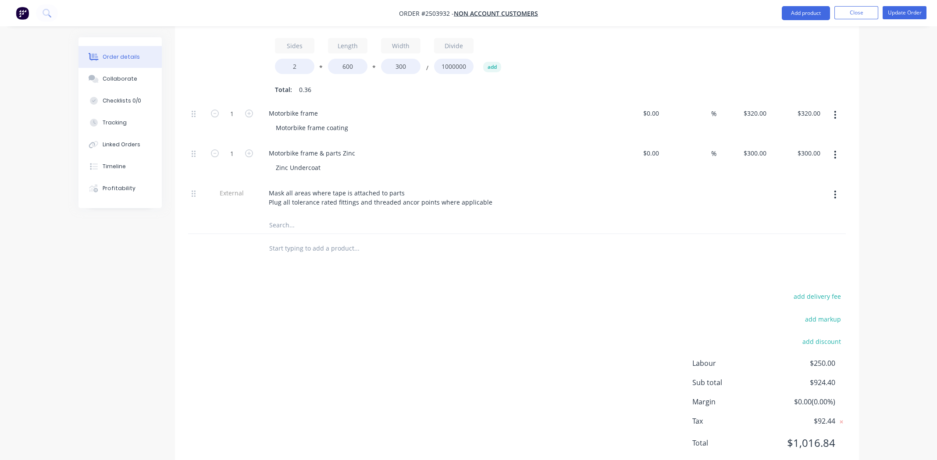
click at [511, 291] on div "add delivery fee add markup add discount Labour $250.00 Sub total $924.40 Margi…" at bounding box center [517, 375] width 658 height 169
click at [409, 291] on div "add delivery fee add markup add discount Labour $250.00 Sub total $924.40 Margi…" at bounding box center [517, 375] width 658 height 169
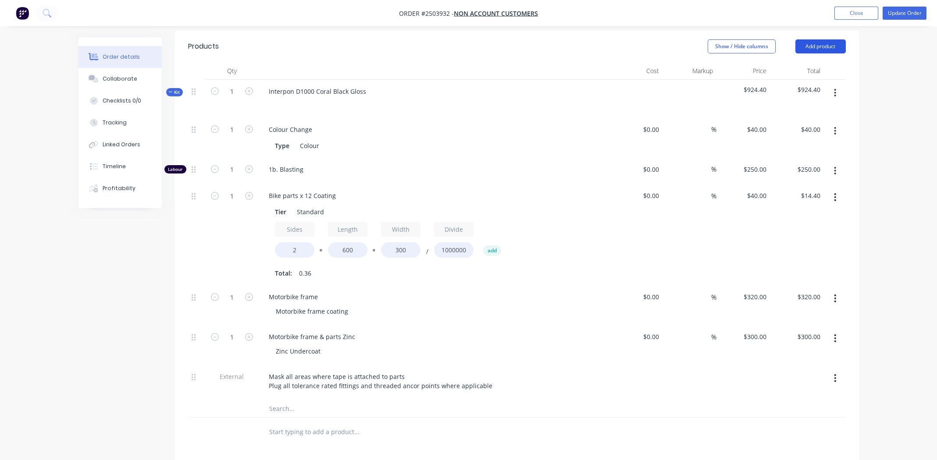
scroll to position [116, 0]
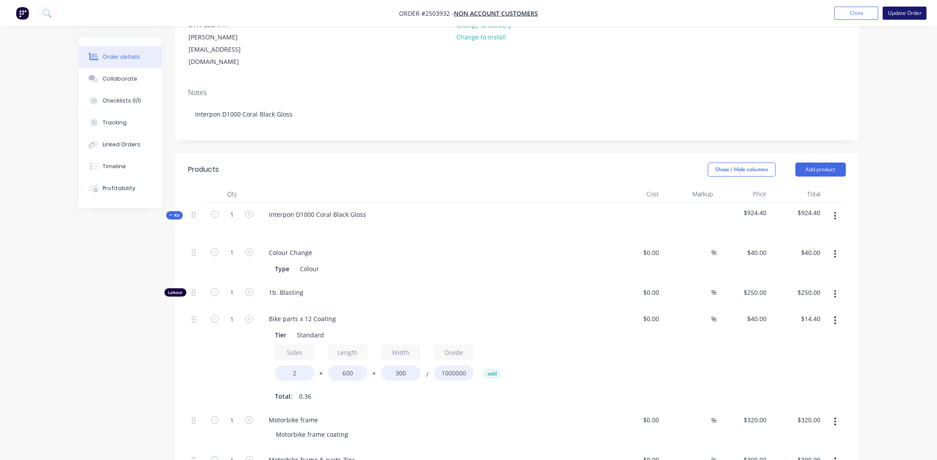
click at [905, 13] on button "Update Order" at bounding box center [905, 13] width 44 height 13
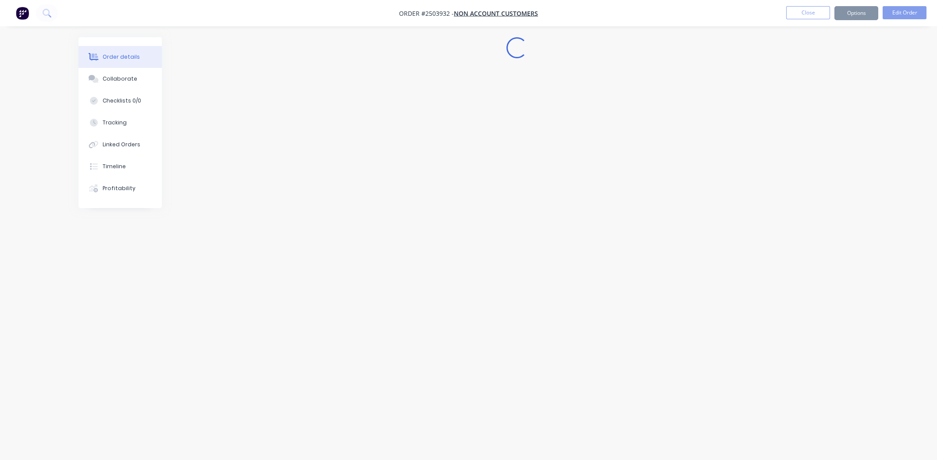
scroll to position [0, 0]
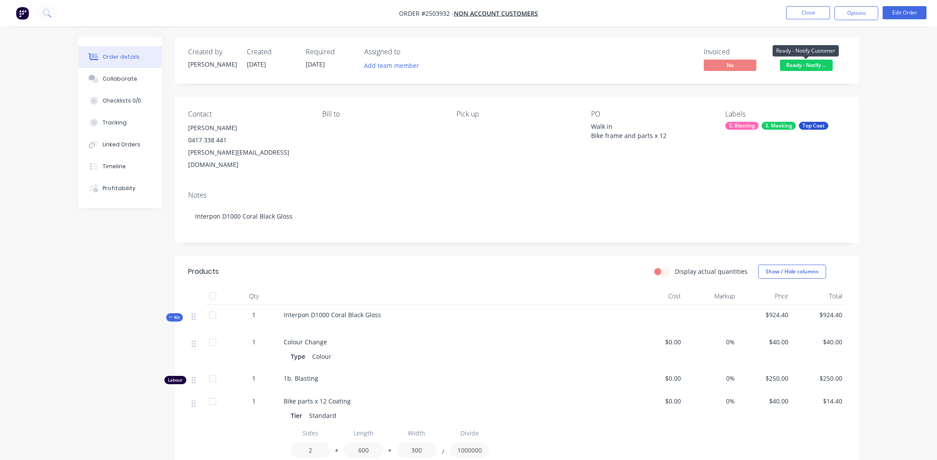
drag, startPoint x: 803, startPoint y: 62, endPoint x: 807, endPoint y: 65, distance: 5.0
click at [804, 62] on span "Ready - Notify ..." at bounding box center [806, 65] width 53 height 11
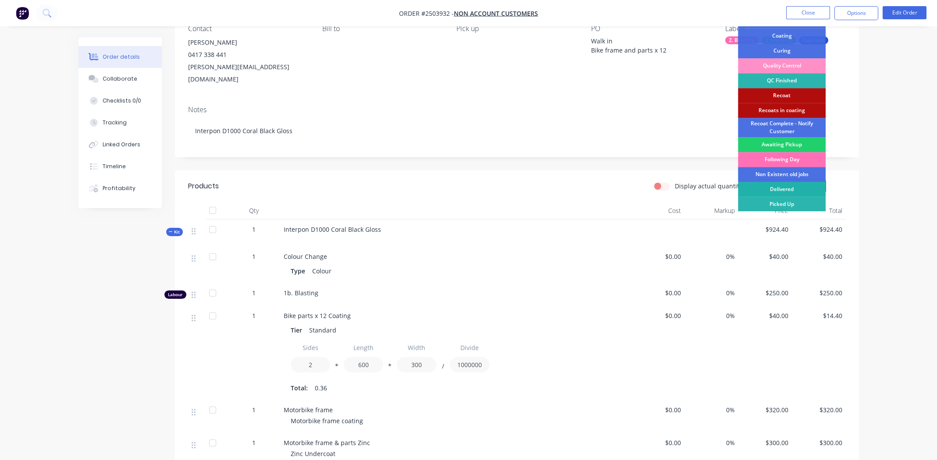
scroll to position [87, 0]
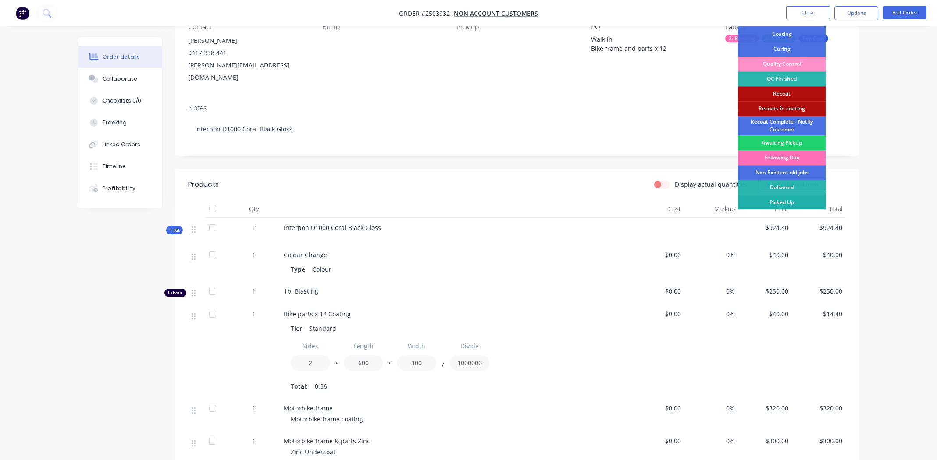
click at [784, 198] on div "Picked Up" at bounding box center [782, 202] width 88 height 15
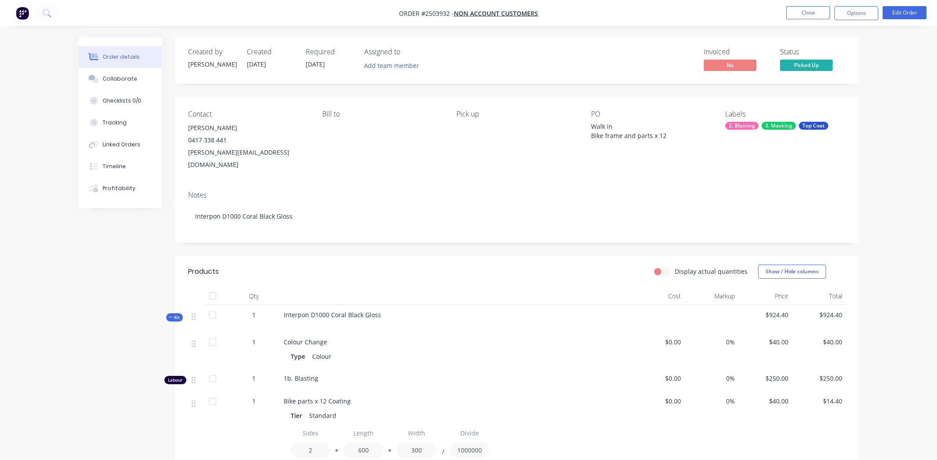
drag, startPoint x: 475, startPoint y: 165, endPoint x: 467, endPoint y: 177, distance: 14.4
click at [475, 165] on div "Contact Kevin Chapman 0417 338 441 kevinj.chapman@bigpond.com Bill to Pick up P…" at bounding box center [517, 140] width 684 height 87
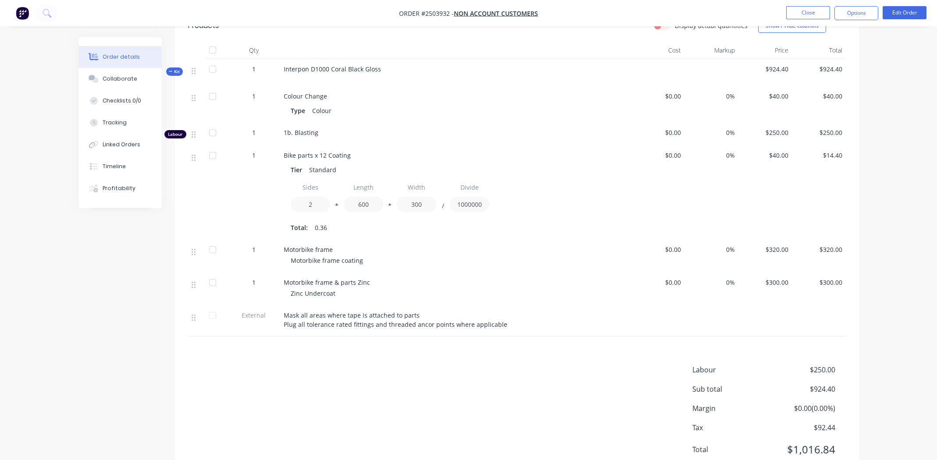
scroll to position [266, 0]
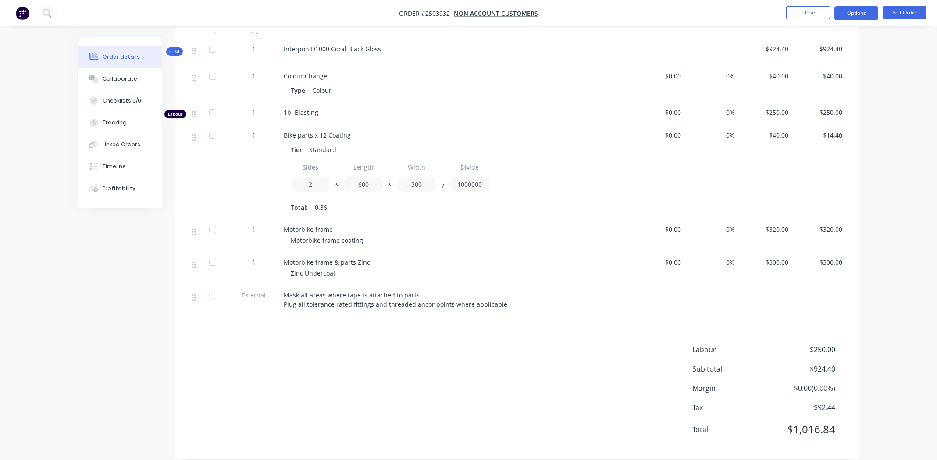
click at [855, 18] on button "Options" at bounding box center [857, 13] width 44 height 14
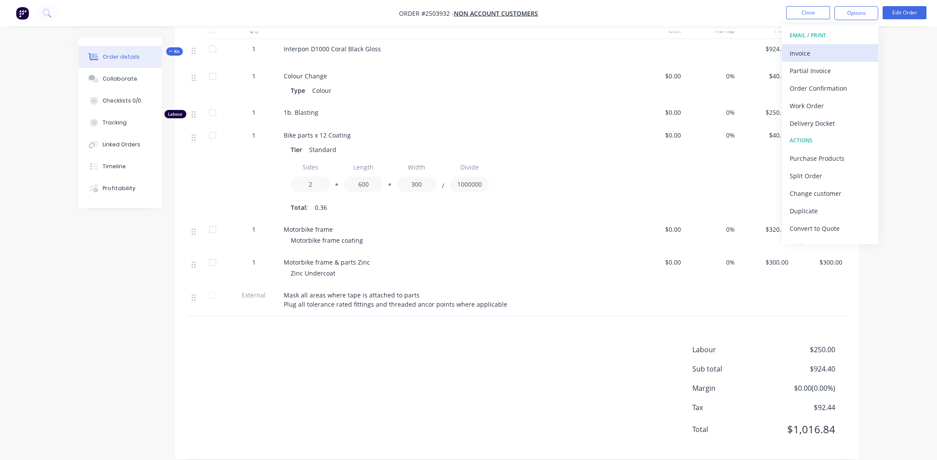
click at [818, 48] on div "Invoice" at bounding box center [830, 53] width 81 height 13
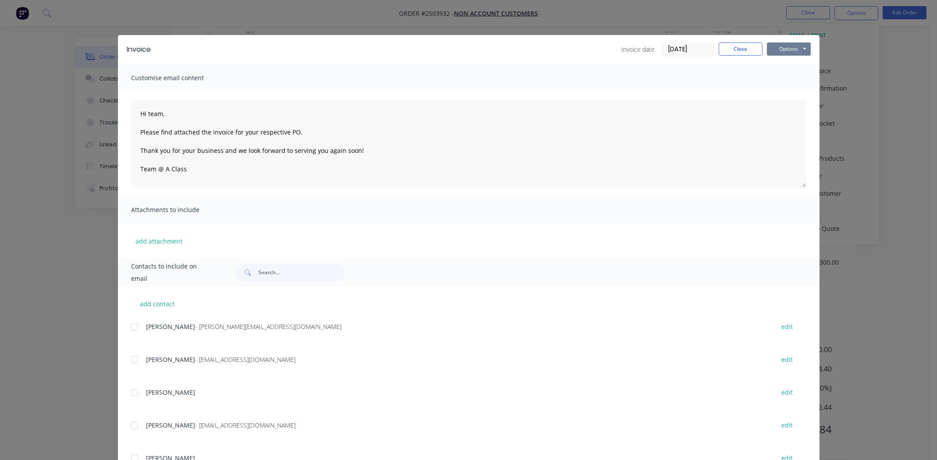
click at [770, 47] on button "Options" at bounding box center [789, 49] width 44 height 13
click at [789, 79] on button "Print" at bounding box center [795, 79] width 56 height 14
click at [739, 46] on button "Close" at bounding box center [741, 49] width 44 height 13
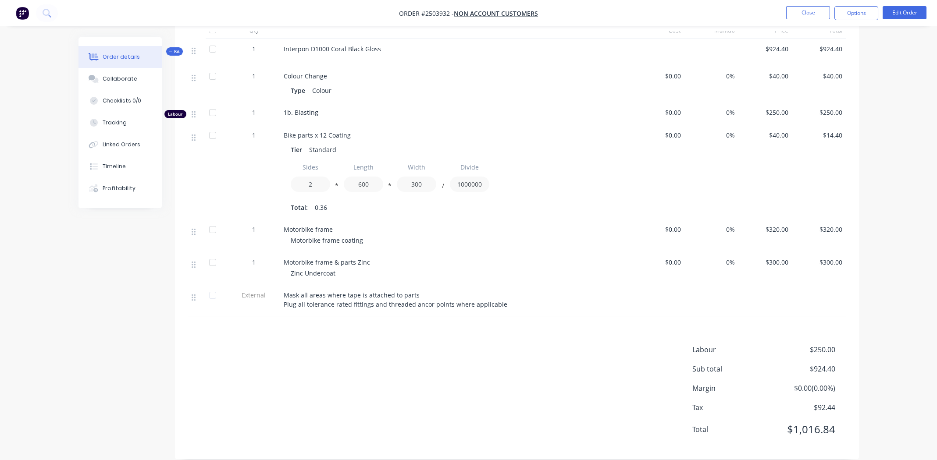
click at [439, 345] on div "Labour $250.00 Sub total $924.40 Margin $0.00 ( 0.00 %) Tax $92.44 Total $1,016…" at bounding box center [517, 396] width 658 height 102
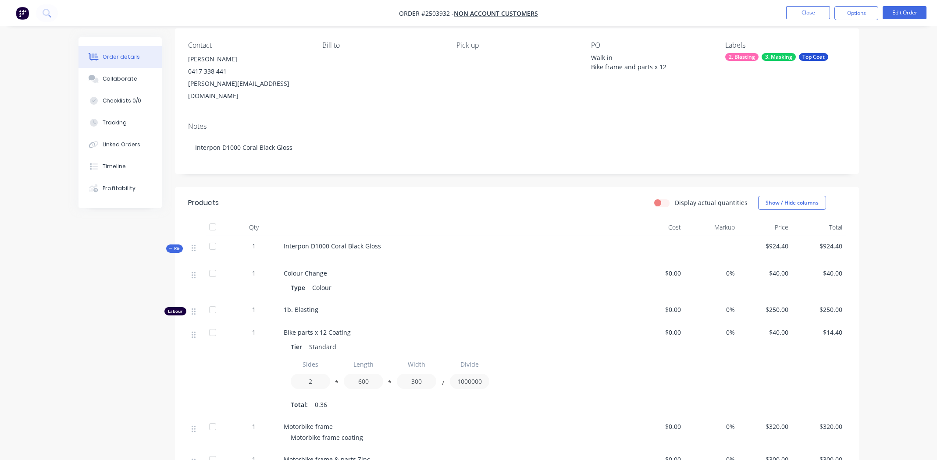
scroll to position [0, 0]
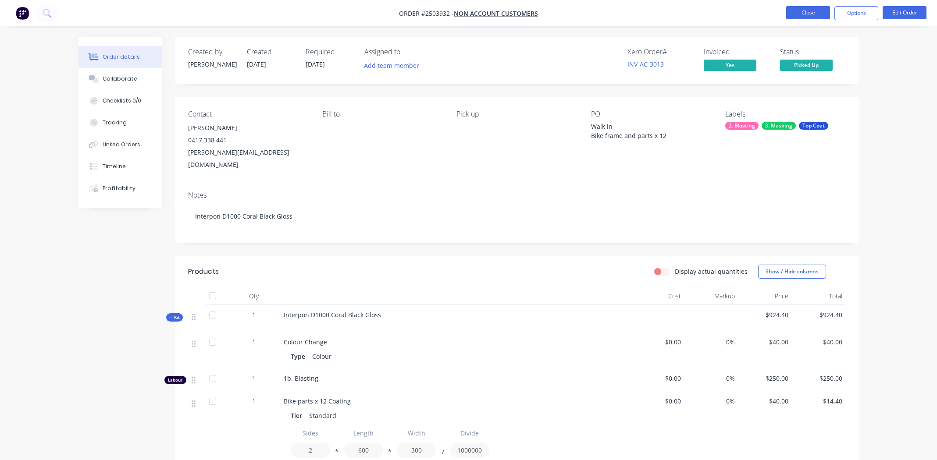
click at [806, 14] on button "Close" at bounding box center [808, 12] width 44 height 13
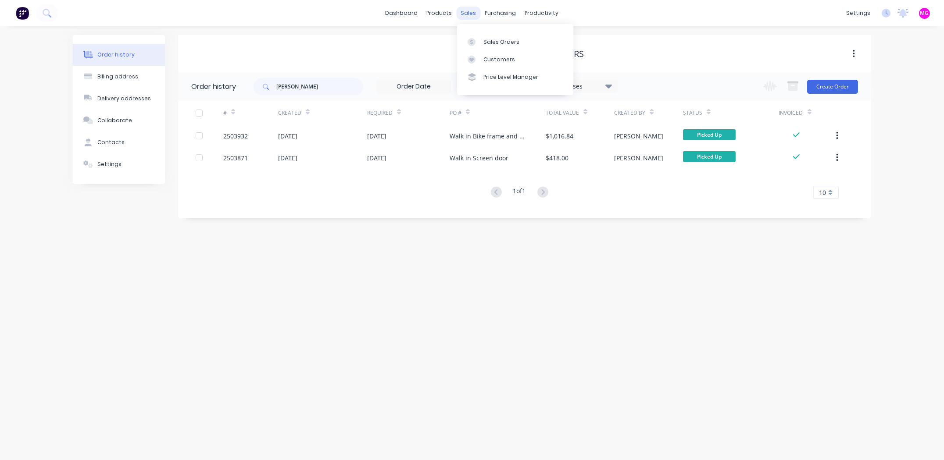
click at [470, 14] on div "sales" at bounding box center [469, 13] width 24 height 13
click at [490, 37] on link "Sales Orders" at bounding box center [515, 42] width 116 height 18
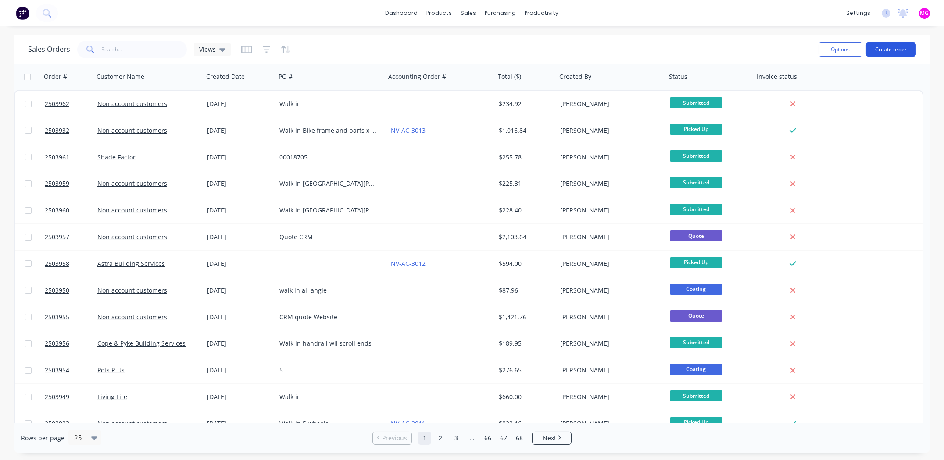
click at [882, 48] on button "Create order" at bounding box center [891, 50] width 50 height 14
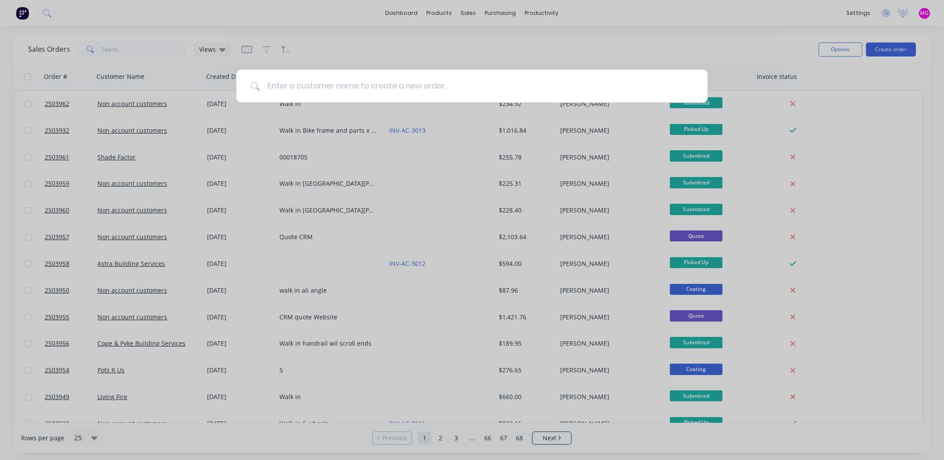
click at [303, 85] on input at bounding box center [476, 86] width 433 height 33
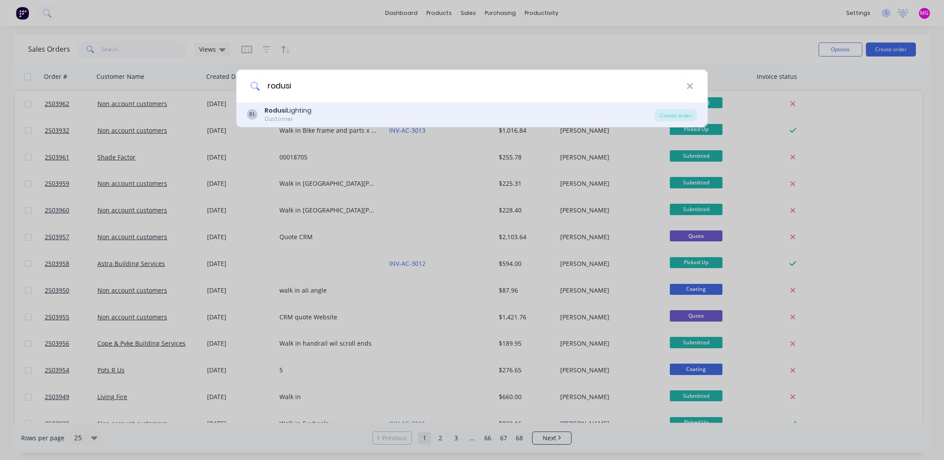
type input "rodusi"
click at [288, 111] on div "Rodusi Lighting" at bounding box center [287, 110] width 47 height 9
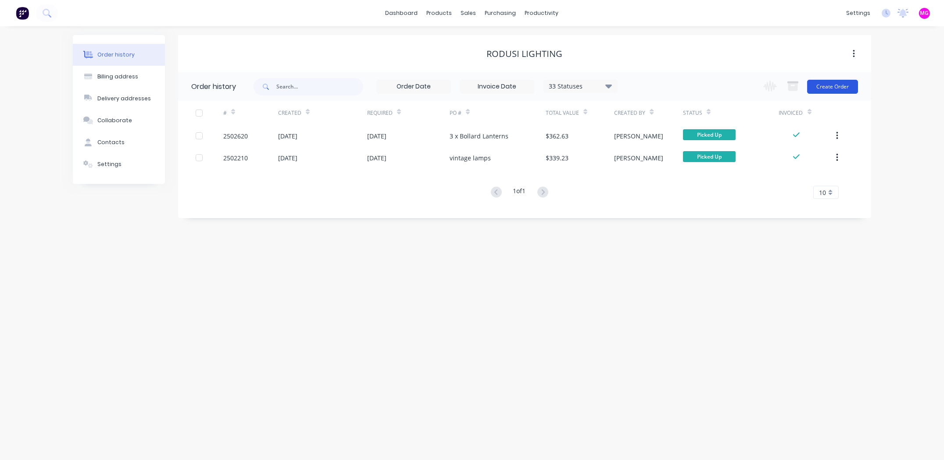
click at [836, 80] on button "Create Order" at bounding box center [832, 87] width 51 height 14
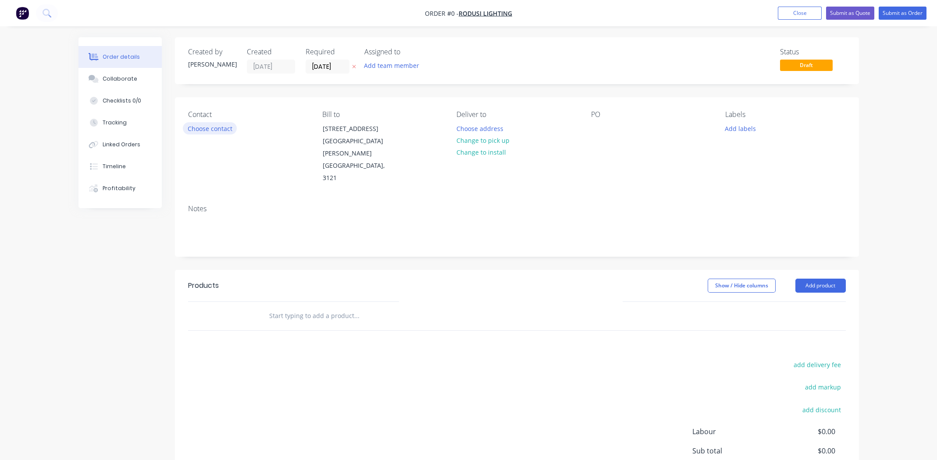
click at [217, 128] on button "Choose contact" at bounding box center [210, 128] width 54 height 12
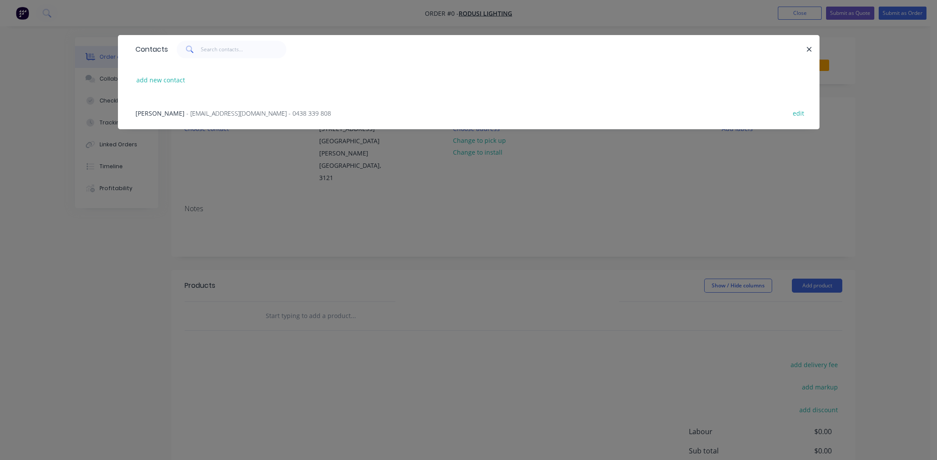
click at [165, 114] on span "Robert Simson" at bounding box center [160, 113] width 49 height 8
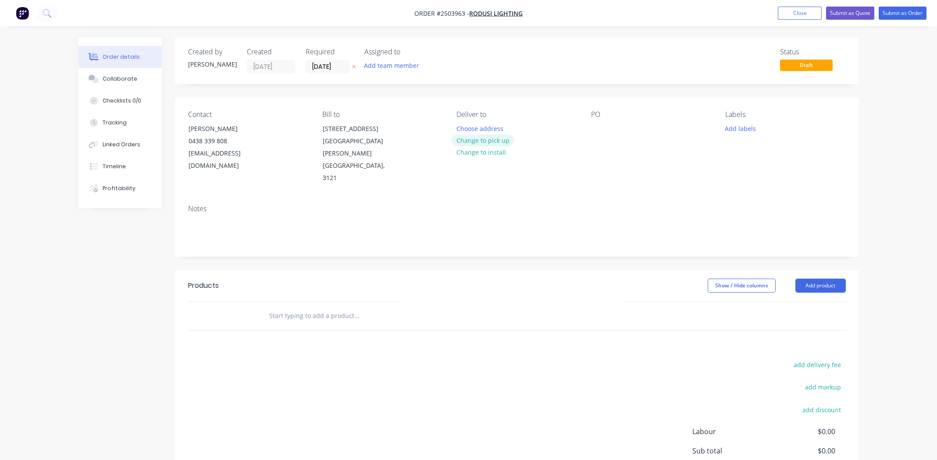
click at [489, 140] on button "Change to pick up" at bounding box center [483, 141] width 62 height 12
click at [593, 128] on div at bounding box center [598, 128] width 14 height 13
click at [743, 129] on button "Add labels" at bounding box center [741, 128] width 40 height 12
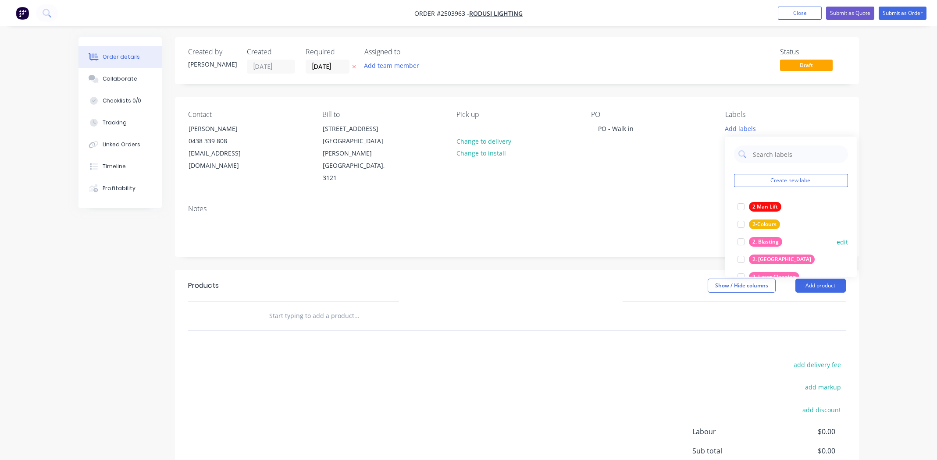
click at [742, 241] on div at bounding box center [741, 242] width 18 height 18
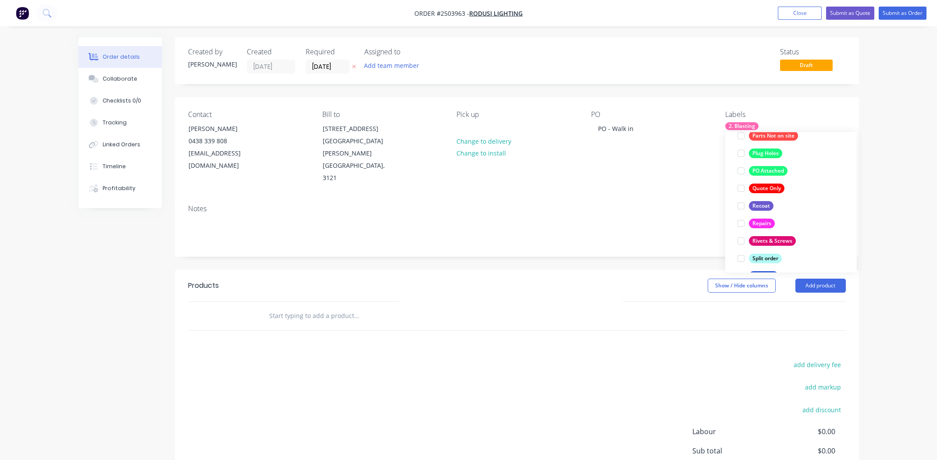
scroll to position [631, 0]
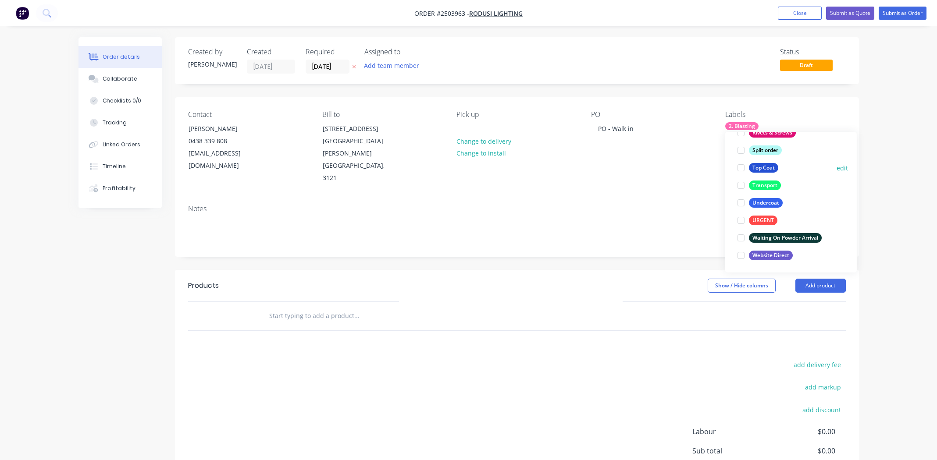
click at [744, 166] on div at bounding box center [741, 168] width 18 height 18
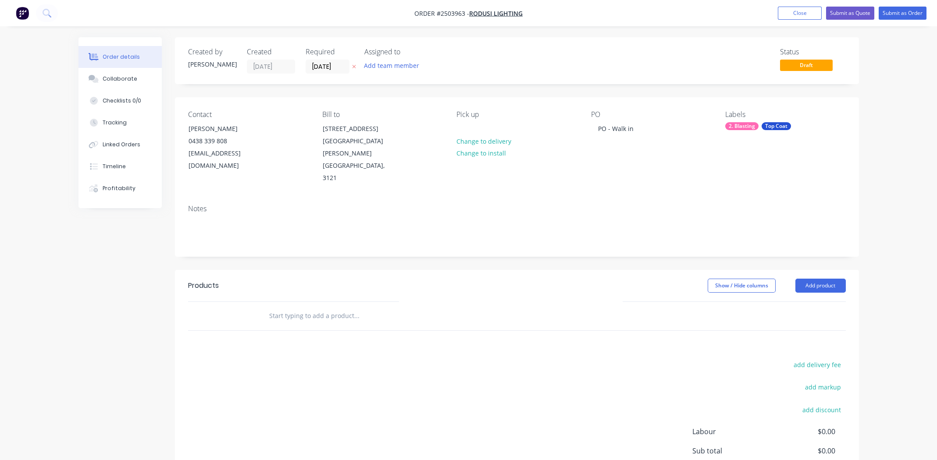
click at [549, 359] on div "add delivery fee add markup add discount Labour $0.00 Sub total $0.00 Margin $0…" at bounding box center [517, 443] width 658 height 169
click at [815, 279] on button "Add product" at bounding box center [820, 286] width 50 height 14
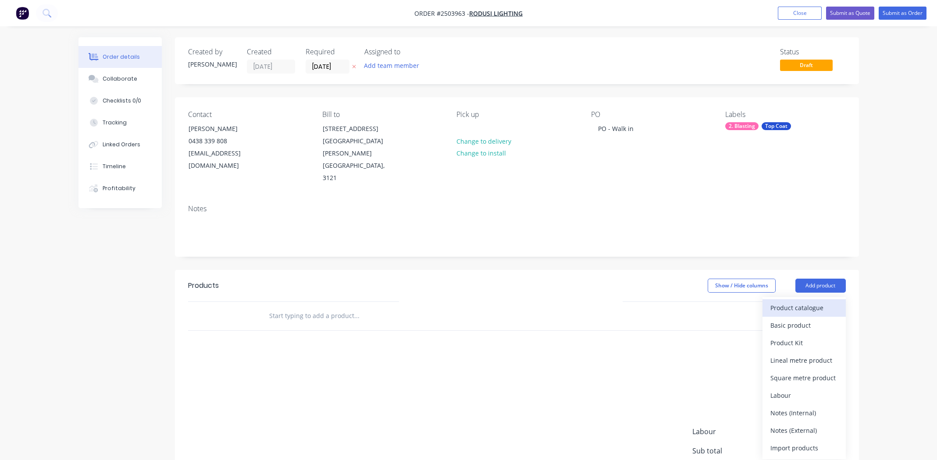
click at [809, 302] on div "Product catalogue" at bounding box center [805, 308] width 68 height 13
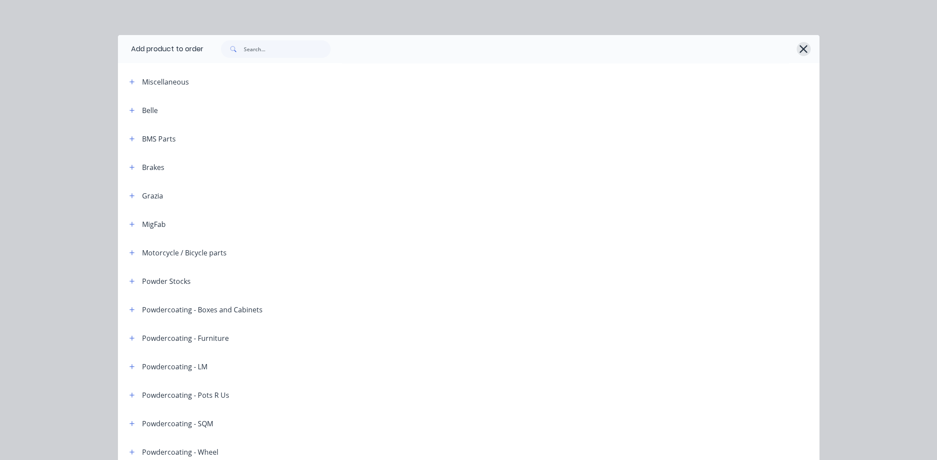
click at [799, 48] on icon "button" at bounding box center [803, 49] width 9 height 12
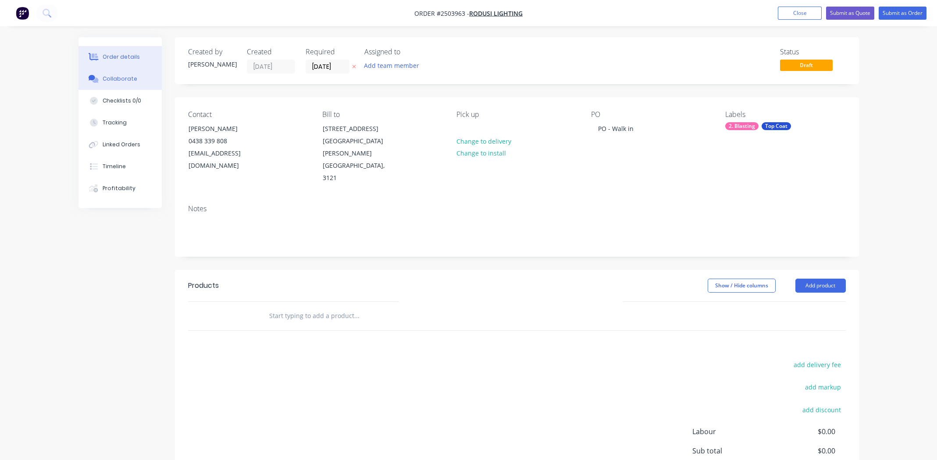
click at [120, 78] on div "Collaborate" at bounding box center [120, 79] width 35 height 8
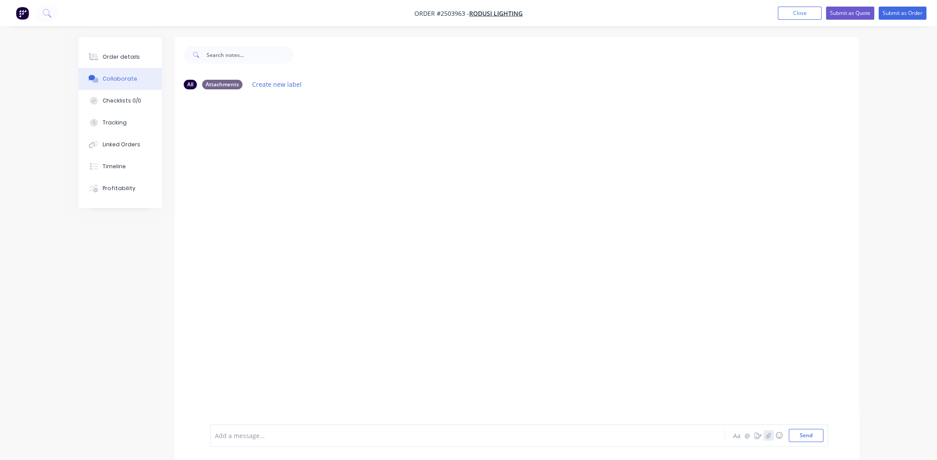
click at [767, 436] on icon "button" at bounding box center [768, 436] width 5 height 6
click at [813, 434] on button "Send" at bounding box center [806, 435] width 35 height 13
drag, startPoint x: 114, startPoint y: 54, endPoint x: 143, endPoint y: 74, distance: 35.5
click at [115, 54] on div "Order details" at bounding box center [121, 57] width 37 height 8
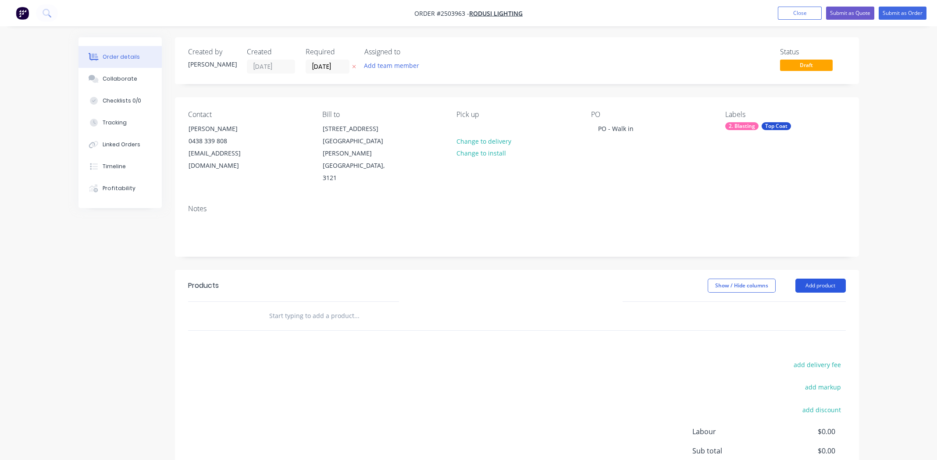
click at [812, 279] on button "Add product" at bounding box center [820, 286] width 50 height 14
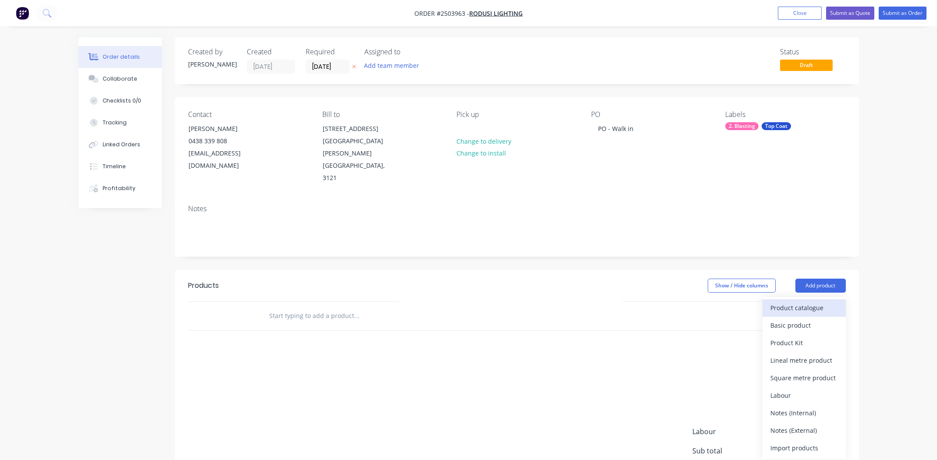
click at [808, 302] on div "Product catalogue" at bounding box center [805, 308] width 68 height 13
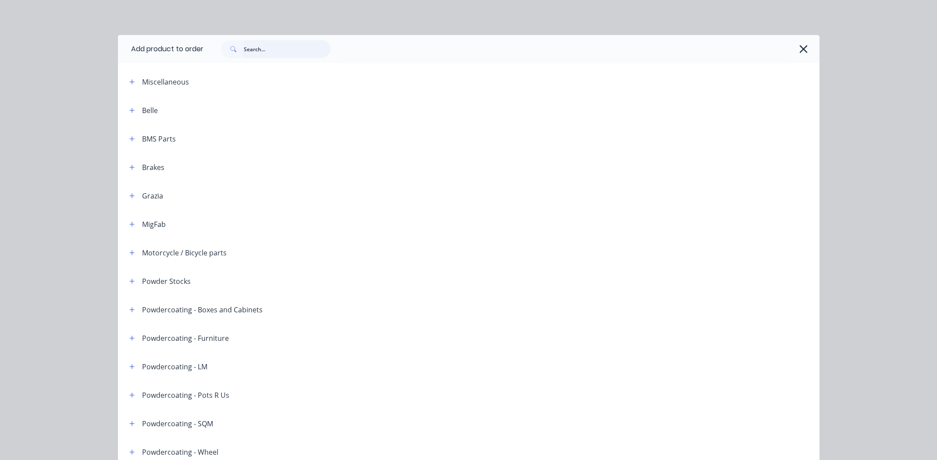
click at [258, 47] on input "text" at bounding box center [287, 49] width 87 height 18
type input "zinc"
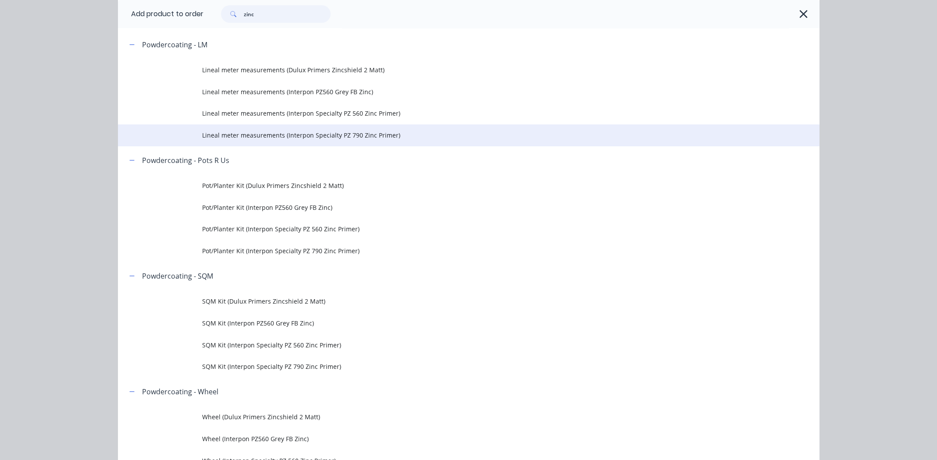
scroll to position [394, 0]
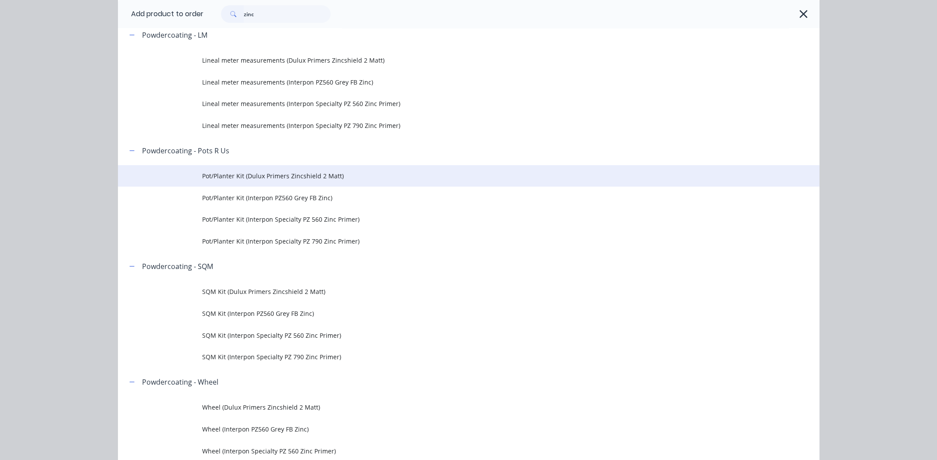
click at [241, 174] on span "Pot/Planter Kit (Dulux Primers Zincshield 2 Matt)" at bounding box center [449, 175] width 494 height 9
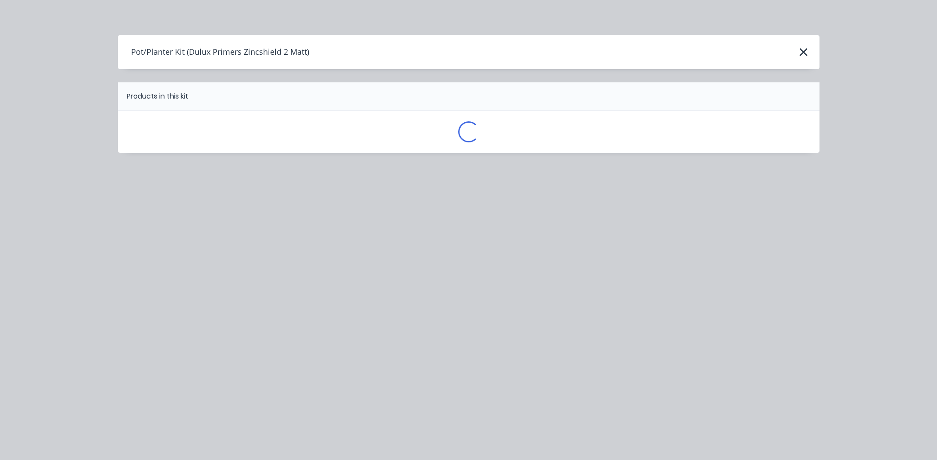
scroll to position [0, 0]
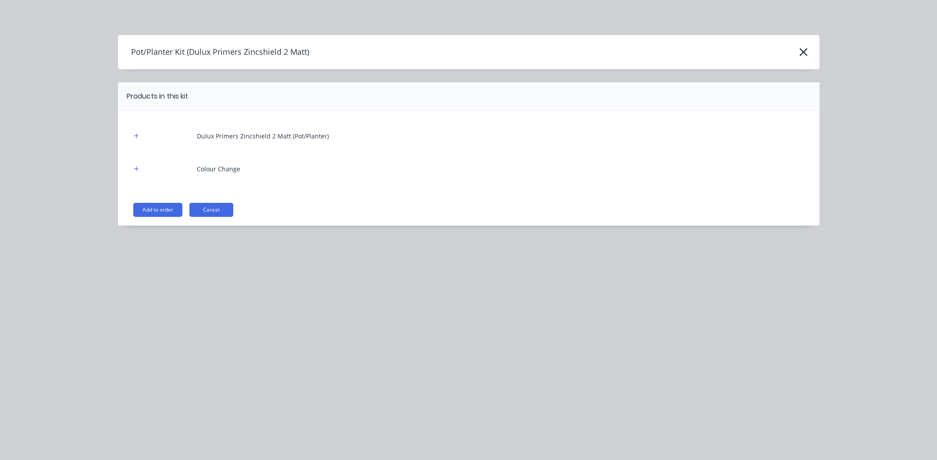
drag, startPoint x: 154, startPoint y: 207, endPoint x: 212, endPoint y: 192, distance: 60.4
click at [154, 207] on button "Add to order" at bounding box center [157, 210] width 49 height 14
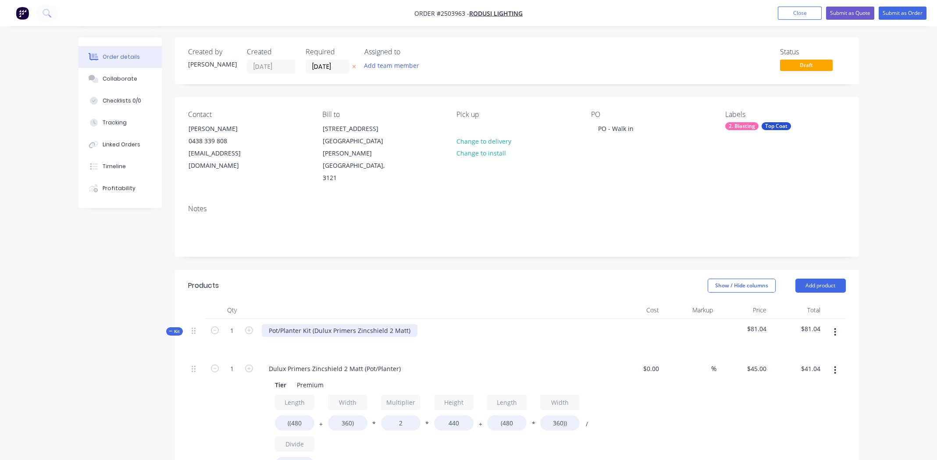
click at [406, 325] on div "Pot/Planter Kit (Dulux Primers Zincshield 2 Matt)" at bounding box center [340, 331] width 156 height 13
click at [333, 325] on div "Dulux Primers Zincshield 2 Matt" at bounding box center [316, 331] width 108 height 13
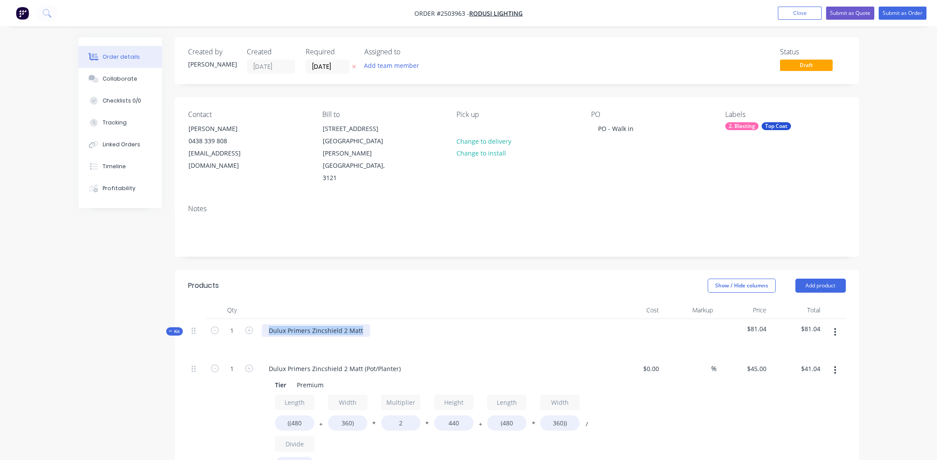
click at [333, 325] on div "Dulux Primers Zincshield 2 Matt" at bounding box center [316, 331] width 108 height 13
copy div "Dulux Primers Zincshield 2 Matt"
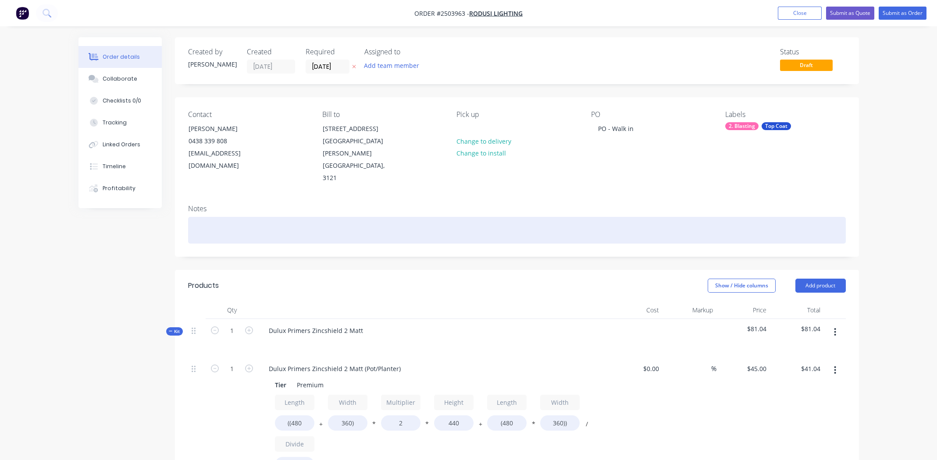
click at [243, 217] on div at bounding box center [517, 230] width 658 height 27
paste div
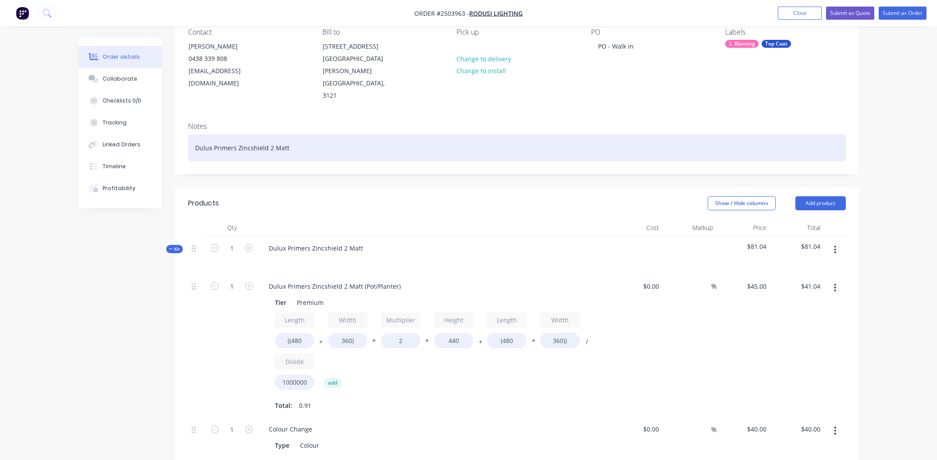
scroll to position [87, 0]
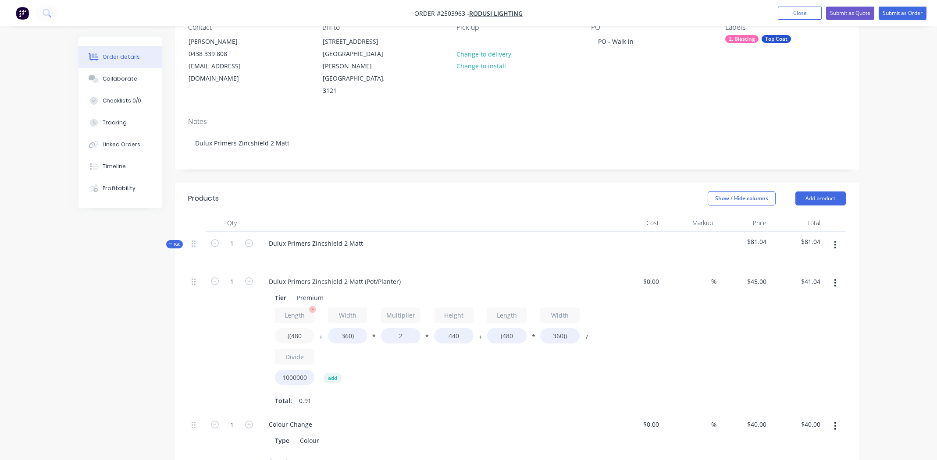
click at [299, 328] on input "((480" at bounding box center [294, 335] width 39 height 15
type input "((280"
type input "$33.12"
click at [345, 328] on input "360)" at bounding box center [347, 335] width 39 height 15
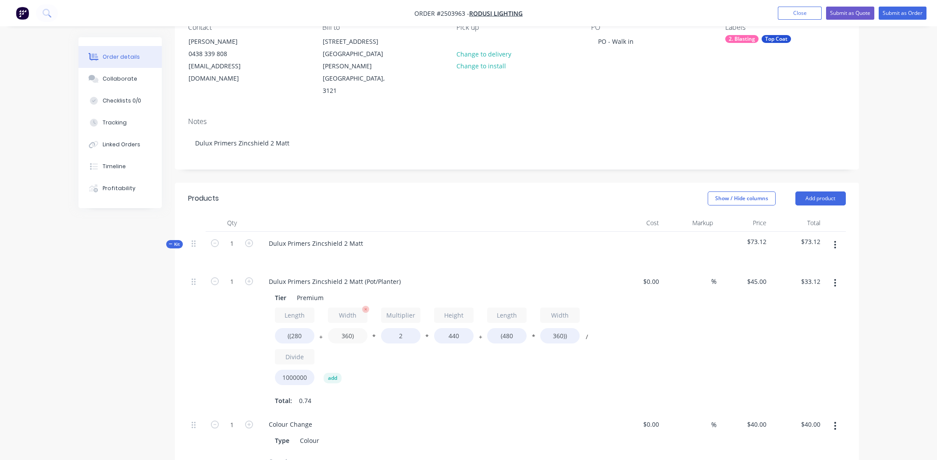
click at [345, 328] on input "360)" at bounding box center [347, 335] width 39 height 15
type input "220)"
type input "$27.58"
click at [456, 328] on input "440" at bounding box center [453, 335] width 39 height 15
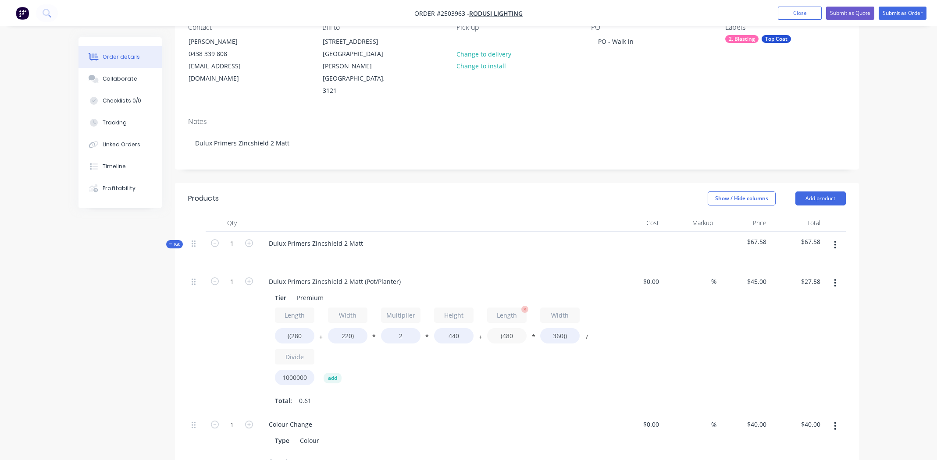
click at [509, 328] on input "(480" at bounding box center [506, 335] width 39 height 15
click at [510, 328] on input "(480" at bounding box center [506, 335] width 39 height 15
type input "(280"
type input "$24.34"
click at [560, 328] on input "360))" at bounding box center [559, 335] width 39 height 15
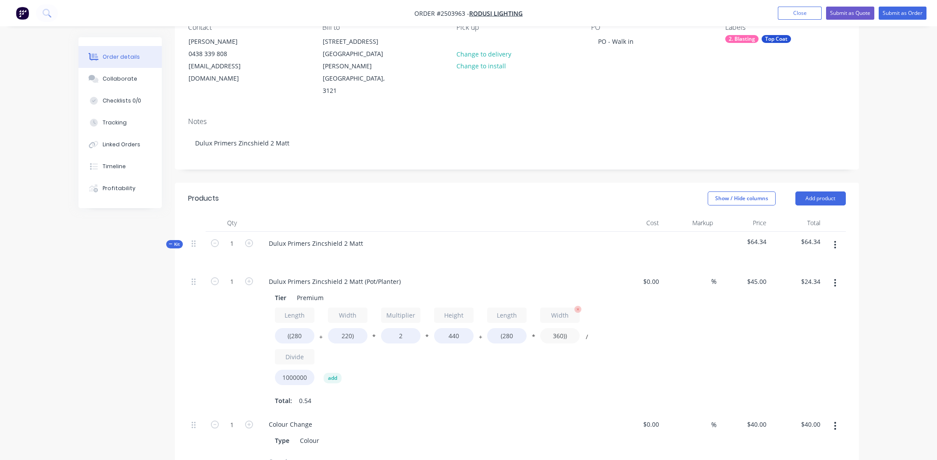
click at [560, 328] on input "360))" at bounding box center [559, 335] width 39 height 15
type input "220))"
type input "$22.57"
click at [658, 319] on div "$0.00 $0.00" at bounding box center [636, 341] width 54 height 143
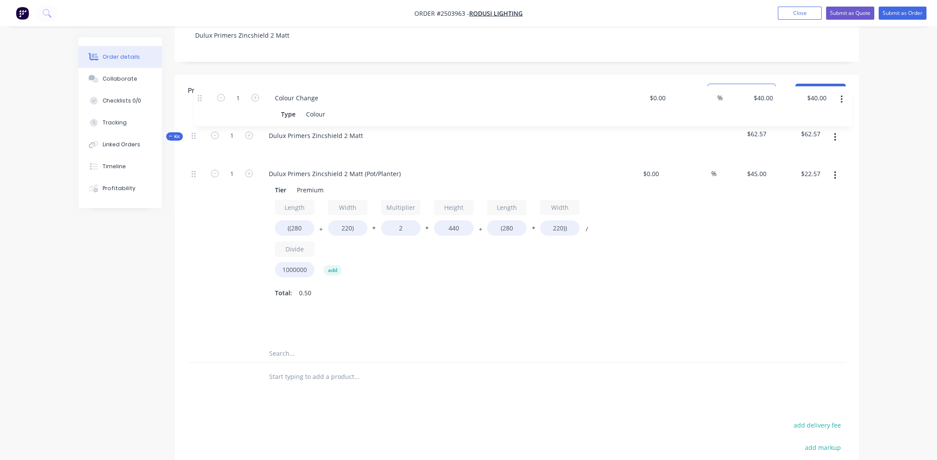
scroll to position [193, 0]
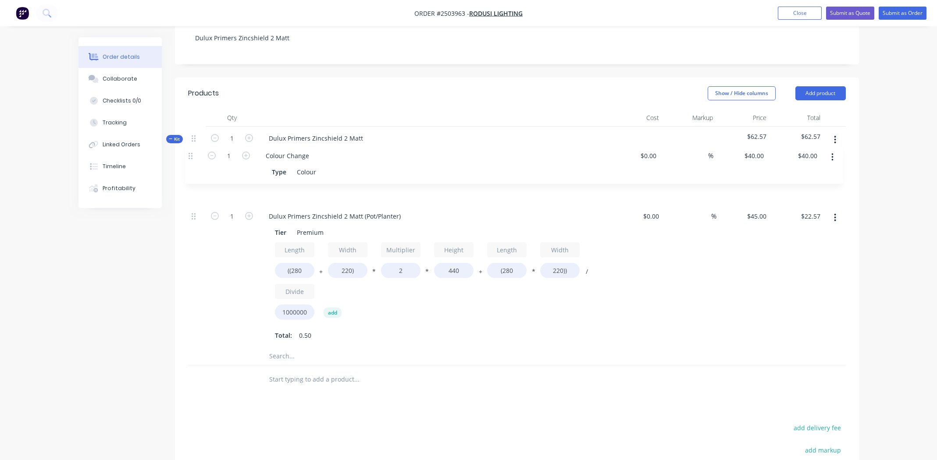
drag, startPoint x: 192, startPoint y: 224, endPoint x: 191, endPoint y: 153, distance: 70.6
click at [191, 165] on div "1 Dulux Primers Zincshield 2 Matt (Pot/Planter) Tier Premium Length ((280 + Wid…" at bounding box center [517, 256] width 658 height 183
click at [309, 210] on div "Dulux Primers Zincshield 2 Matt (Pot/Planter)" at bounding box center [335, 216] width 146 height 13
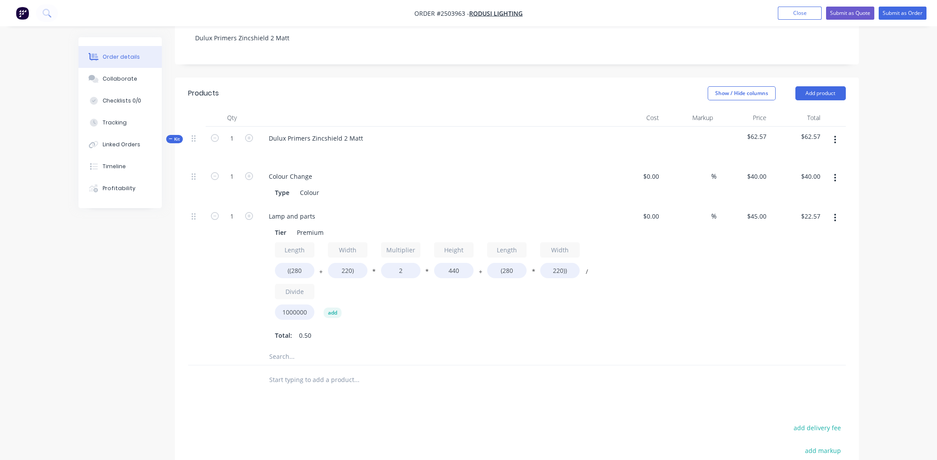
click at [665, 299] on div "%" at bounding box center [690, 276] width 54 height 143
click at [317, 210] on div "Lamp and parts" at bounding box center [292, 216] width 61 height 13
click at [703, 263] on div "%" at bounding box center [690, 276] width 54 height 143
click at [833, 132] on button "button" at bounding box center [835, 140] width 21 height 16
click at [804, 157] on div "Add product to kit" at bounding box center [805, 163] width 68 height 13
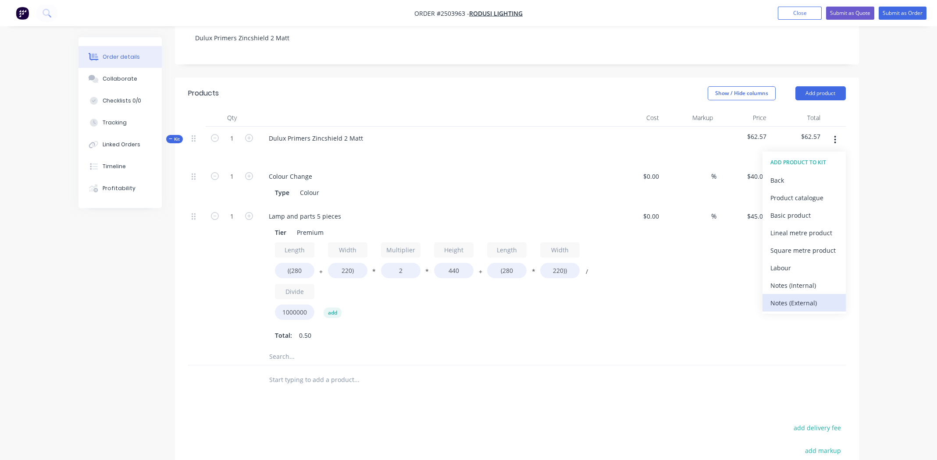
click at [803, 297] on div "Notes (External)" at bounding box center [805, 303] width 68 height 13
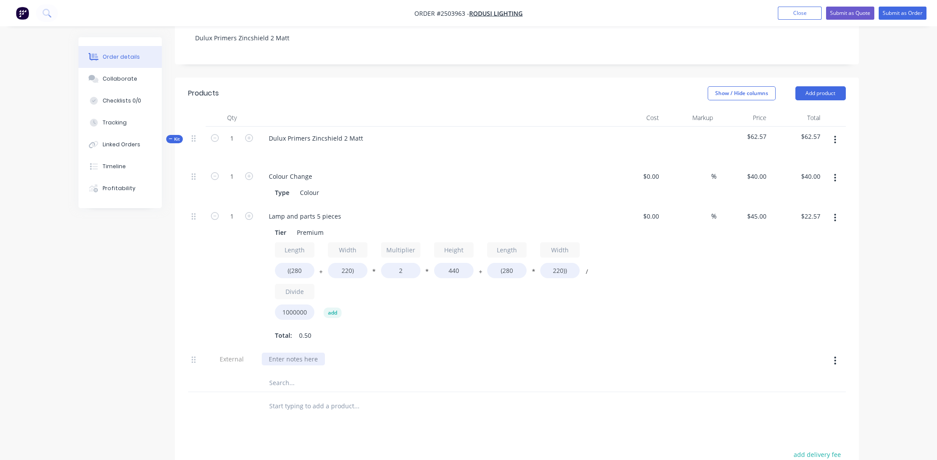
click at [297, 353] on div at bounding box center [293, 359] width 63 height 13
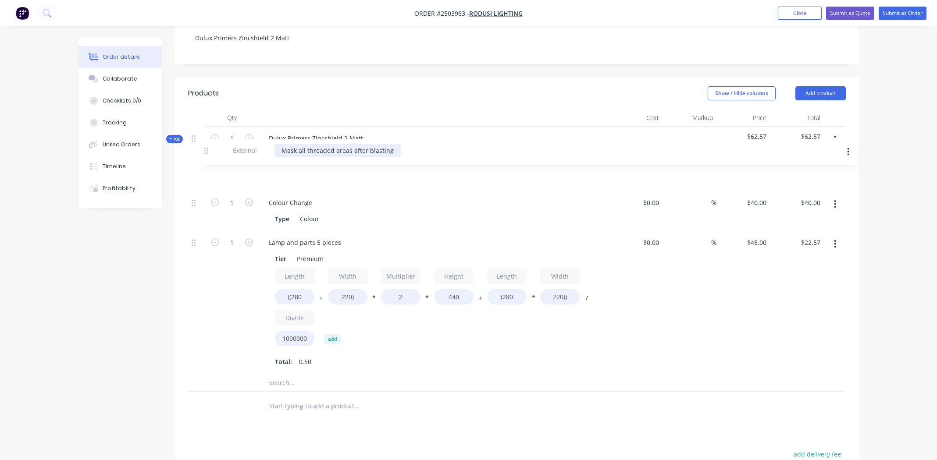
drag, startPoint x: 195, startPoint y: 335, endPoint x: 209, endPoint y: 152, distance: 183.8
click at [209, 165] on div "1 Colour Change Type Colour $0.00 $0.00 % $40.00 $40.00 $40.00 $40.00 1 Lamp an…" at bounding box center [517, 270] width 658 height 210
click at [767, 279] on div "$45.00 $45.00" at bounding box center [744, 302] width 54 height 143
click at [835, 135] on icon "button" at bounding box center [835, 140] width 2 height 10
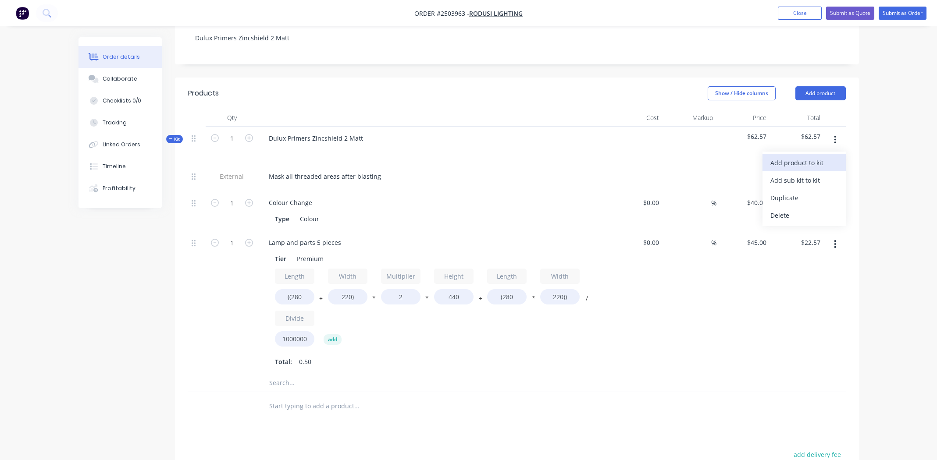
click at [815, 157] on div "Add product to kit" at bounding box center [805, 163] width 68 height 13
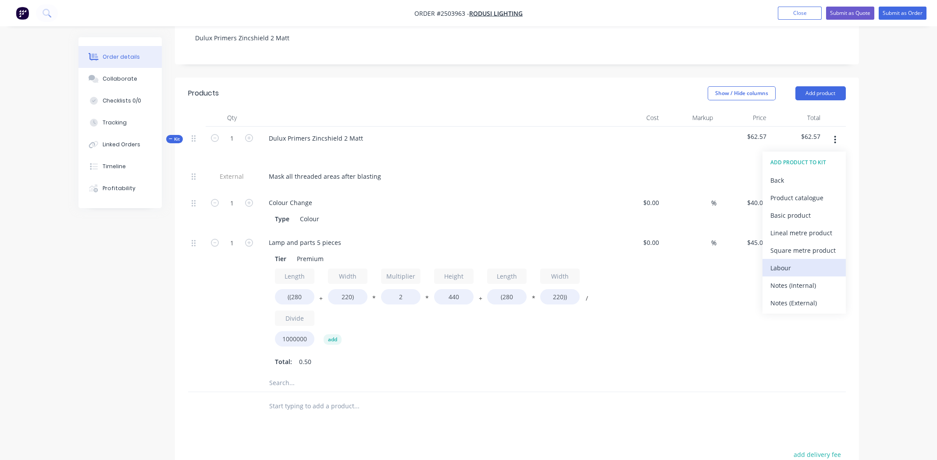
click at [788, 259] on button "Labour" at bounding box center [804, 268] width 83 height 18
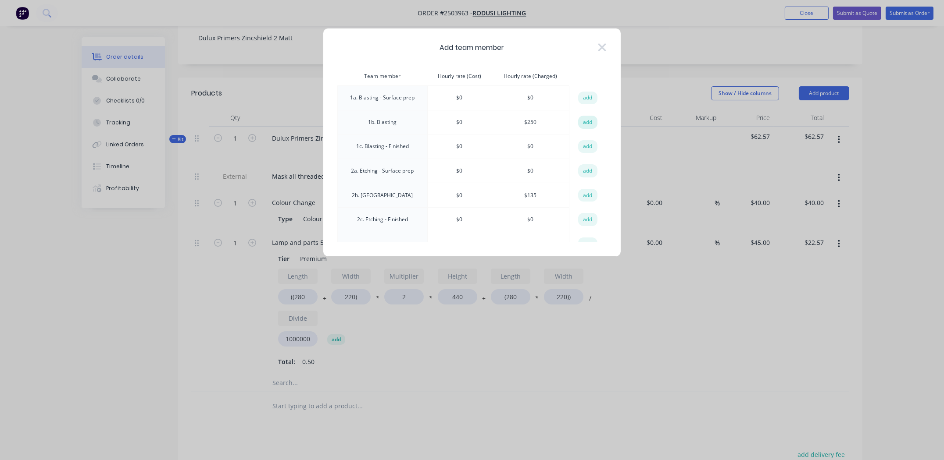
click at [581, 123] on button "add" at bounding box center [587, 122] width 19 height 13
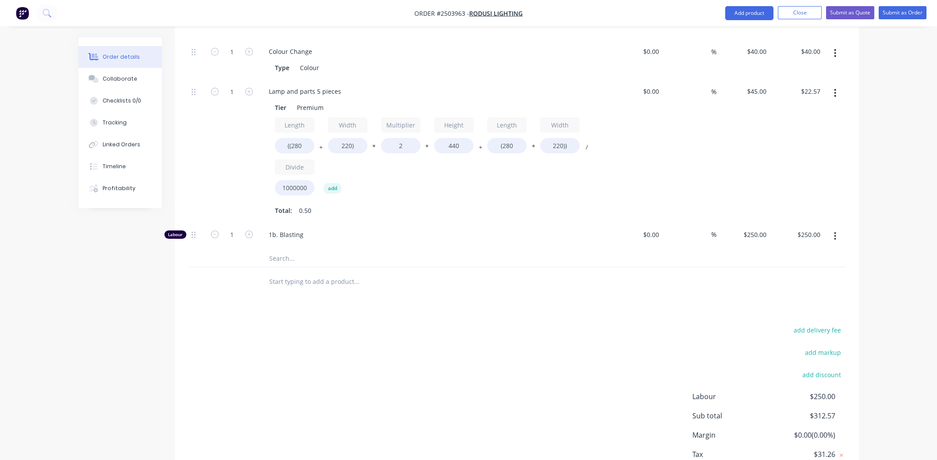
scroll to position [368, 0]
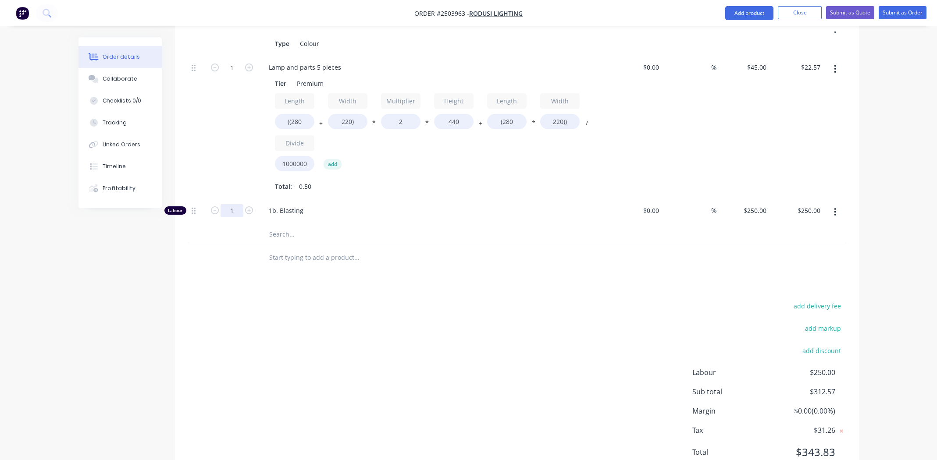
click at [234, 34] on input "1" at bounding box center [232, 27] width 23 height 13
type input "0.5"
type input "$125.00"
click at [393, 318] on div "add delivery fee add markup add discount Labour $250.00 Sub total $312.57 Margi…" at bounding box center [517, 384] width 658 height 169
click at [421, 300] on div "add delivery fee add markup add discount Labour $125.00 Sub total $187.57 Margi…" at bounding box center [517, 384] width 658 height 169
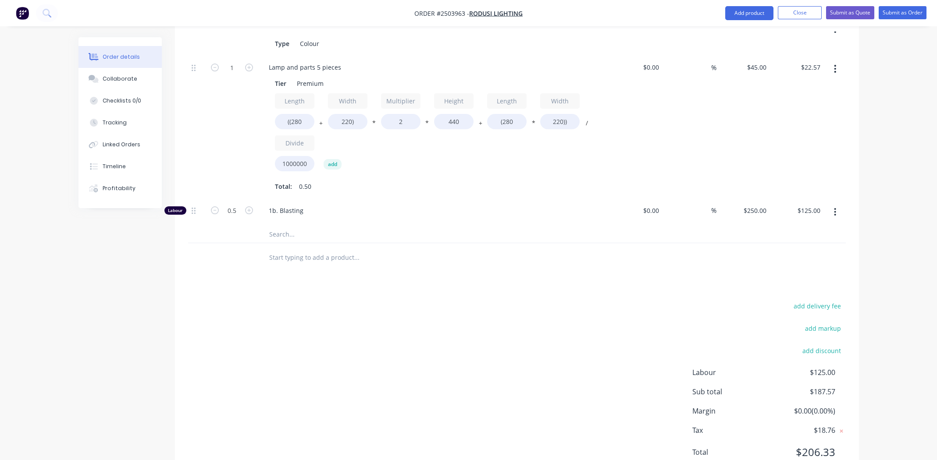
click at [442, 309] on div "add delivery fee add markup add discount Labour $125.00 Sub total $187.57 Margi…" at bounding box center [517, 384] width 658 height 169
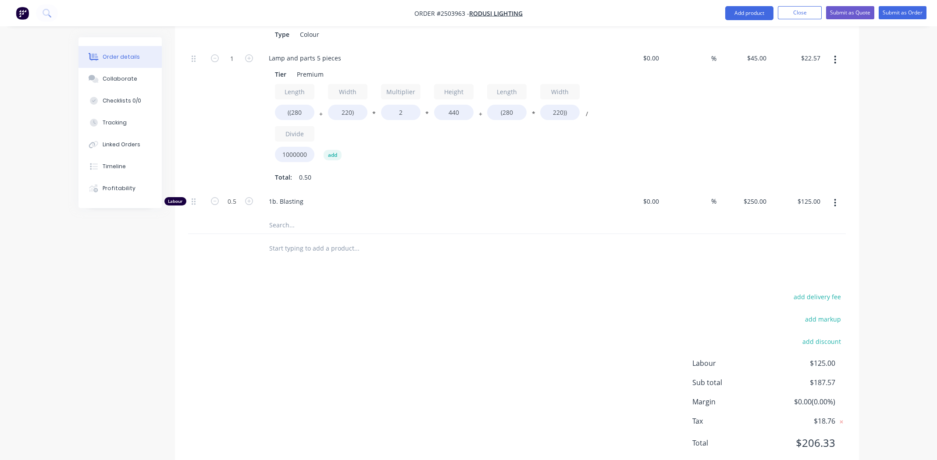
drag, startPoint x: 536, startPoint y: 267, endPoint x: 532, endPoint y: 270, distance: 4.7
click at [535, 291] on div "add delivery fee add markup add discount Labour $125.00 Sub total $187.57 Margi…" at bounding box center [517, 375] width 658 height 169
click at [524, 291] on div "add delivery fee add markup add discount Labour $125.00 Sub total $187.57 Margi…" at bounding box center [517, 375] width 658 height 169
click at [507, 323] on div "add delivery fee add markup add discount Labour $125.00 Sub total $187.57 Margi…" at bounding box center [517, 375] width 658 height 169
click at [900, 9] on button "Submit as Order" at bounding box center [903, 12] width 48 height 13
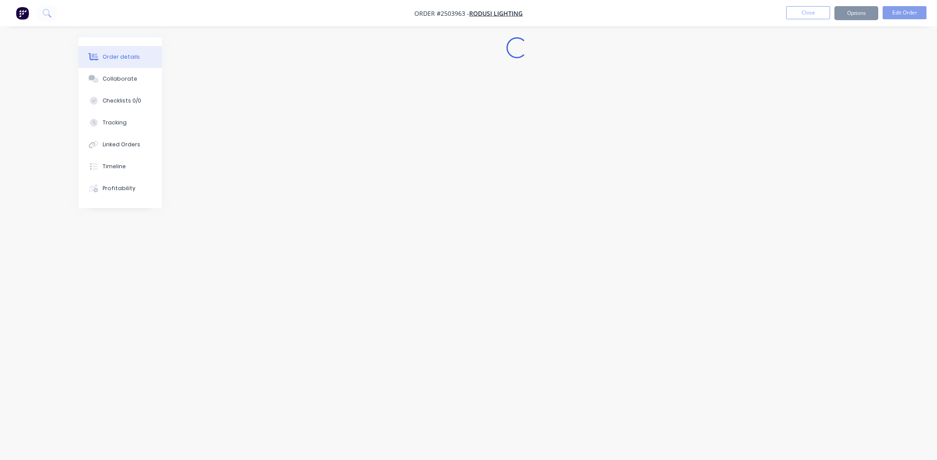
scroll to position [0, 0]
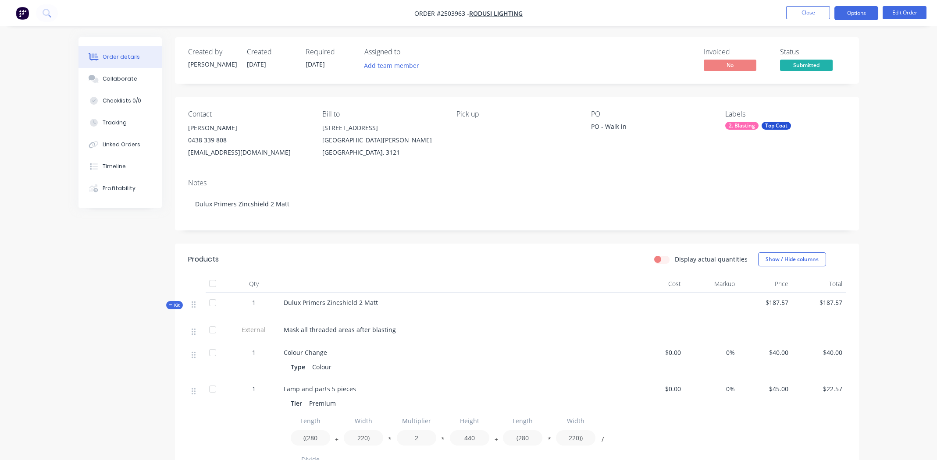
click at [857, 11] on button "Options" at bounding box center [857, 13] width 44 height 14
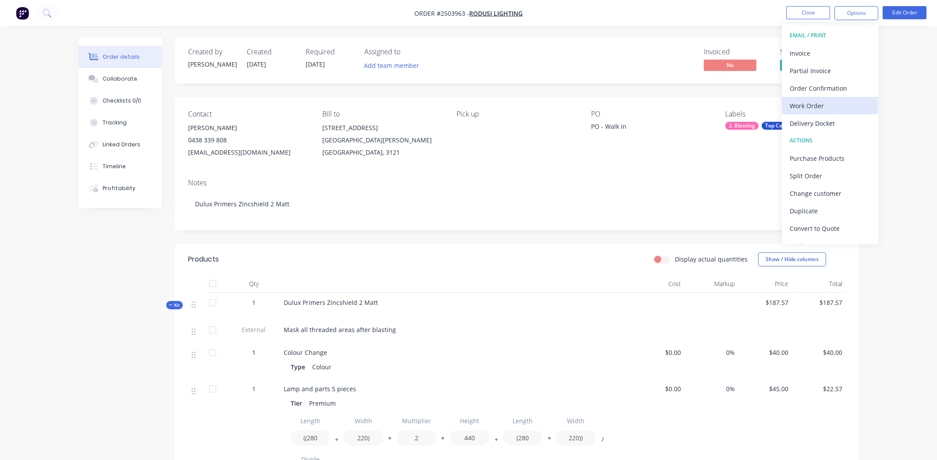
click at [803, 100] on div "Work Order" at bounding box center [830, 106] width 81 height 13
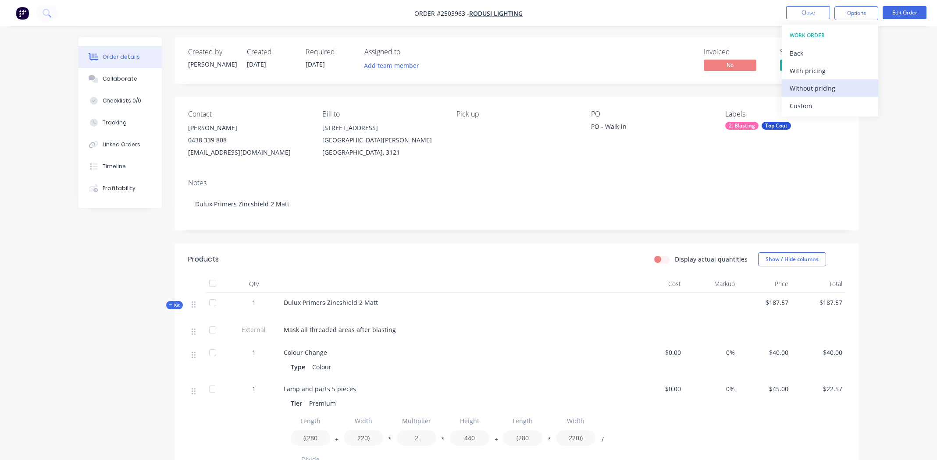
click at [805, 86] on div "Without pricing" at bounding box center [830, 88] width 81 height 13
click at [823, 11] on button "Close" at bounding box center [808, 12] width 44 height 13
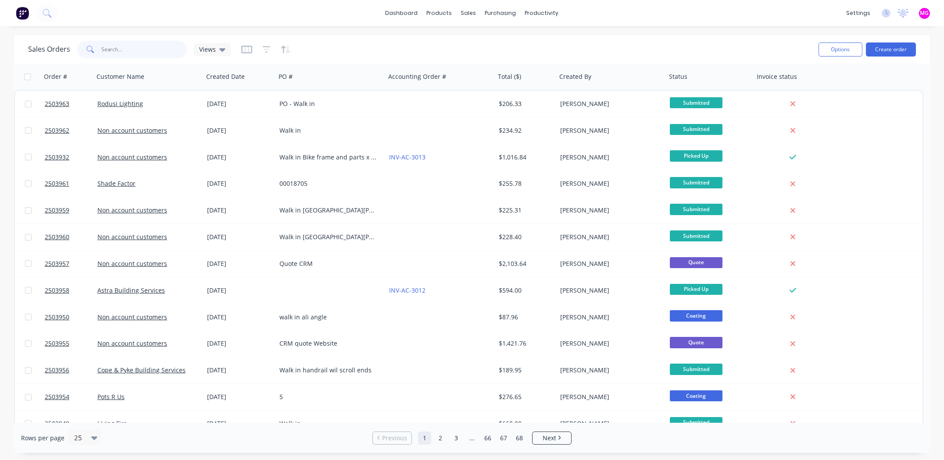
click at [129, 53] on input "text" at bounding box center [145, 50] width 86 height 18
type input "2503788"
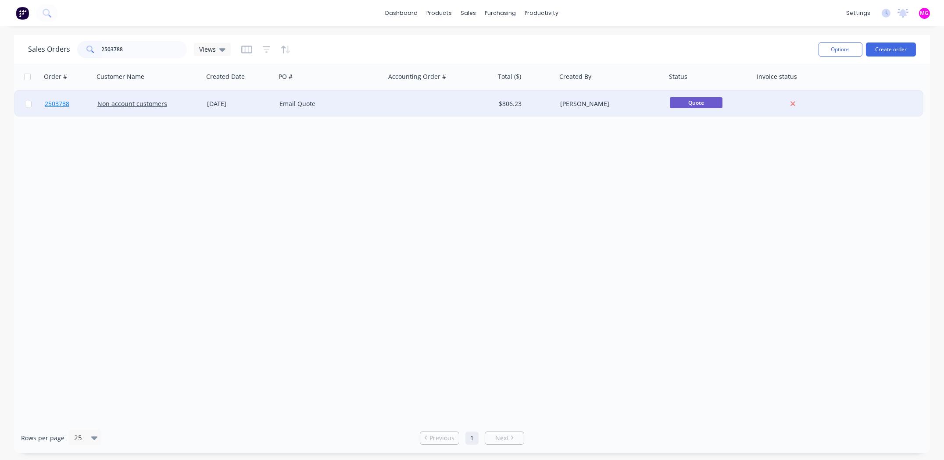
click at [58, 103] on span "2503788" at bounding box center [57, 104] width 25 height 9
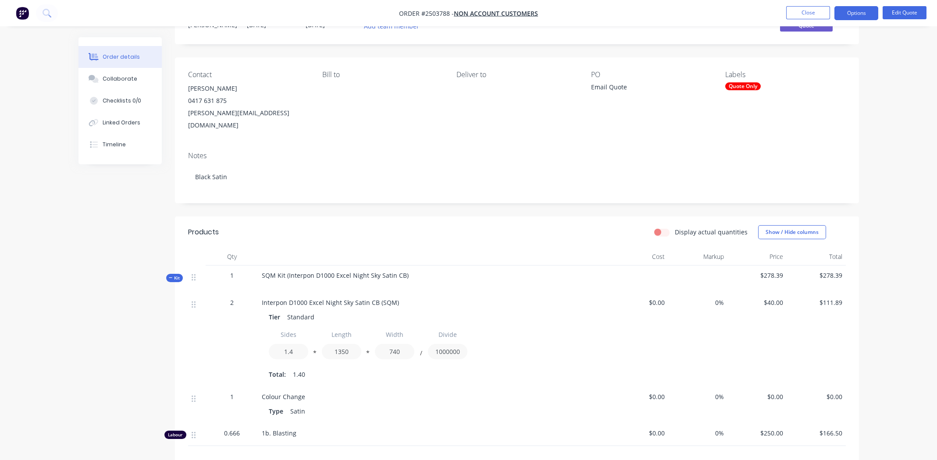
scroll to position [170, 0]
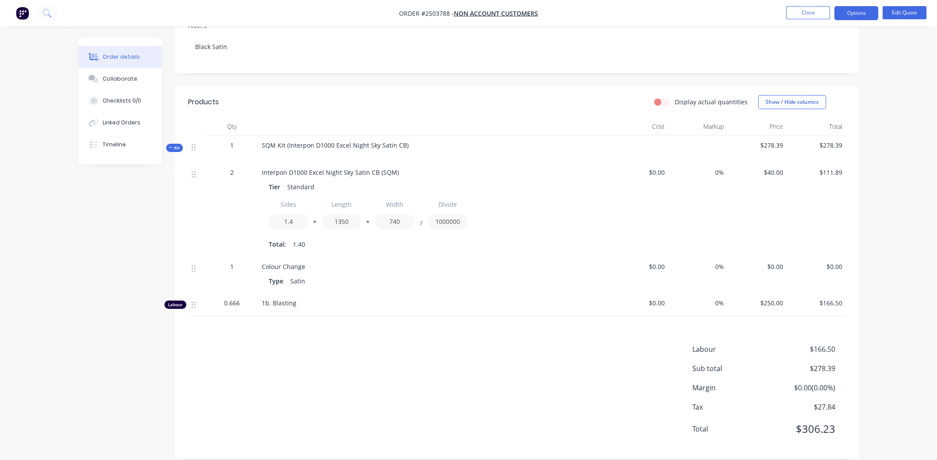
click at [264, 344] on div "Labour $166.50 Sub total $278.39 Margin $0.00 ( 0.00 %) Tax $27.84 Total $306.23" at bounding box center [517, 395] width 658 height 102
click at [357, 365] on div "Labour $166.50 Sub total $278.39 Margin $0.00 ( 0.00 %) Tax $27.84 Total $306.23" at bounding box center [517, 395] width 658 height 102
click at [348, 344] on div "Labour $166.50 Sub total $278.39 Margin $0.00 ( 0.00 %) Tax $27.84 Total $306.23" at bounding box center [517, 395] width 658 height 102
click at [353, 344] on div "Labour $166.50 Sub total $278.39 Margin $0.00 ( 0.00 %) Tax $27.84 Total $306.23" at bounding box center [517, 395] width 658 height 102
click at [464, 344] on div "Labour $166.50 Sub total $278.39 Margin $0.00 ( 0.00 %) Tax $27.84 Total $306.23" at bounding box center [517, 395] width 658 height 102
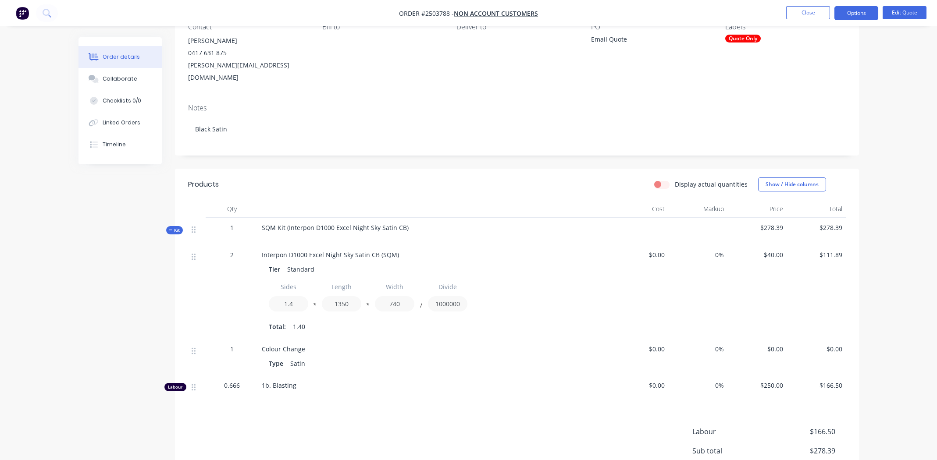
scroll to position [0, 0]
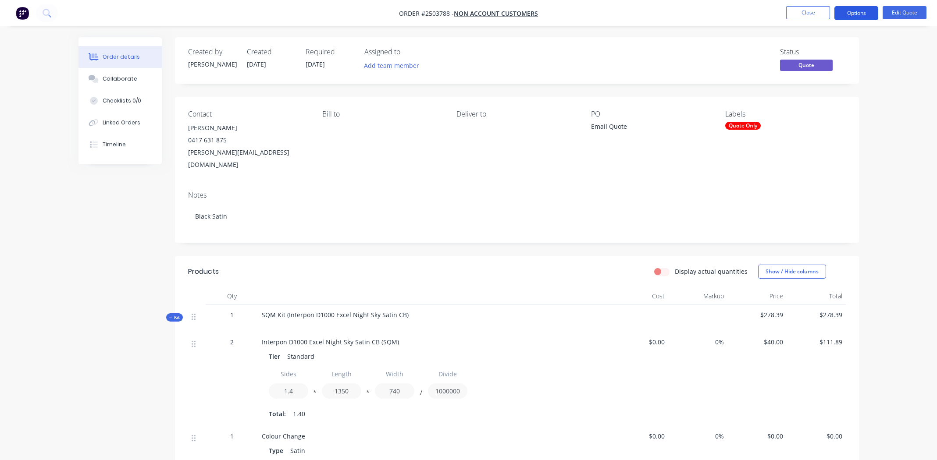
click at [856, 13] on button "Options" at bounding box center [857, 13] width 44 height 14
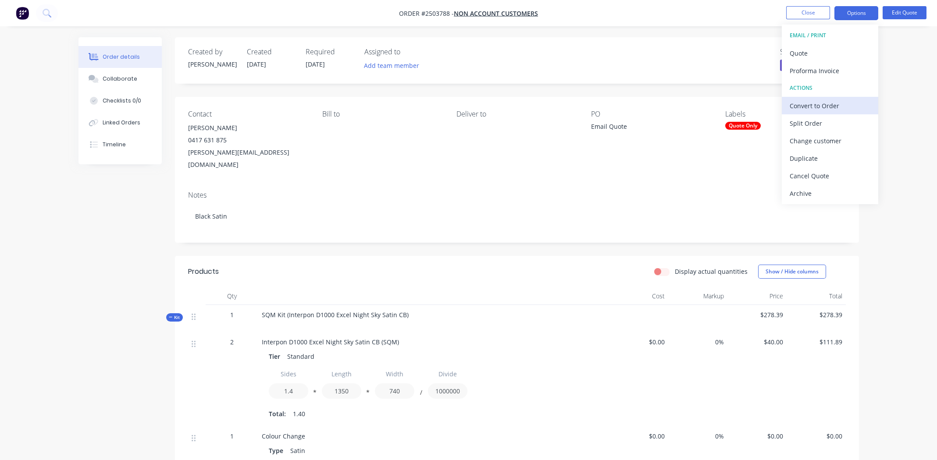
click at [810, 107] on div "Convert to Order" at bounding box center [830, 106] width 81 height 13
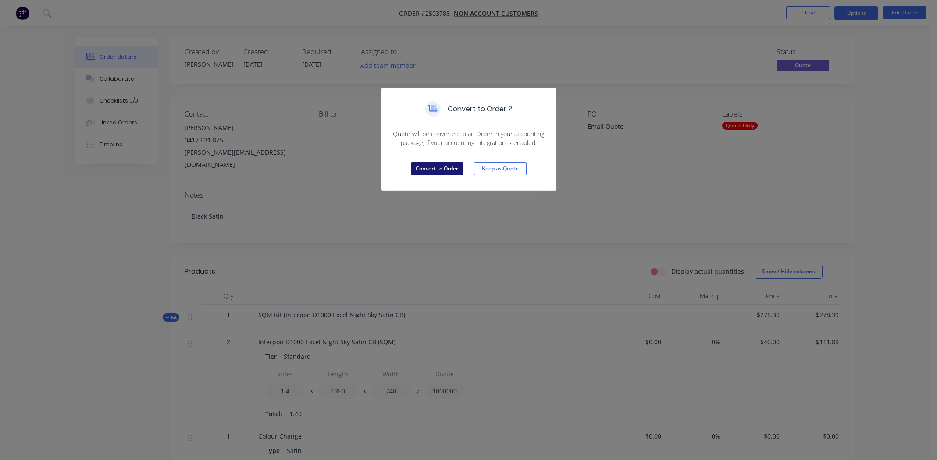
click at [445, 167] on button "Convert to Order" at bounding box center [437, 168] width 53 height 13
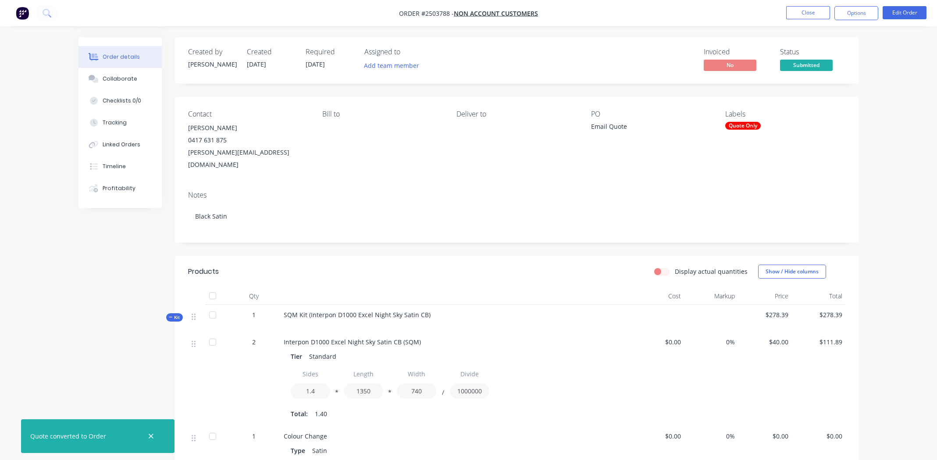
drag, startPoint x: 152, startPoint y: 437, endPoint x: 238, endPoint y: 407, distance: 91.1
click at [152, 436] on icon "button" at bounding box center [151, 436] width 5 height 5
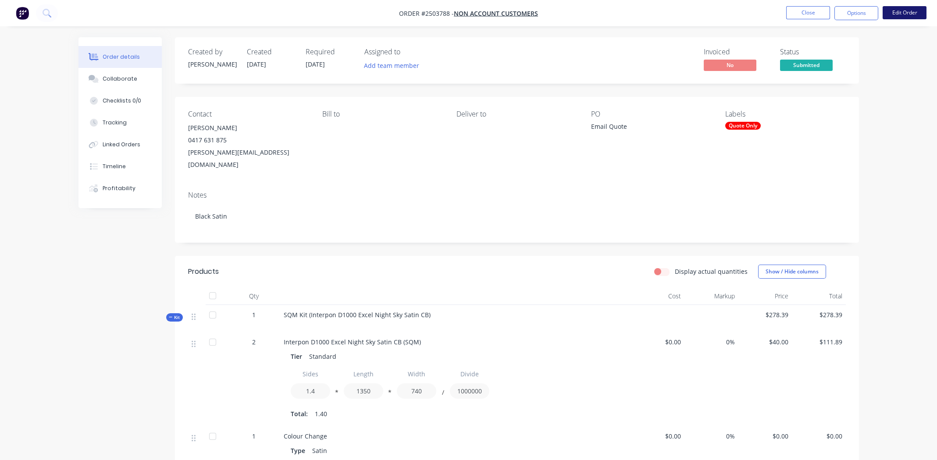
click at [899, 15] on button "Edit Order" at bounding box center [905, 12] width 44 height 13
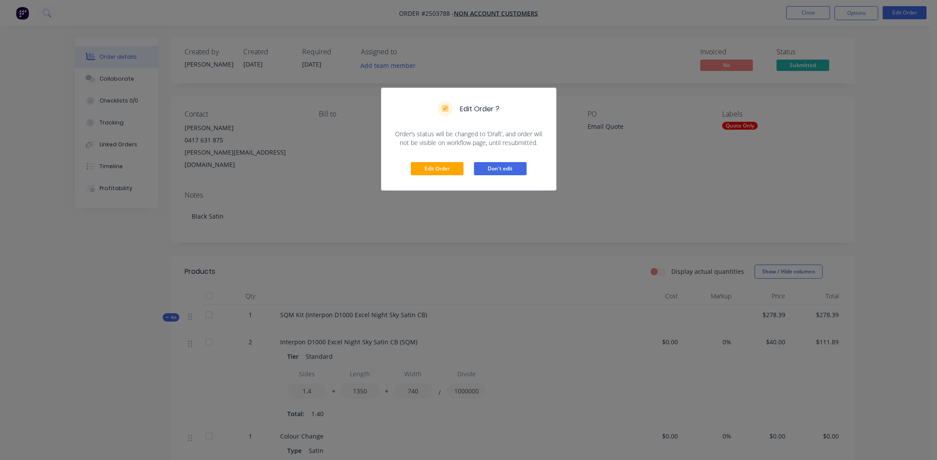
click at [502, 165] on button "Don't edit" at bounding box center [500, 168] width 53 height 13
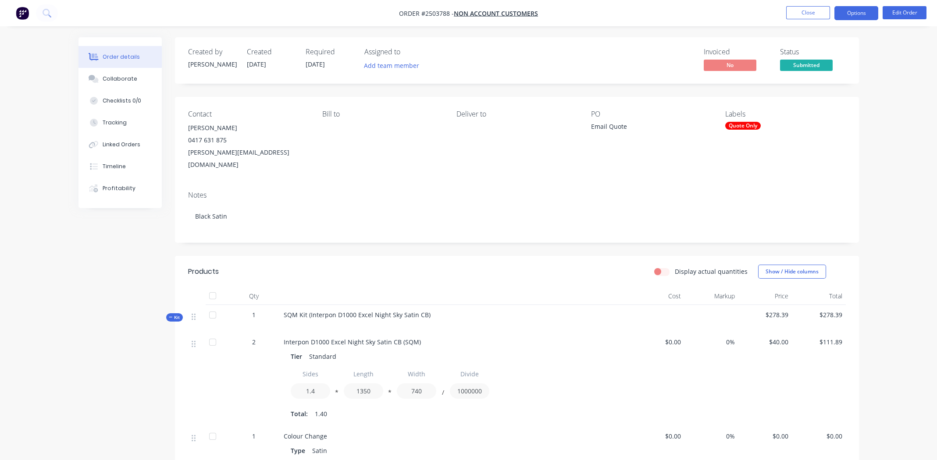
click at [851, 11] on button "Options" at bounding box center [857, 13] width 44 height 14
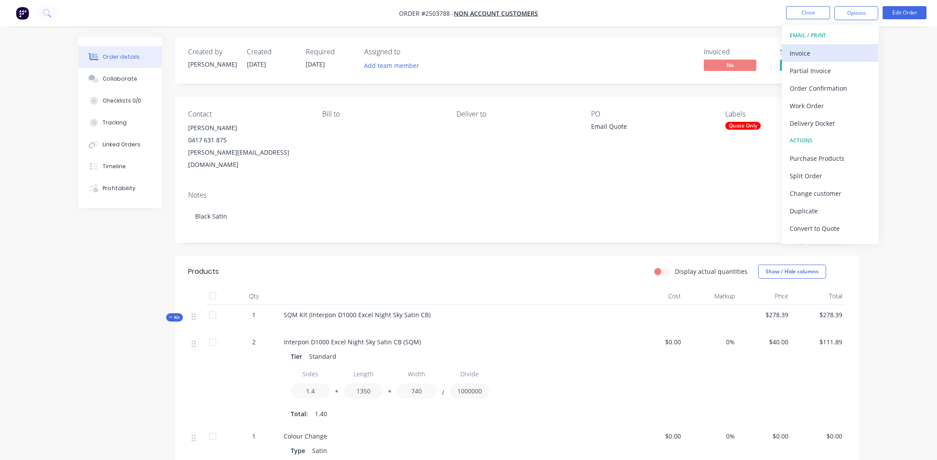
click at [827, 53] on div "Invoice" at bounding box center [830, 53] width 81 height 13
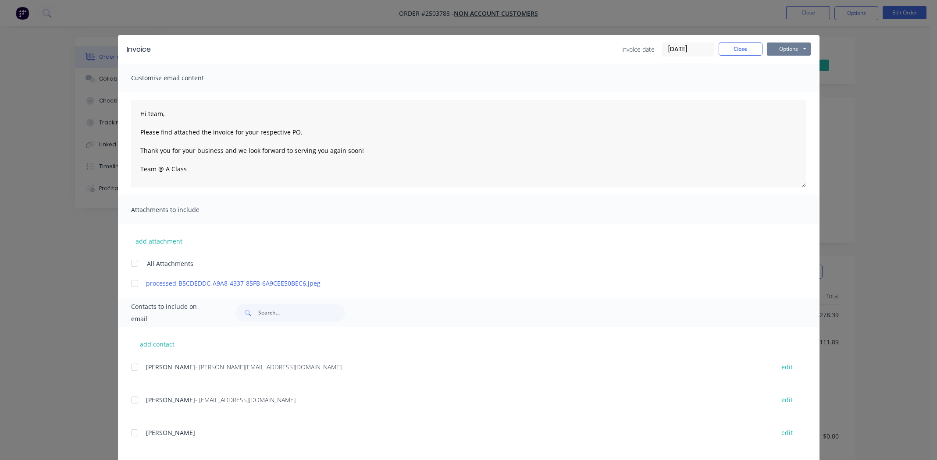
click at [769, 45] on button "Options" at bounding box center [789, 49] width 44 height 13
click at [787, 74] on button "Print" at bounding box center [795, 79] width 56 height 14
click at [742, 48] on button "Close" at bounding box center [741, 49] width 44 height 13
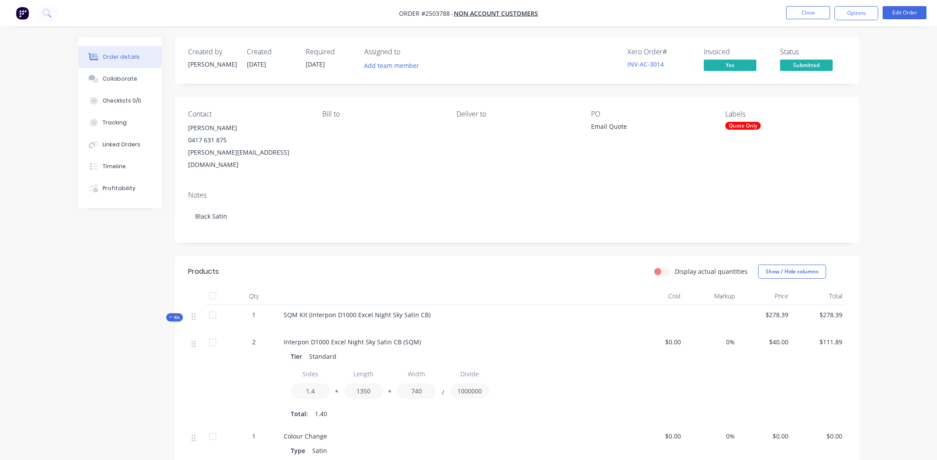
click at [807, 5] on nav "Order #2503788 - Non account customers Close Options Edit Order" at bounding box center [468, 13] width 937 height 26
click at [806, 8] on button "Close" at bounding box center [808, 12] width 44 height 13
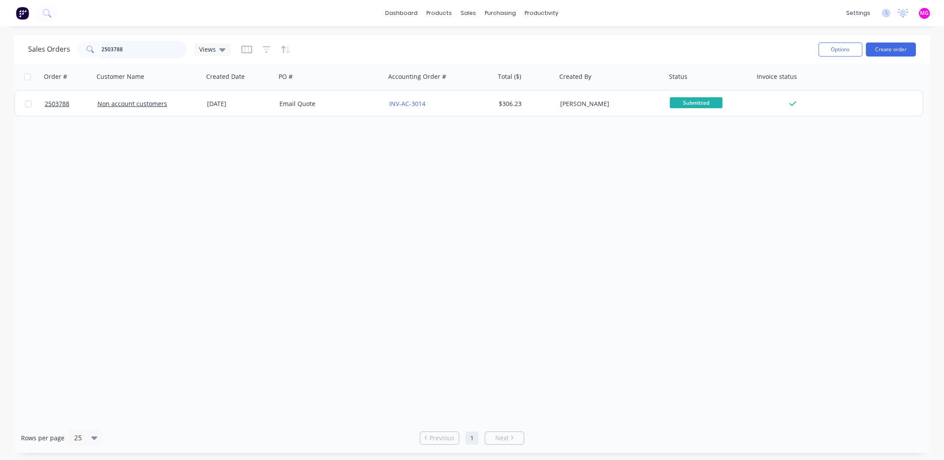
click at [139, 50] on input "2503788" at bounding box center [145, 50] width 86 height 18
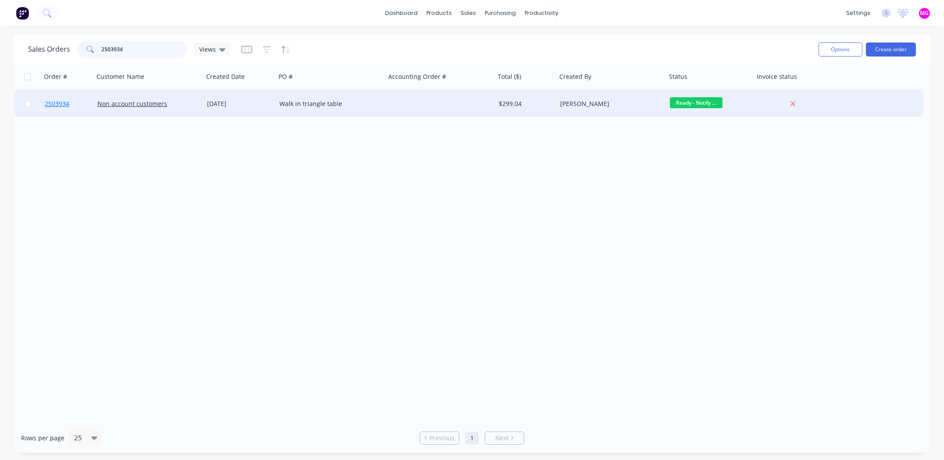
type input "2503934"
click at [63, 103] on span "2503934" at bounding box center [57, 104] width 25 height 9
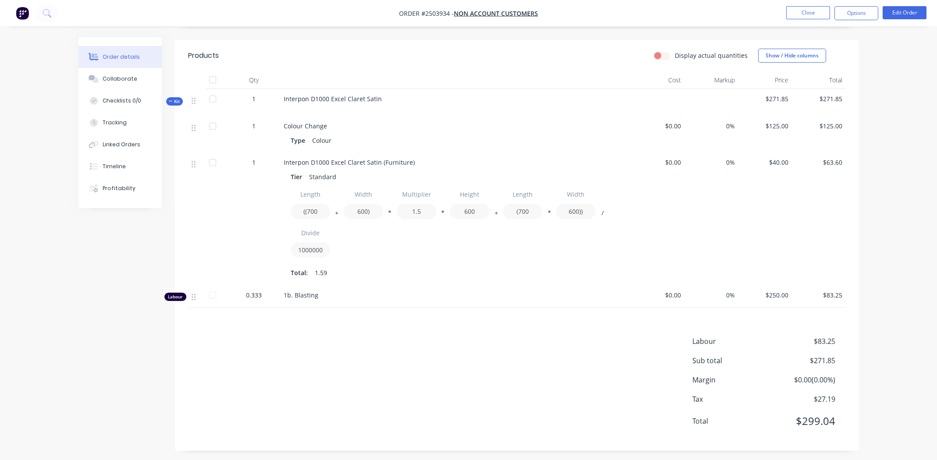
scroll to position [208, 0]
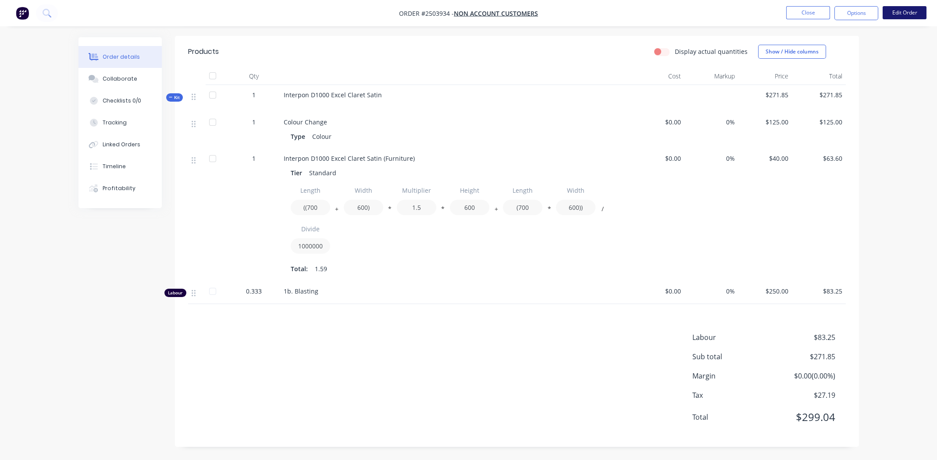
click at [907, 15] on button "Edit Order" at bounding box center [905, 12] width 44 height 13
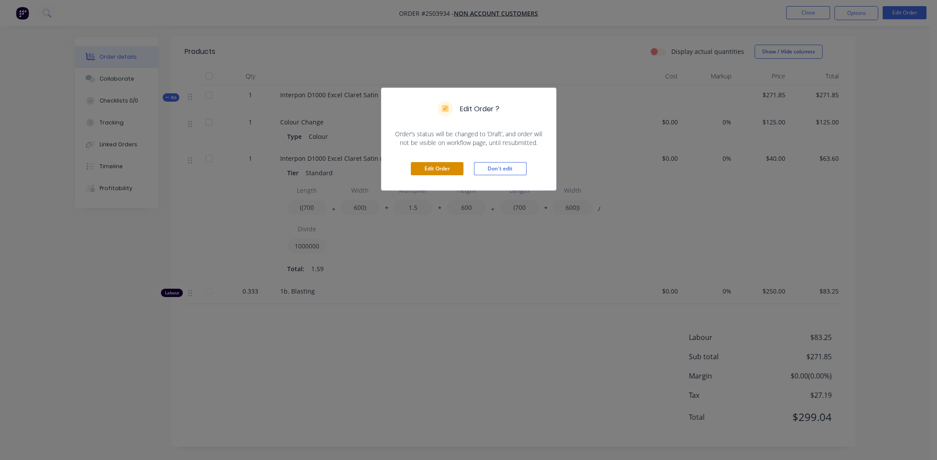
click at [433, 168] on button "Edit Order" at bounding box center [437, 168] width 53 height 13
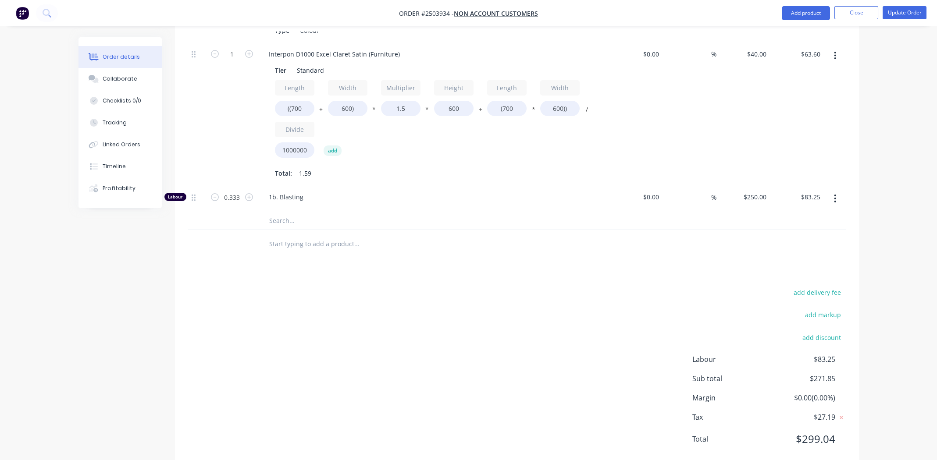
scroll to position [351, 0]
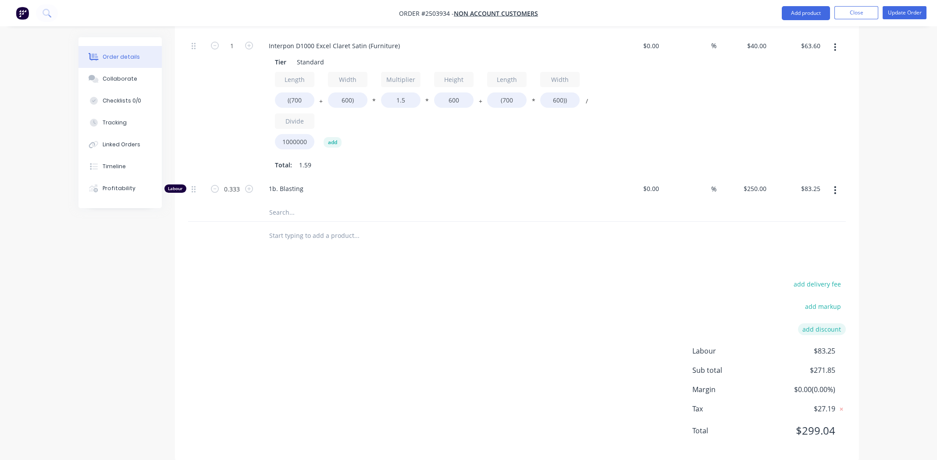
click at [824, 324] on button "add discount" at bounding box center [822, 330] width 48 height 12
click at [731, 326] on input at bounding box center [740, 332] width 83 height 13
type input "Google Review"
click at [816, 326] on input at bounding box center [811, 332] width 39 height 13
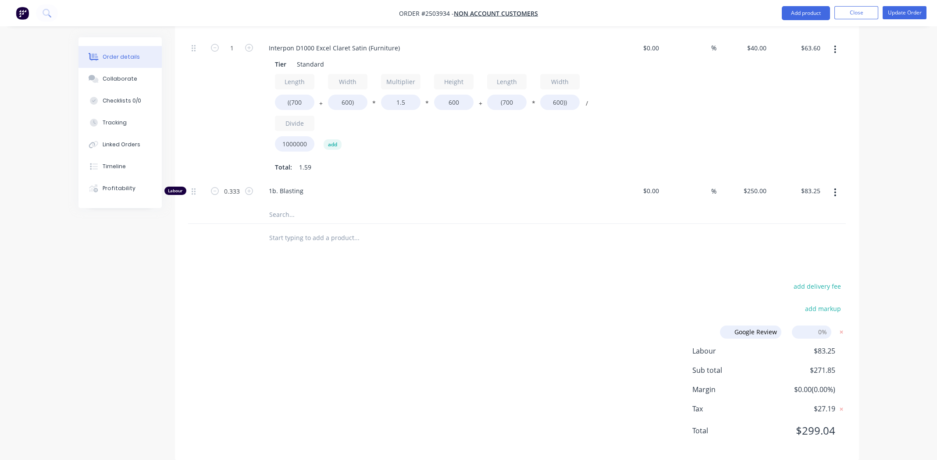
type input "5"
click input "submit" at bounding box center [0, 0] width 0 height 0
click at [610, 284] on div "add delivery fee add markup Google Review Google Review Discount name (Optional…" at bounding box center [517, 375] width 658 height 189
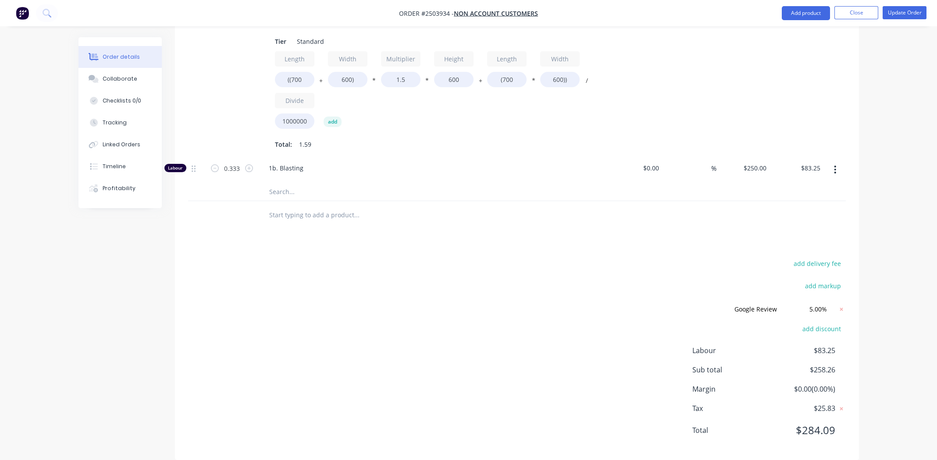
scroll to position [21, 0]
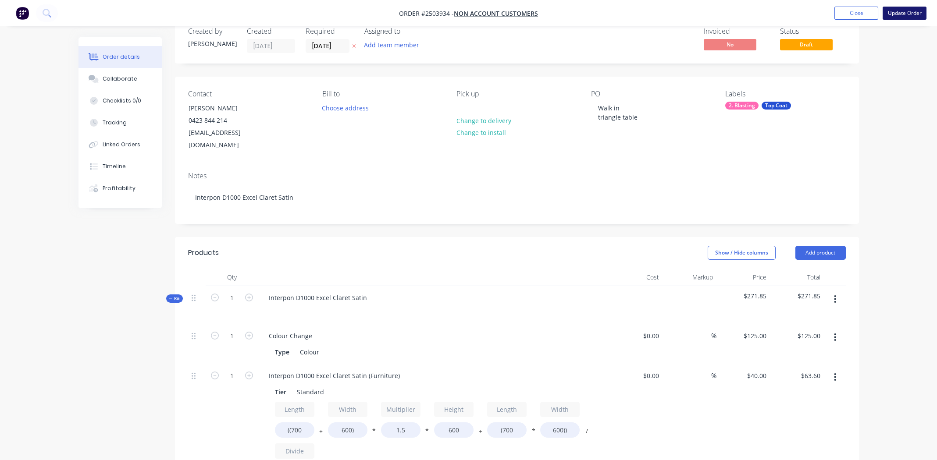
click at [902, 12] on button "Update Order" at bounding box center [905, 13] width 44 height 13
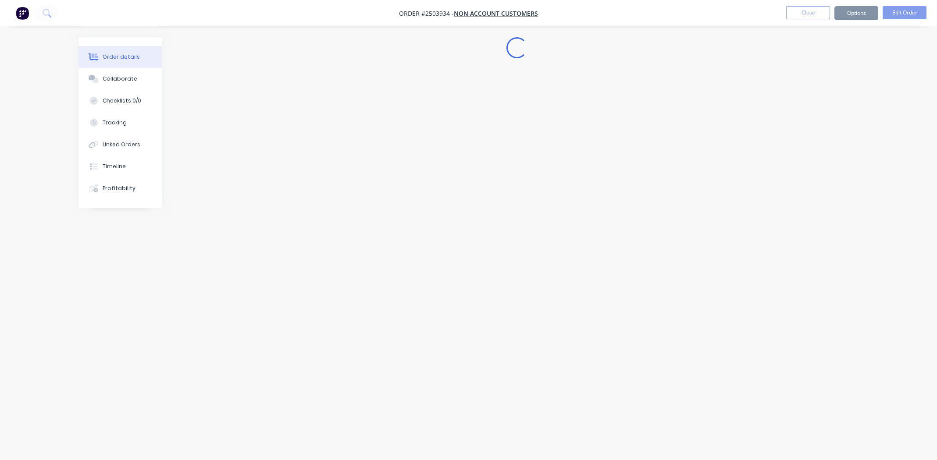
scroll to position [0, 0]
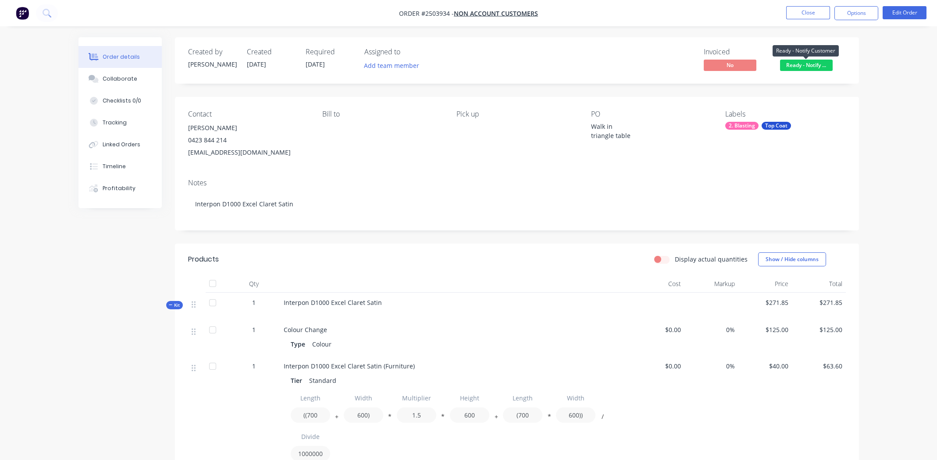
click at [802, 67] on span "Ready - Notify ..." at bounding box center [806, 65] width 53 height 11
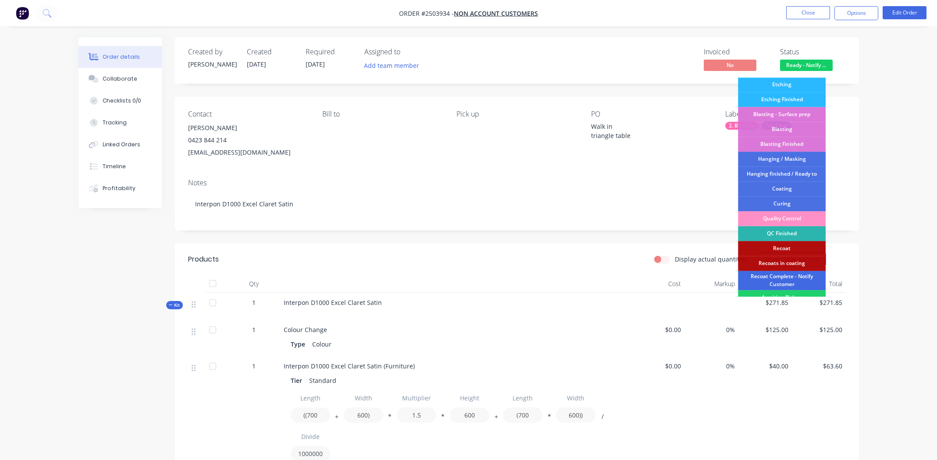
scroll to position [187, 0]
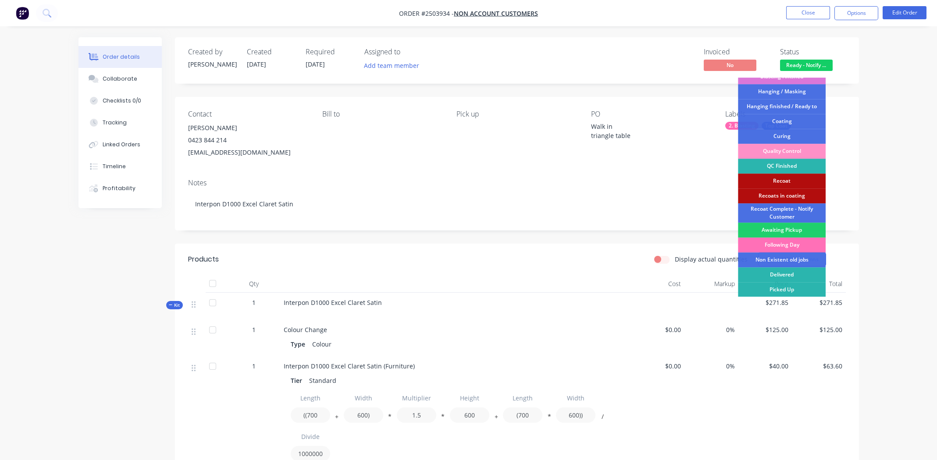
drag, startPoint x: 782, startPoint y: 287, endPoint x: 789, endPoint y: 284, distance: 7.3
click at [782, 286] on div "Picked Up" at bounding box center [782, 289] width 88 height 15
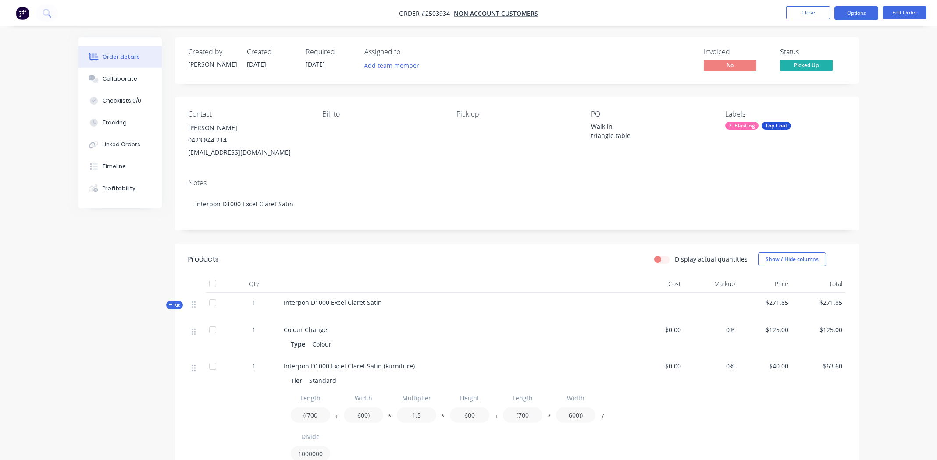
click at [867, 9] on button "Options" at bounding box center [857, 13] width 44 height 14
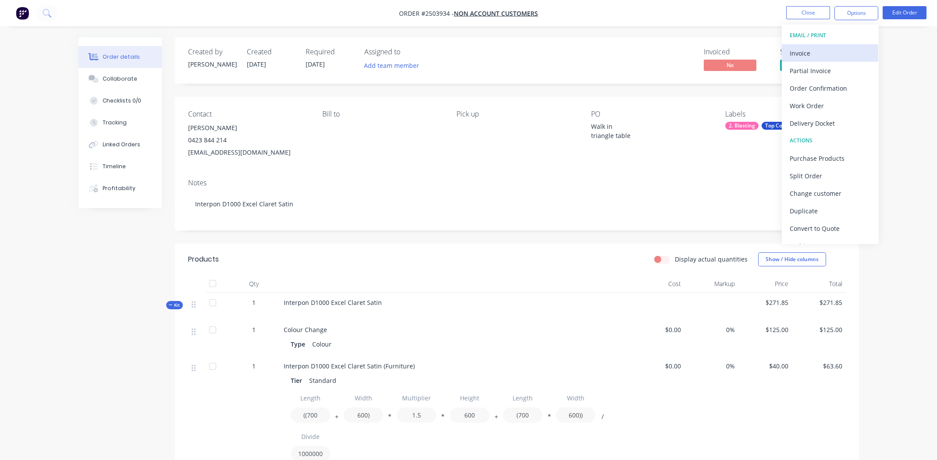
click at [810, 56] on div "Invoice" at bounding box center [830, 53] width 81 height 13
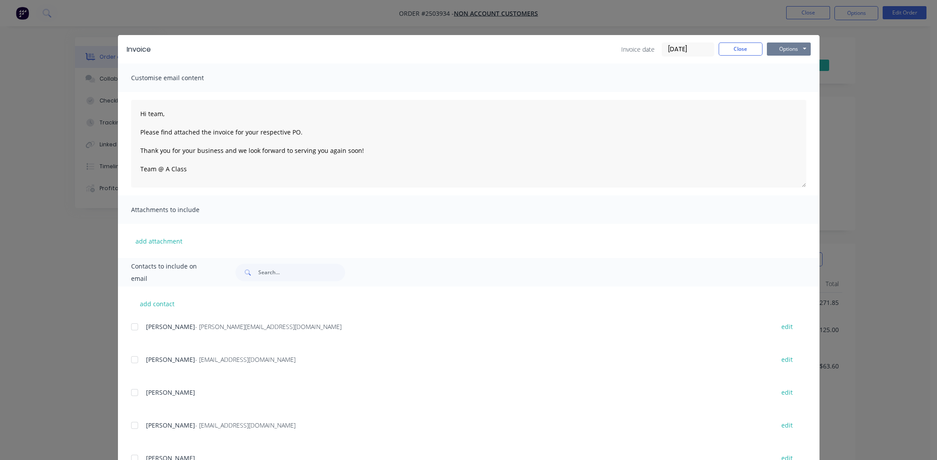
click at [774, 50] on button "Options" at bounding box center [789, 49] width 44 height 13
click at [784, 78] on button "Print" at bounding box center [795, 79] width 56 height 14
click at [730, 50] on button "Close" at bounding box center [741, 49] width 44 height 13
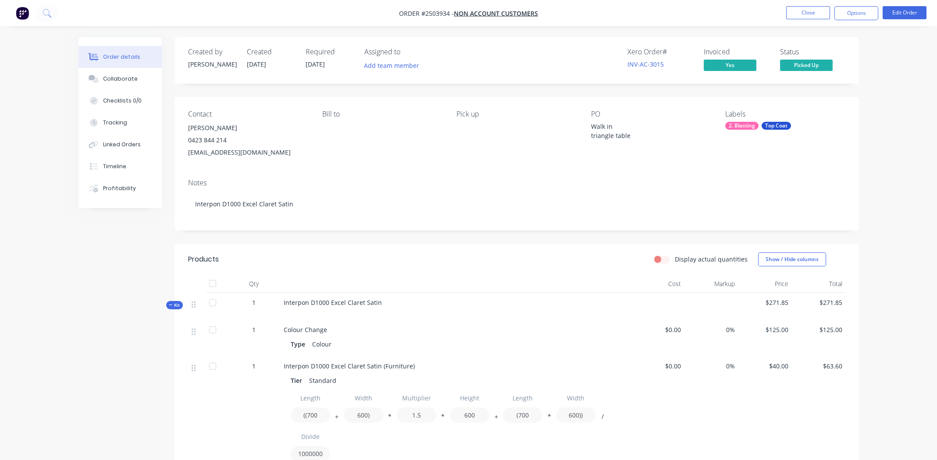
scroll to position [227, 0]
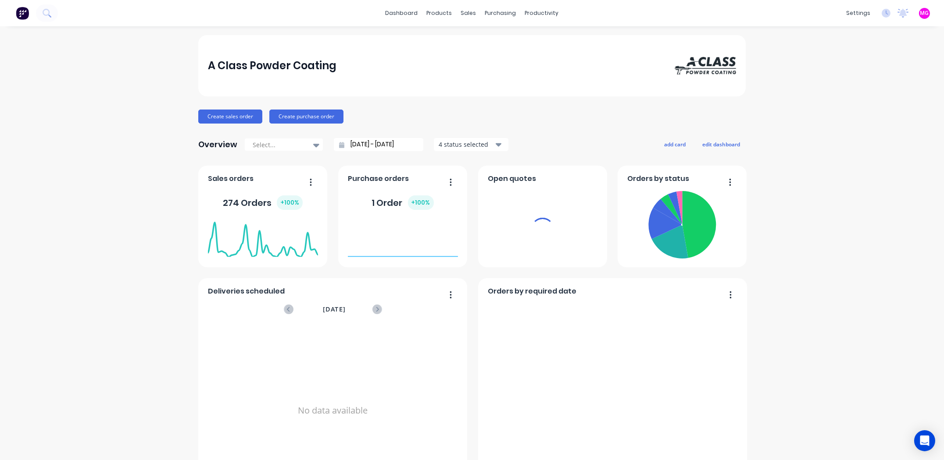
click at [464, 11] on div "sales" at bounding box center [469, 13] width 24 height 13
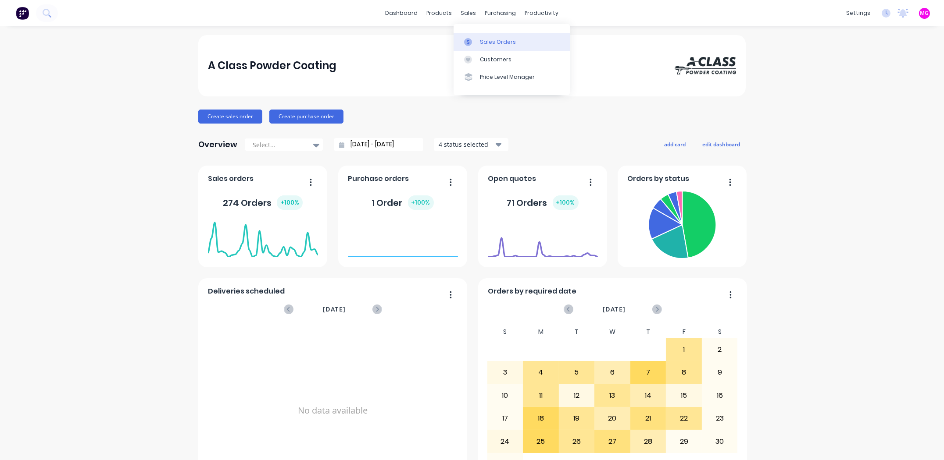
click at [512, 43] on div "Sales Orders" at bounding box center [498, 42] width 36 height 8
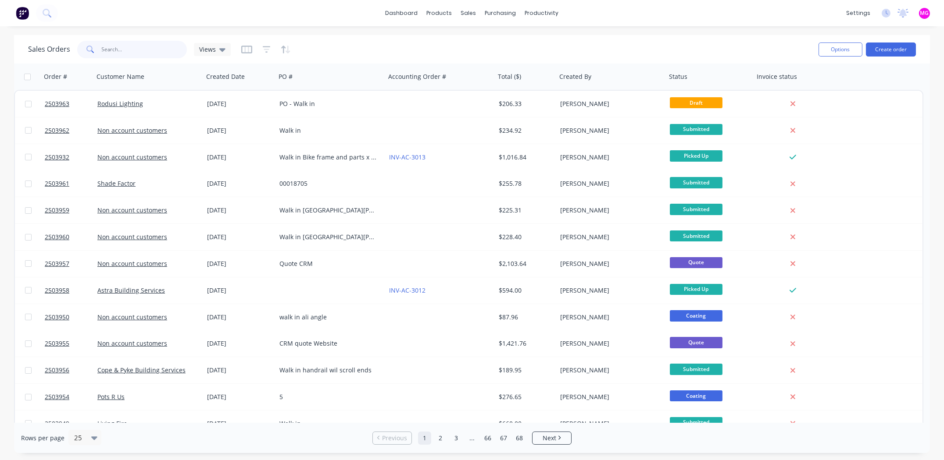
click at [136, 49] on input "text" at bounding box center [145, 50] width 86 height 18
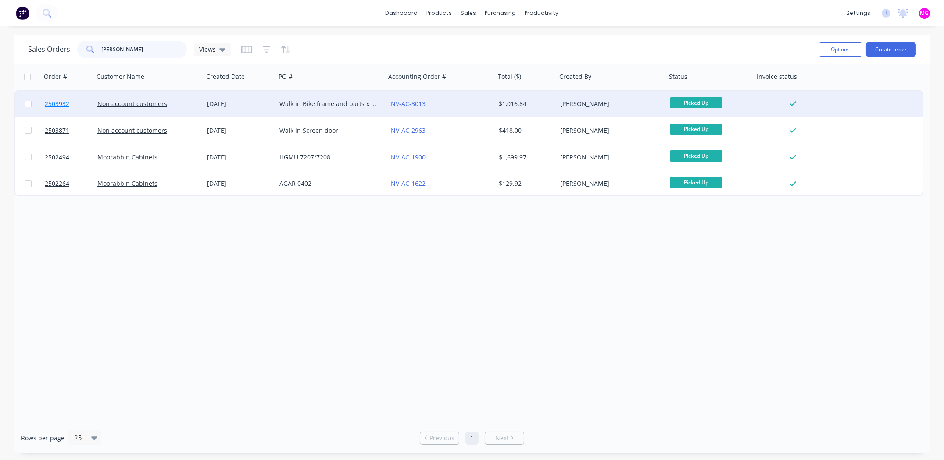
type input "kevin"
click at [66, 103] on span "2503932" at bounding box center [57, 104] width 25 height 9
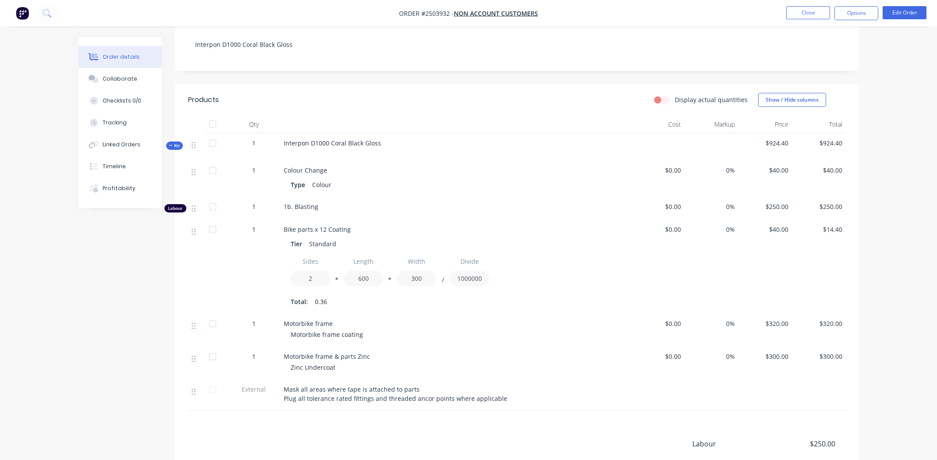
scroll to position [219, 0]
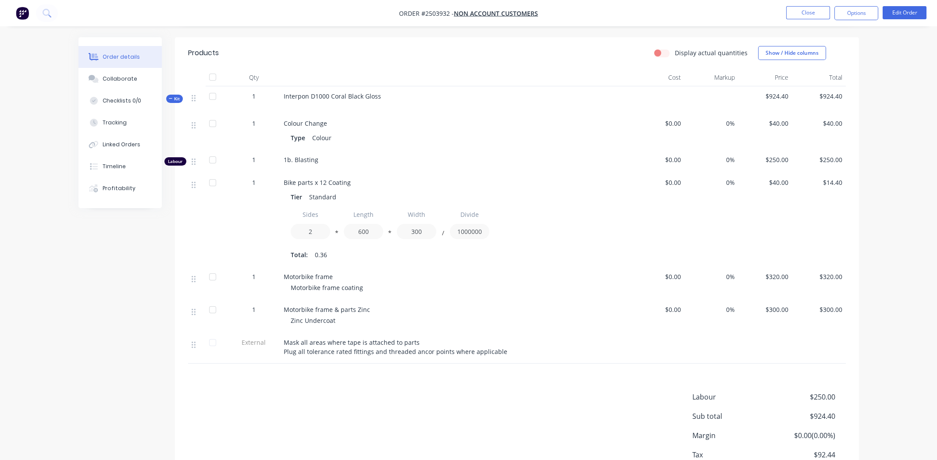
click at [457, 400] on div "Labour $250.00 Sub total $924.40 Margin $0.00 ( 0.00 %) Tax $92.44 Total $1,016…" at bounding box center [517, 443] width 658 height 102
click at [408, 392] on div "Labour $250.00 Sub total $924.40 Margin $0.00 ( 0.00 %) Tax $92.44 Total $1,016…" at bounding box center [517, 443] width 658 height 102
click at [423, 397] on div "Labour $250.00 Sub total $924.40 Margin $0.00 ( 0.00 %) Tax $92.44 Total $1,016…" at bounding box center [517, 443] width 658 height 102
click at [307, 366] on div "Products Display actual quantities Show / Hide columns Qty Cost Markup Price To…" at bounding box center [517, 272] width 684 height 470
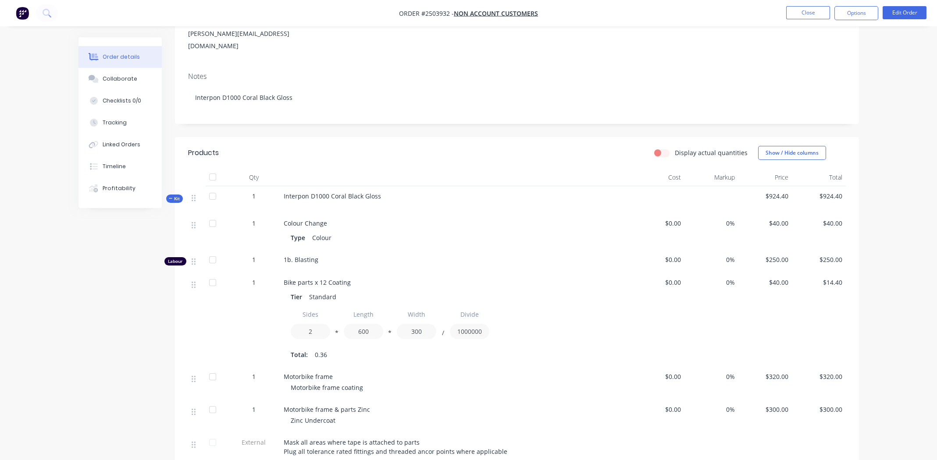
scroll to position [266, 0]
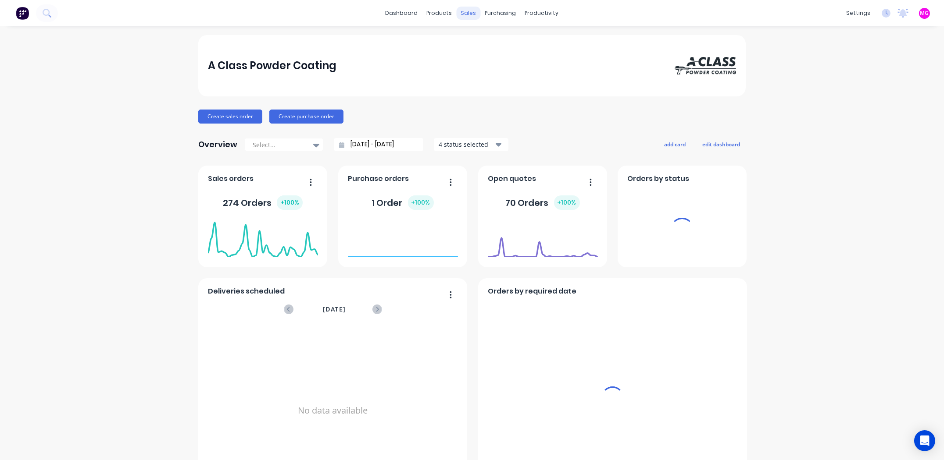
click at [463, 12] on div "sales" at bounding box center [469, 13] width 24 height 13
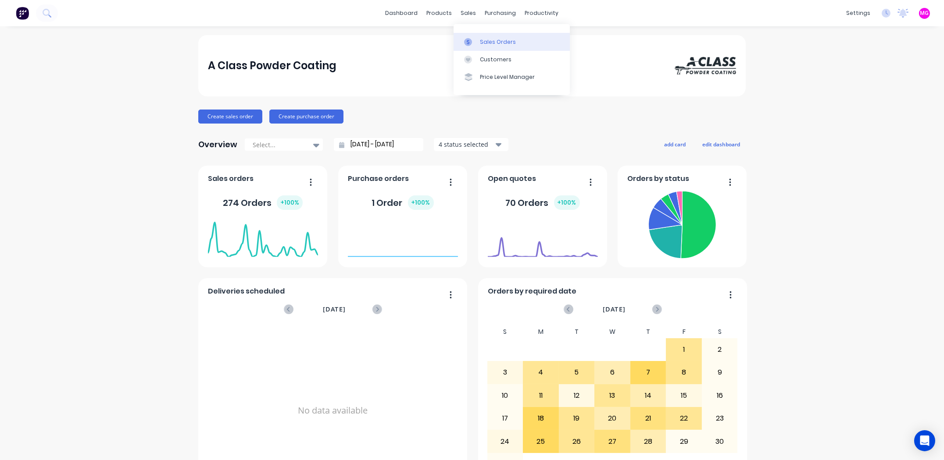
click at [485, 42] on div "Sales Orders" at bounding box center [498, 42] width 36 height 8
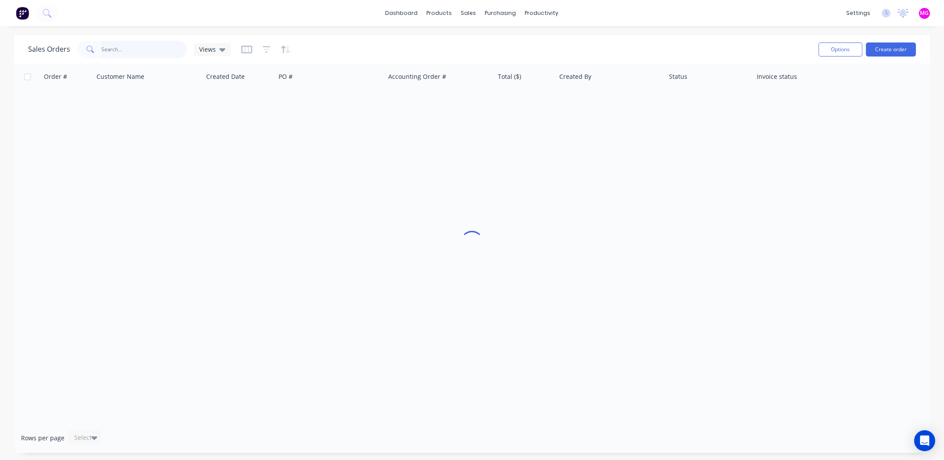
click at [125, 50] on input "text" at bounding box center [145, 50] width 86 height 18
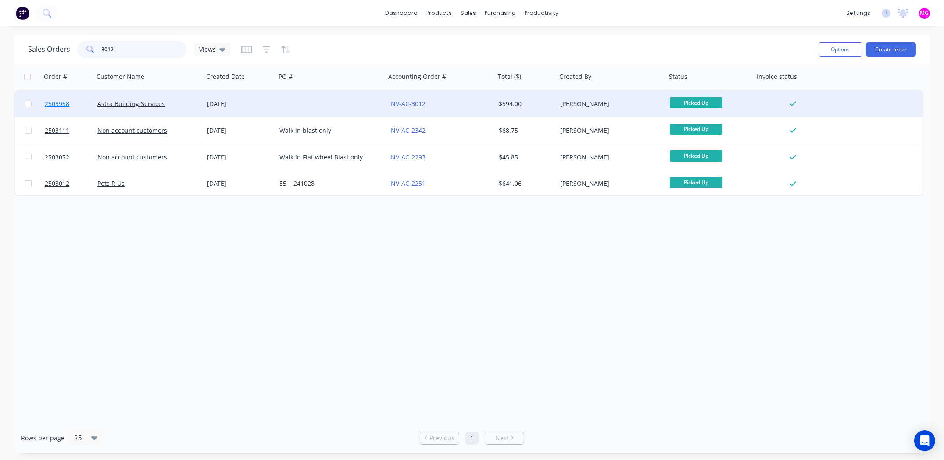
type input "3012"
click at [61, 104] on span "2503958" at bounding box center [57, 104] width 25 height 9
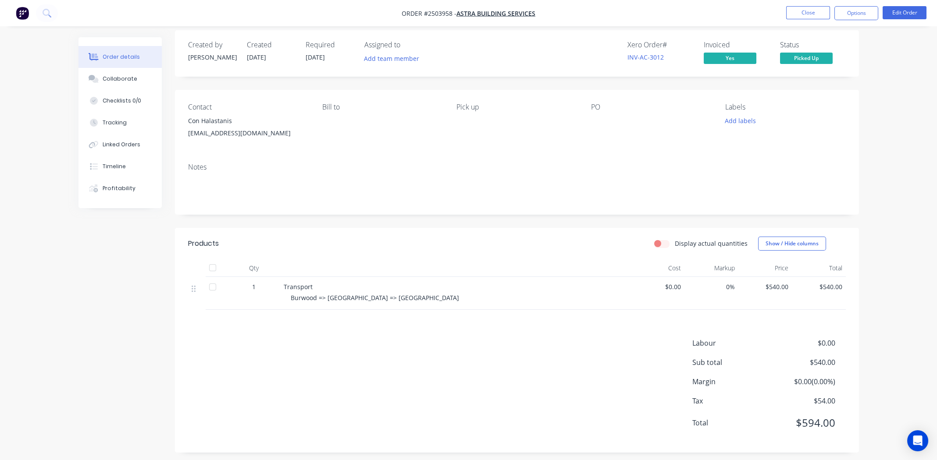
scroll to position [13, 0]
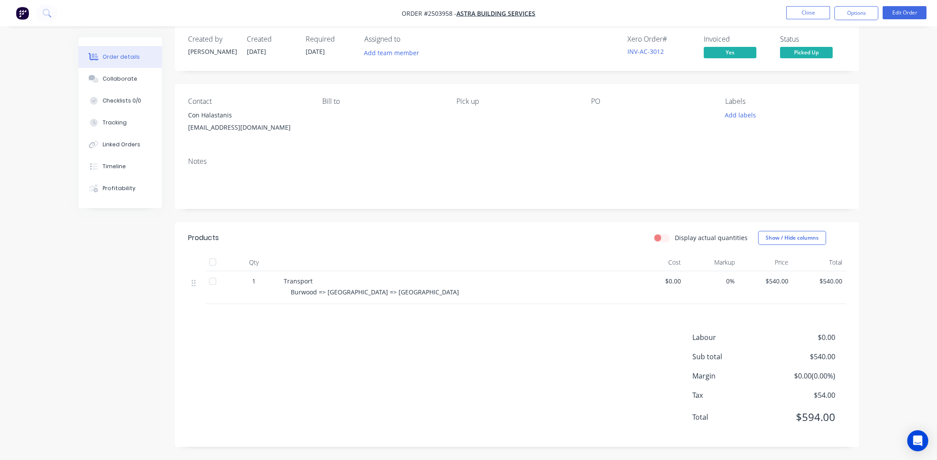
click at [478, 369] on div "Labour $0.00 Sub total $540.00 Margin $0.00 ( 0.00 %) Tax $54.00 Total $594.00" at bounding box center [517, 383] width 658 height 102
click at [463, 327] on div "Products Display actual quantities Show / Hide columns Qty Cost Markup Price To…" at bounding box center [517, 334] width 684 height 225
click at [853, 12] on button "Options" at bounding box center [857, 13] width 44 height 14
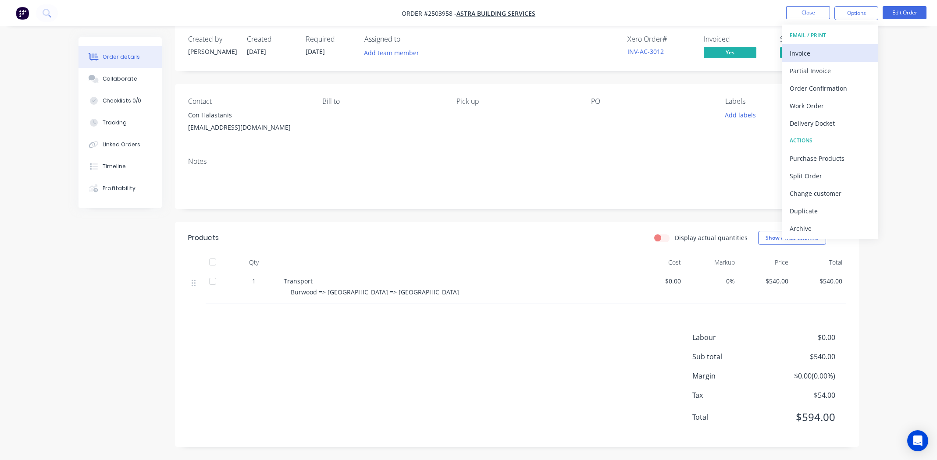
click at [814, 50] on div "Invoice" at bounding box center [830, 53] width 81 height 13
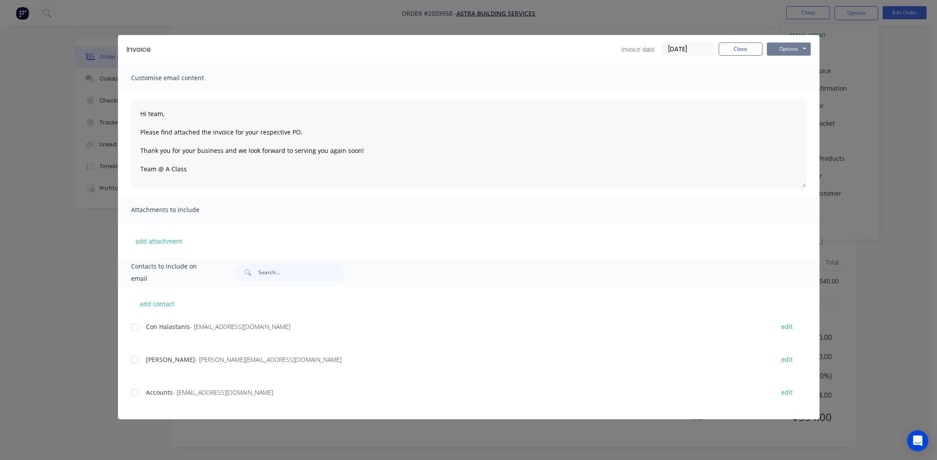
click at [790, 47] on button "Options" at bounding box center [789, 49] width 44 height 13
click at [799, 79] on button "Print" at bounding box center [795, 79] width 56 height 14
click at [741, 48] on button "Close" at bounding box center [741, 49] width 44 height 13
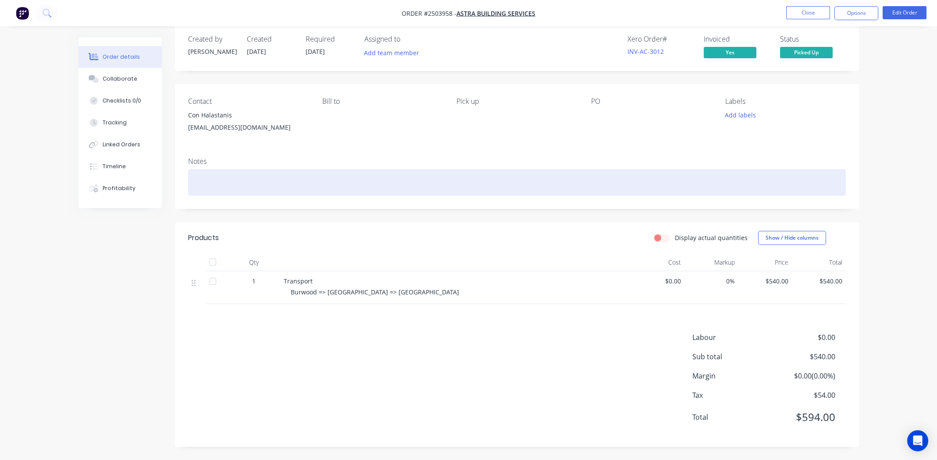
scroll to position [13, 0]
click at [375, 175] on div at bounding box center [517, 182] width 658 height 27
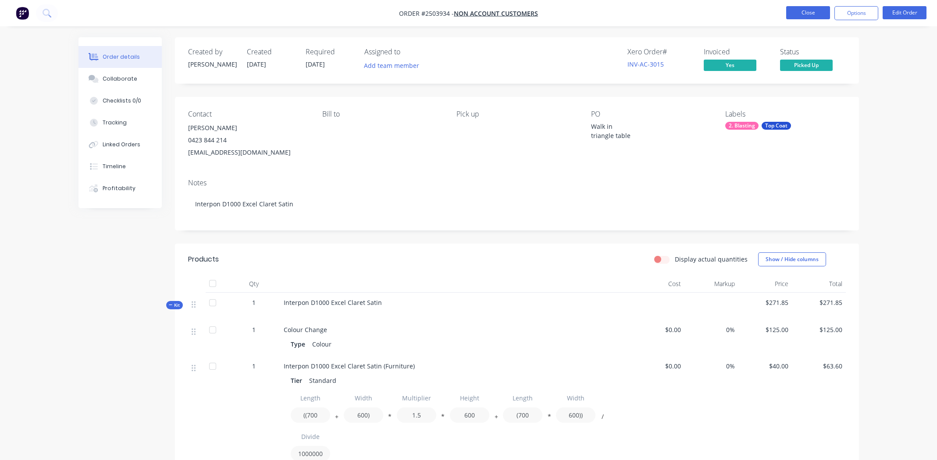
click at [812, 9] on button "Close" at bounding box center [808, 12] width 44 height 13
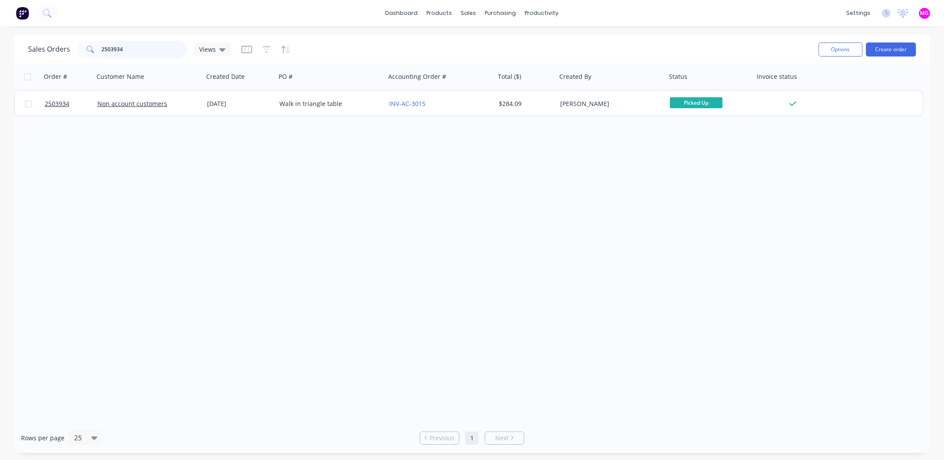
click at [143, 43] on input "2503934" at bounding box center [145, 50] width 86 height 18
type input "a"
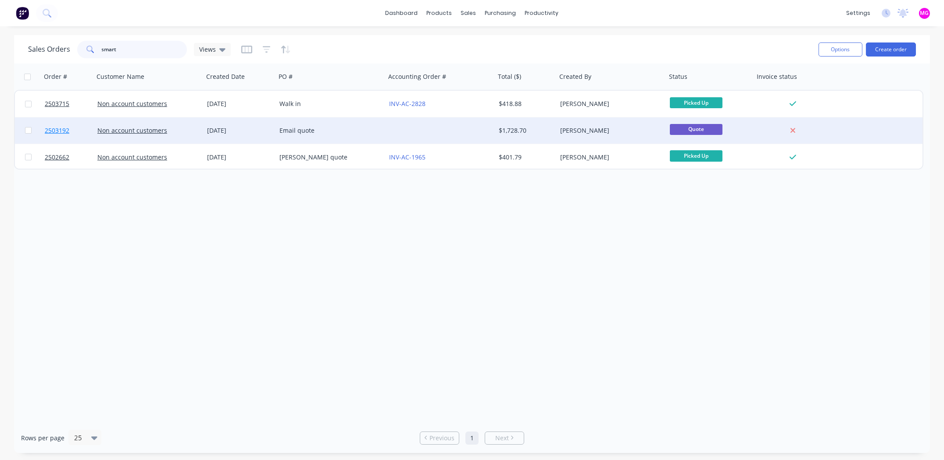
type input "smart"
click at [60, 132] on span "2503192" at bounding box center [57, 130] width 25 height 9
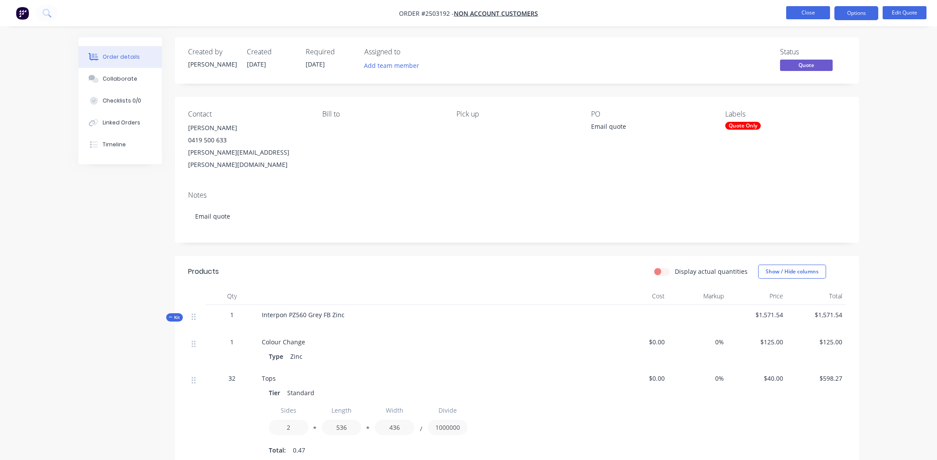
click at [813, 12] on button "Close" at bounding box center [808, 12] width 44 height 13
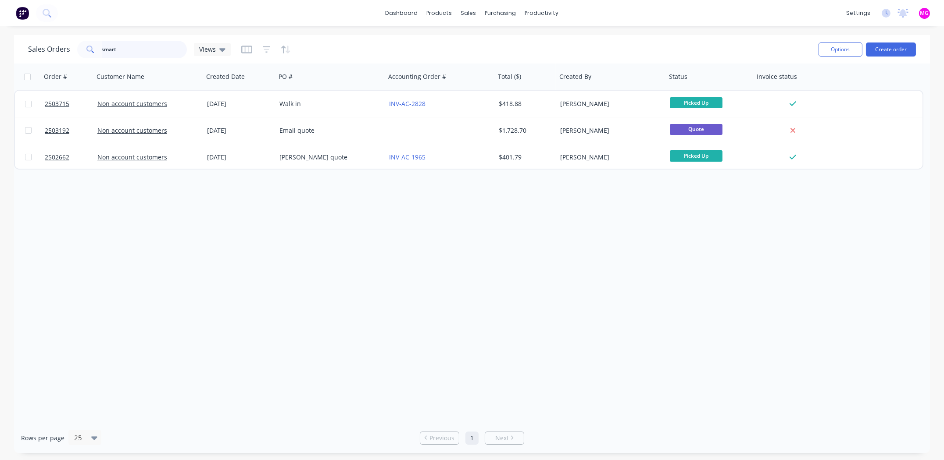
click at [118, 49] on input "smart" at bounding box center [145, 50] width 86 height 18
type input "smartas"
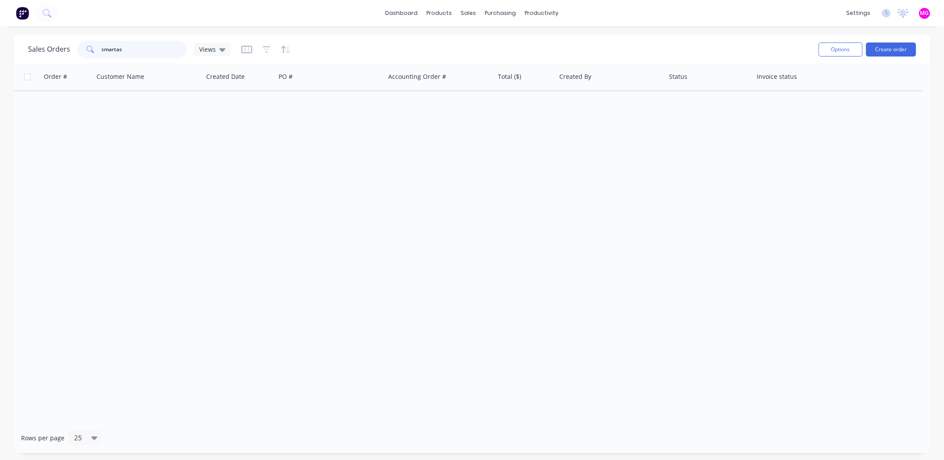
click at [154, 48] on input "smartas" at bounding box center [145, 50] width 86 height 18
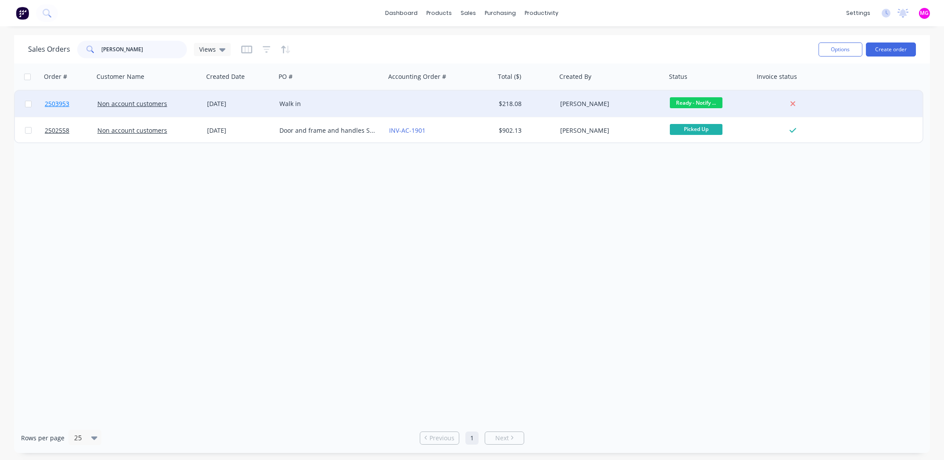
type input "[PERSON_NAME]"
click at [61, 105] on span "2503953" at bounding box center [57, 104] width 25 height 9
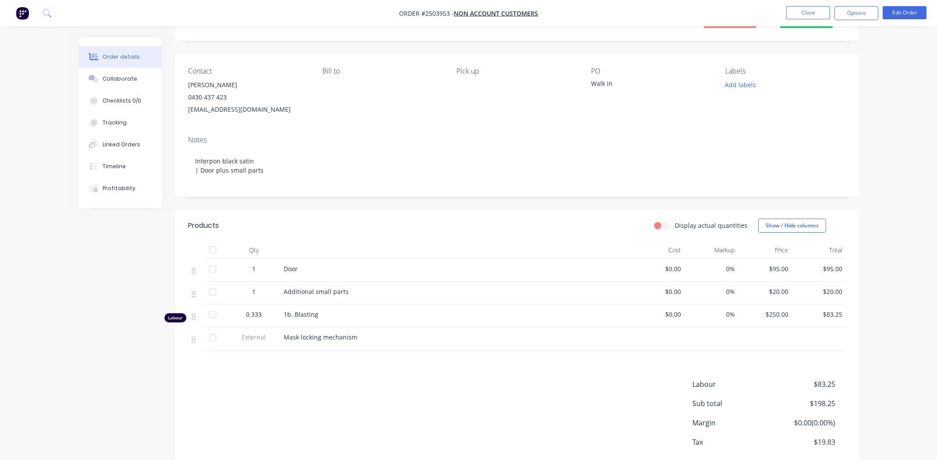
scroll to position [91, 0]
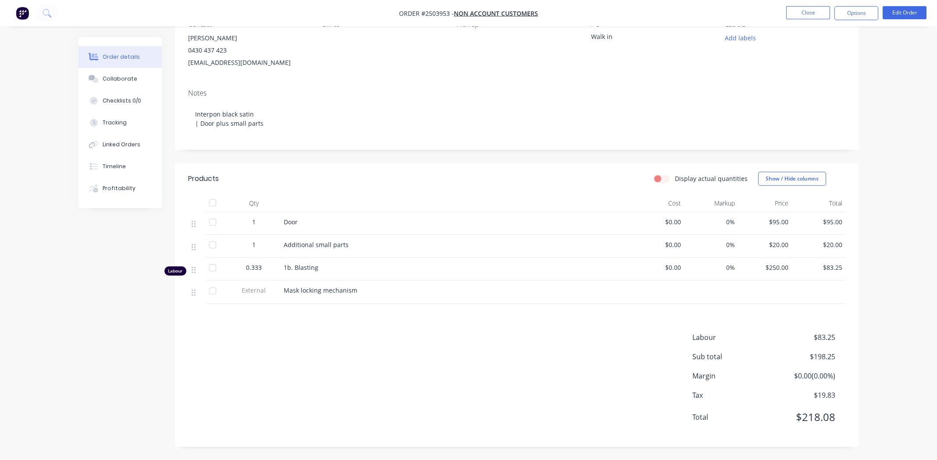
click at [390, 375] on div "Labour $83.25 Sub total $198.25 Margin $0.00 ( 0.00 %) Tax $19.83 Total $218.08" at bounding box center [517, 383] width 658 height 102
click at [406, 341] on div "Labour $83.25 Sub total $198.25 Margin $0.00 ( 0.00 %) Tax $19.83 Total $218.08" at bounding box center [517, 383] width 658 height 102
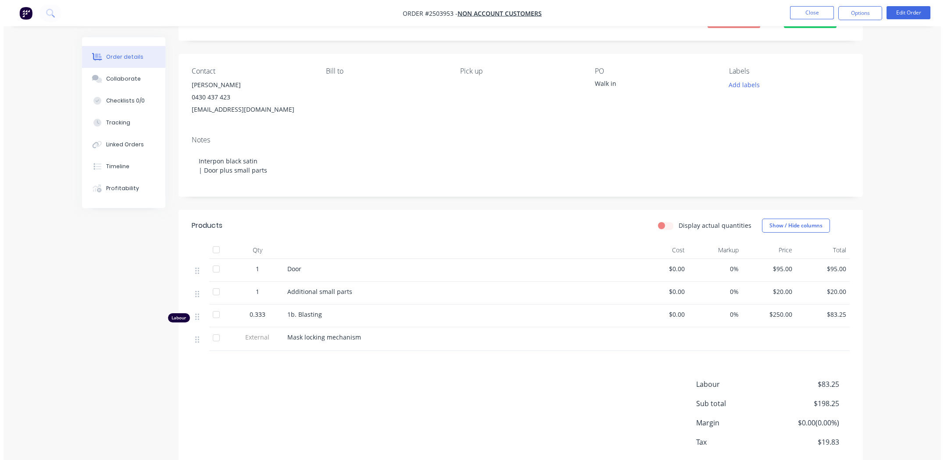
scroll to position [0, 0]
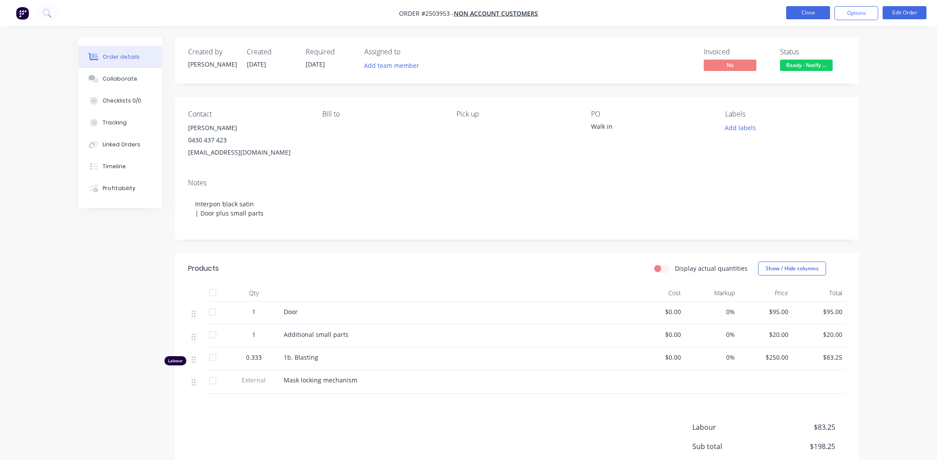
click at [799, 9] on button "Close" at bounding box center [808, 12] width 44 height 13
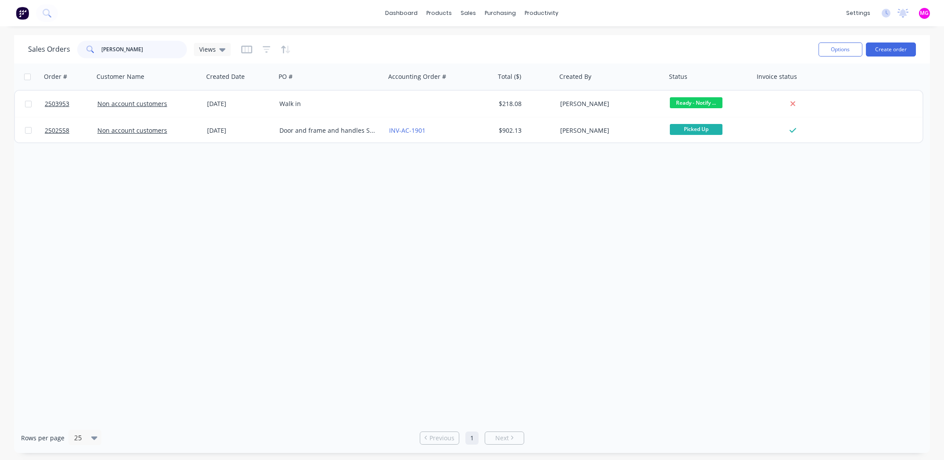
click at [143, 41] on input "[PERSON_NAME]" at bounding box center [145, 50] width 86 height 18
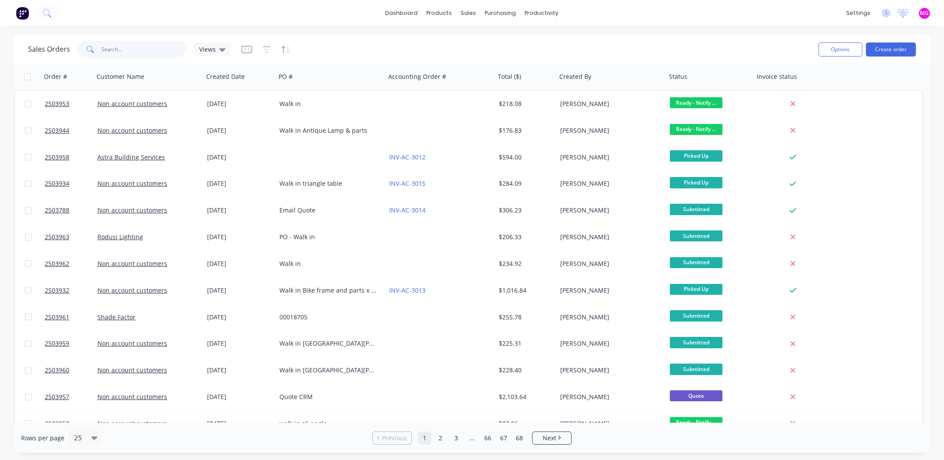
click at [142, 51] on input "text" at bounding box center [145, 50] width 86 height 18
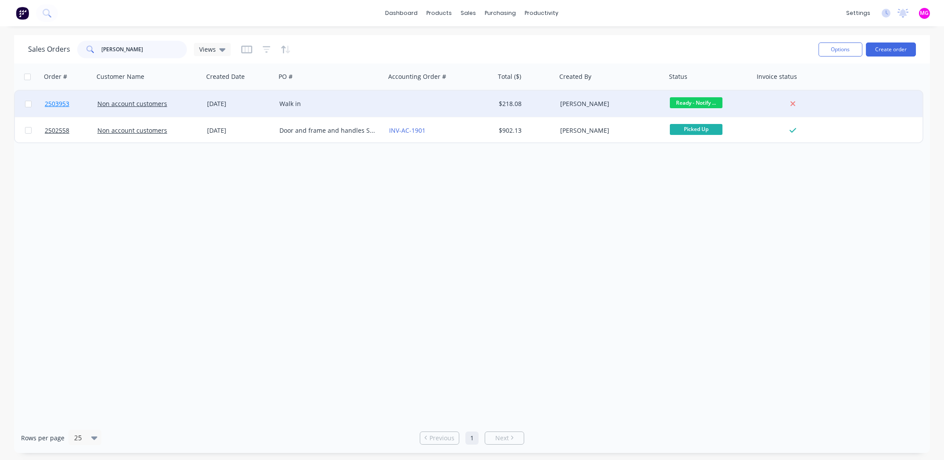
type input "[PERSON_NAME]"
click at [58, 105] on span "2503953" at bounding box center [57, 104] width 25 height 9
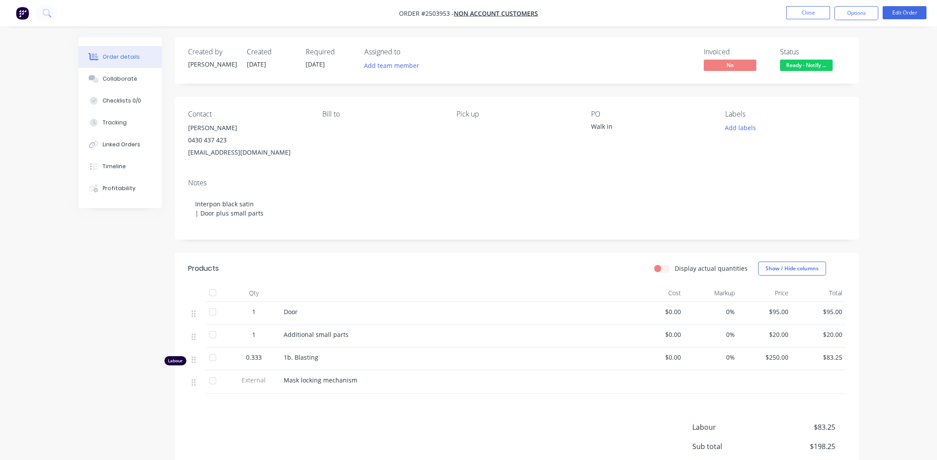
click at [613, 129] on div "Walk in" at bounding box center [646, 128] width 110 height 12
click at [893, 14] on button "Edit Order" at bounding box center [905, 12] width 44 height 13
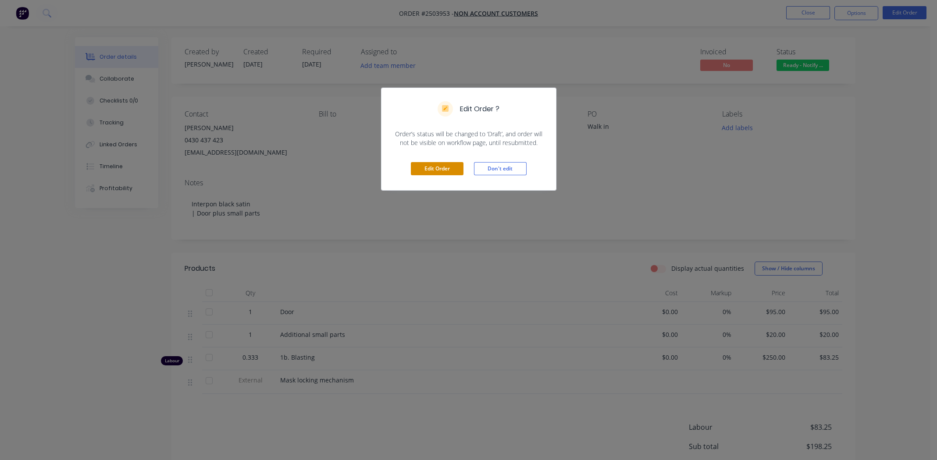
click at [445, 167] on button "Edit Order" at bounding box center [437, 168] width 53 height 13
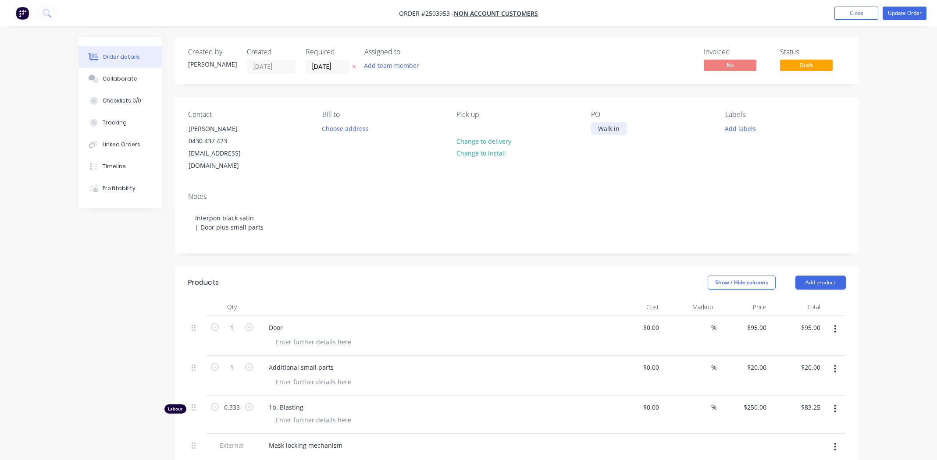
click at [621, 131] on div "Walk in" at bounding box center [609, 128] width 36 height 13
click at [899, 14] on button "Update Order" at bounding box center [905, 13] width 44 height 13
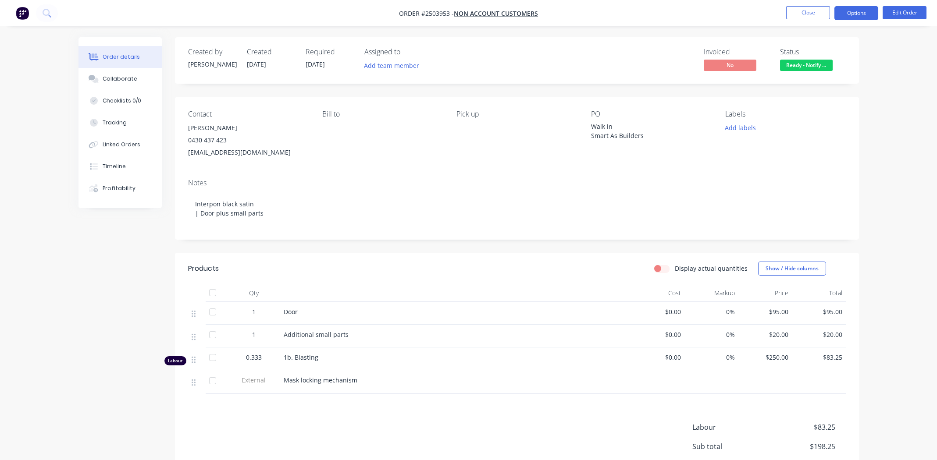
click at [863, 14] on button "Options" at bounding box center [857, 13] width 44 height 14
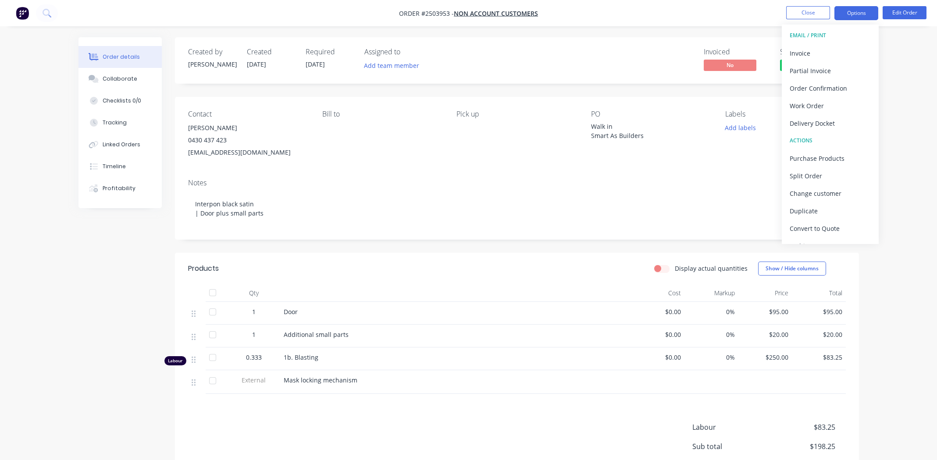
click at [863, 14] on button "Options" at bounding box center [857, 13] width 44 height 14
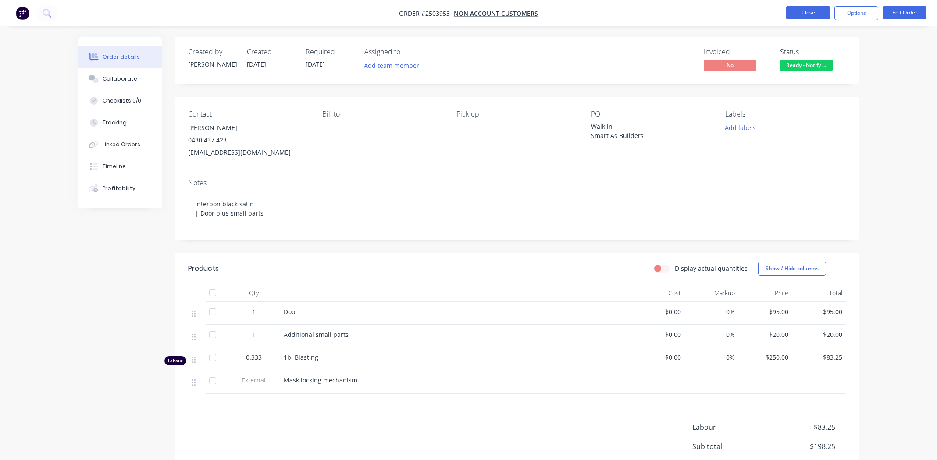
click at [806, 11] on button "Close" at bounding box center [808, 12] width 44 height 13
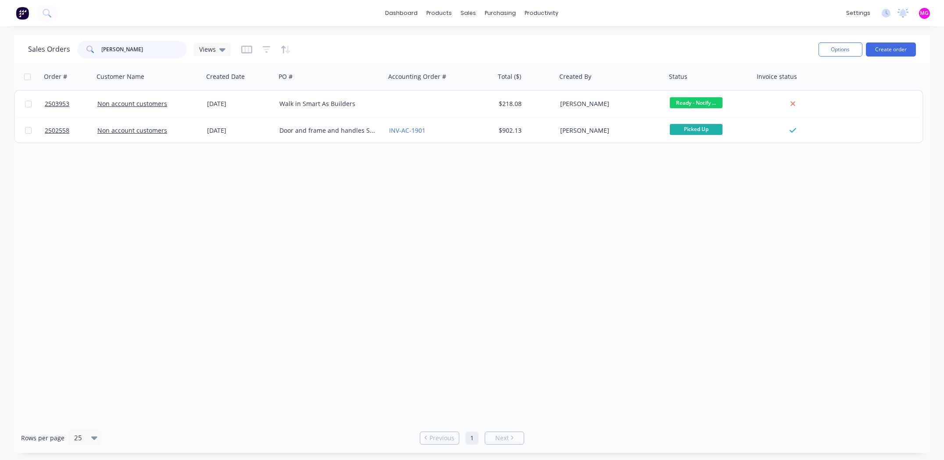
click at [143, 43] on input "[PERSON_NAME]" at bounding box center [145, 50] width 86 height 18
